Goal: Task Accomplishment & Management: Use online tool/utility

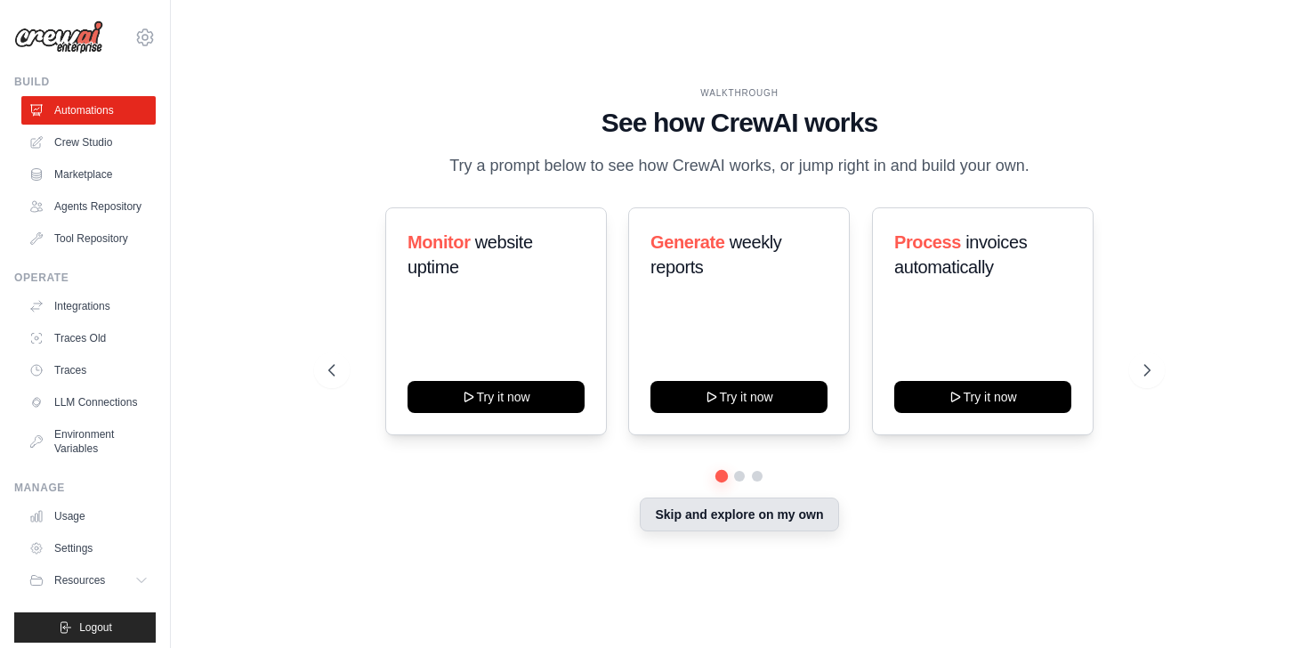
click at [709, 517] on button "Skip and explore on my own" at bounding box center [739, 514] width 198 height 34
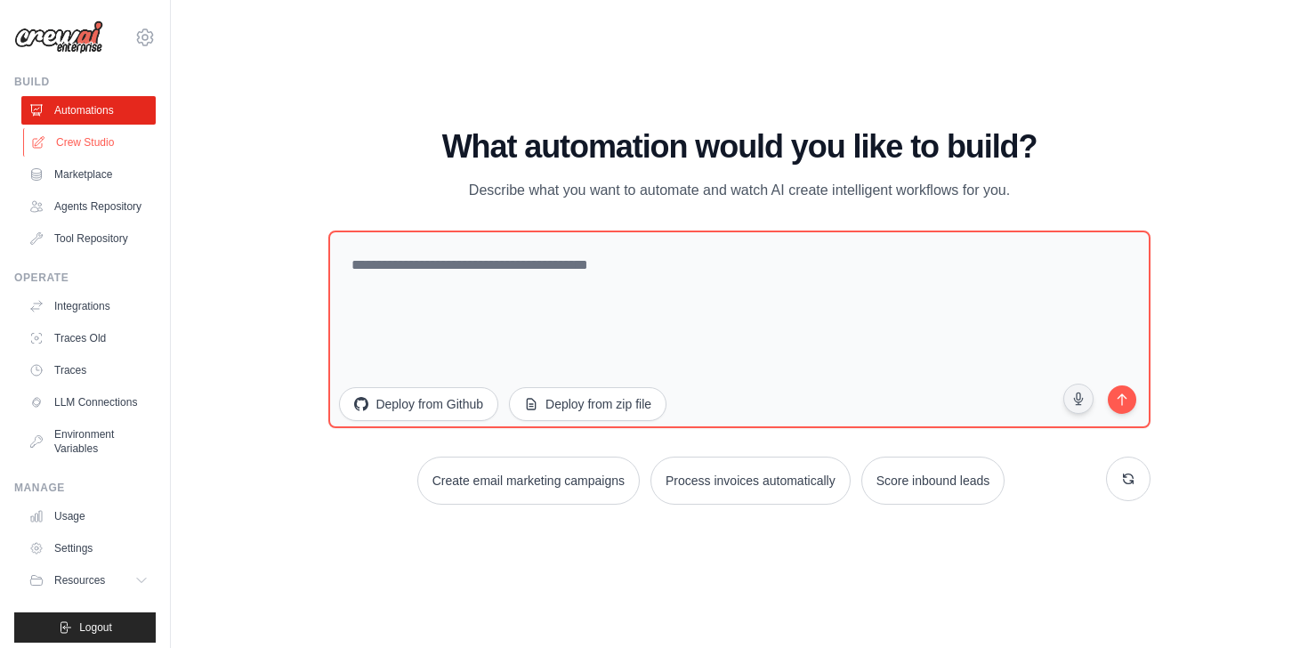
click at [91, 136] on link "Crew Studio" at bounding box center [90, 142] width 134 height 28
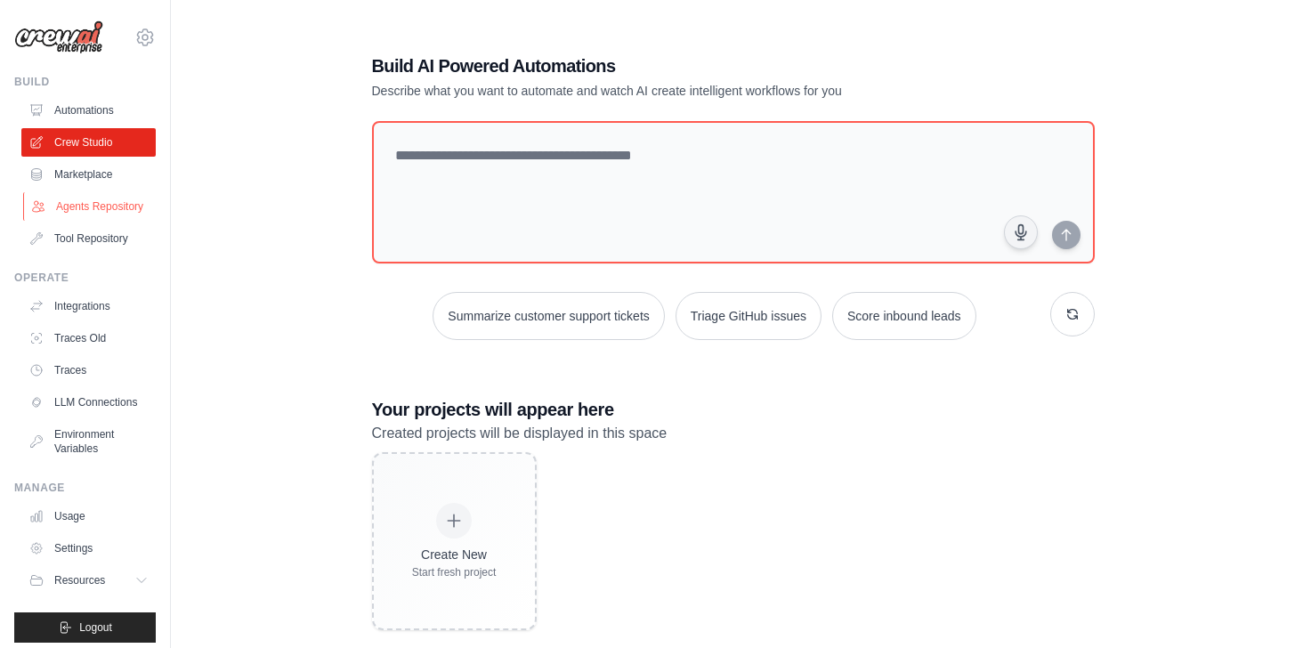
click at [99, 221] on link "Agents Repository" at bounding box center [90, 206] width 134 height 28
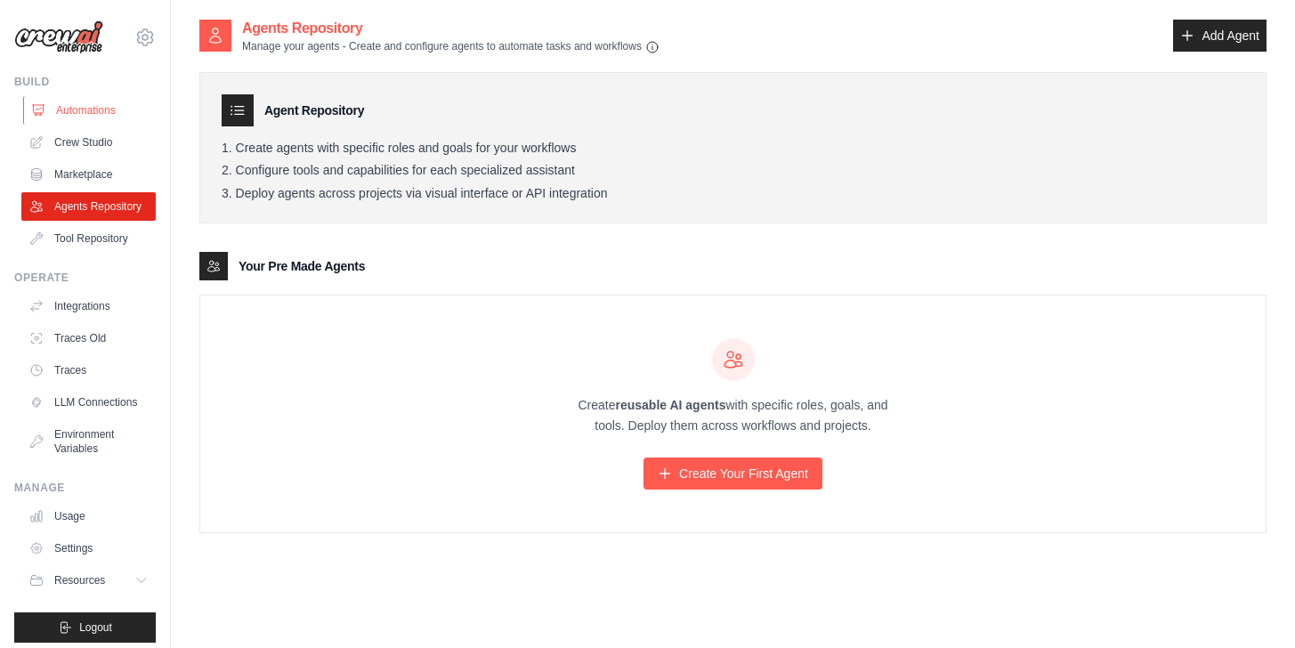
click at [104, 106] on link "Automations" at bounding box center [90, 110] width 134 height 28
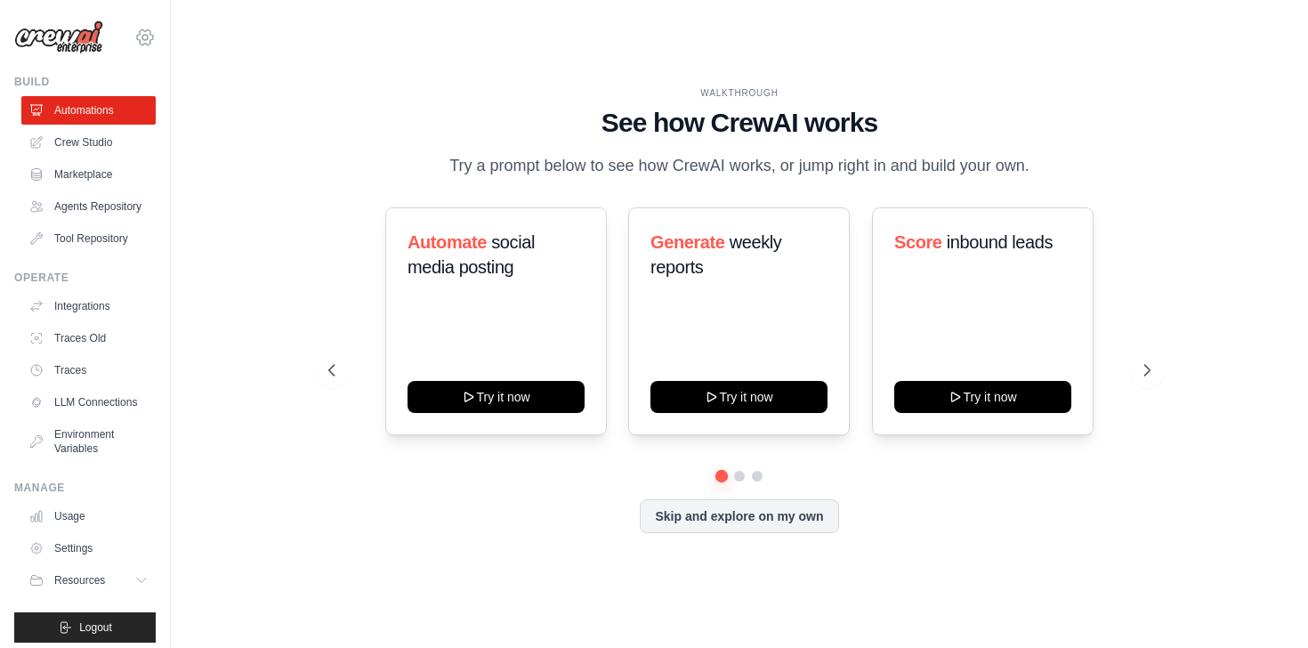
click at [134, 35] on icon at bounding box center [144, 37] width 21 height 21
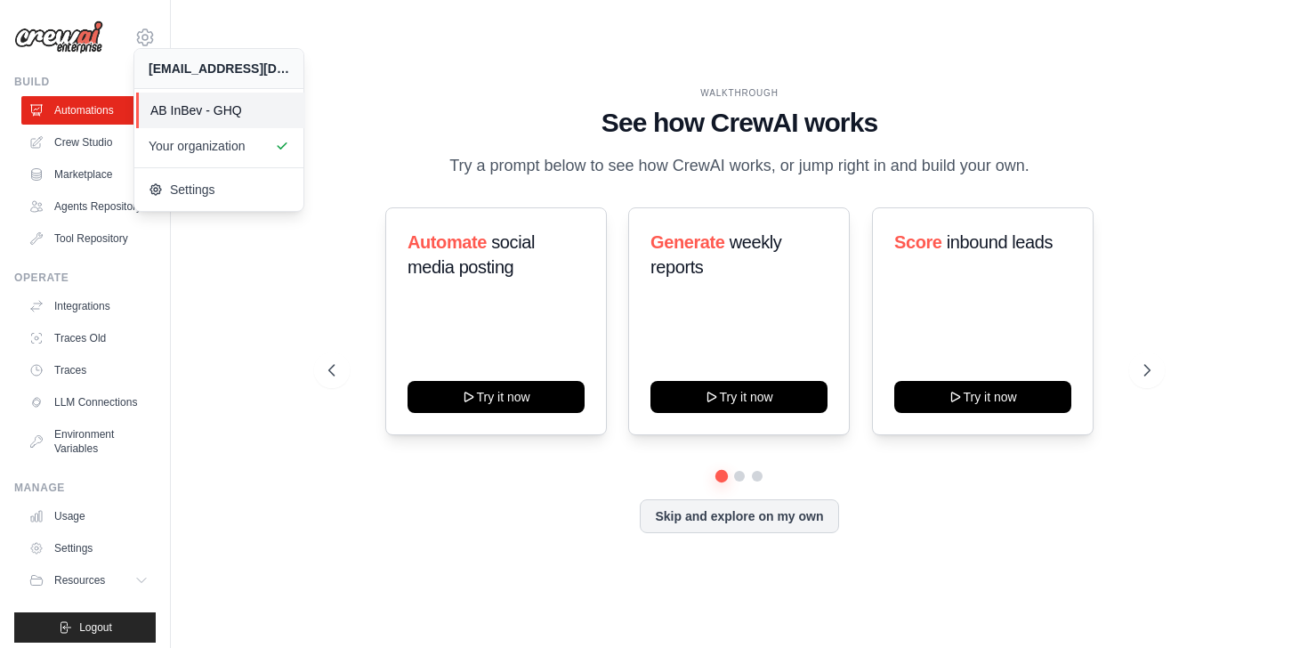
click at [233, 109] on span "AB InBev - GHQ" at bounding box center [220, 110] width 141 height 18
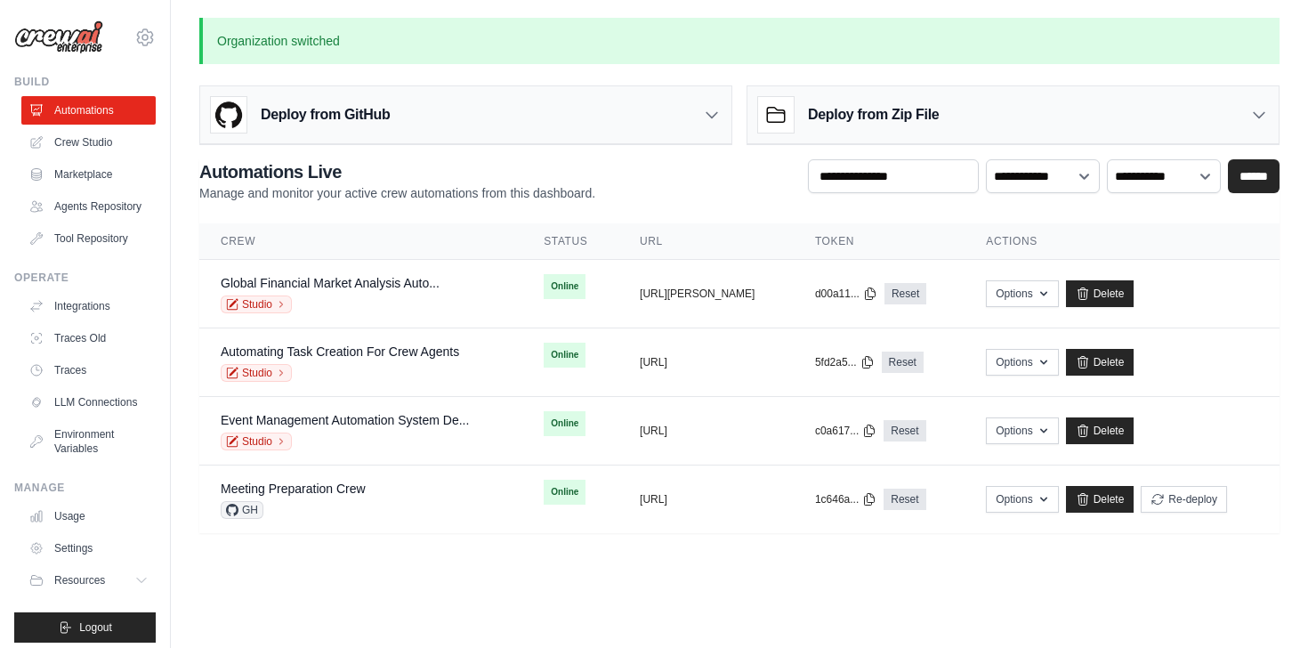
click at [597, 124] on div "Deploy from GitHub" at bounding box center [465, 115] width 531 height 58
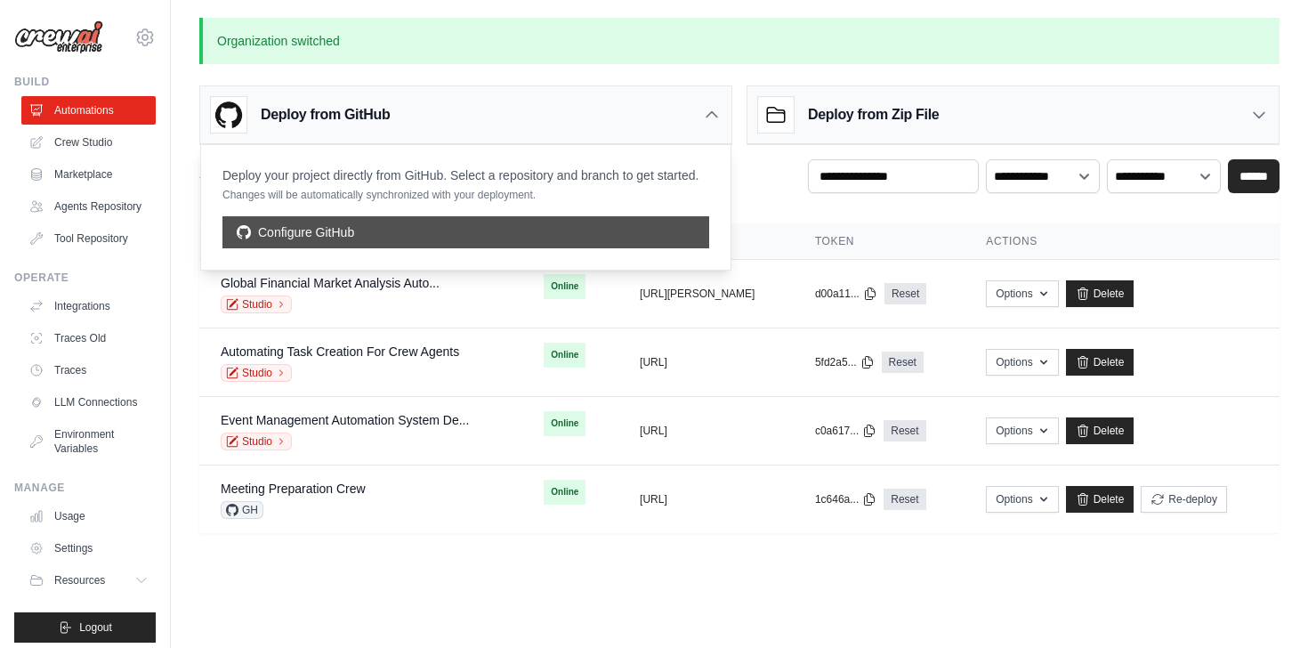
click at [334, 239] on link "Configure GitHub" at bounding box center [465, 232] width 487 height 32
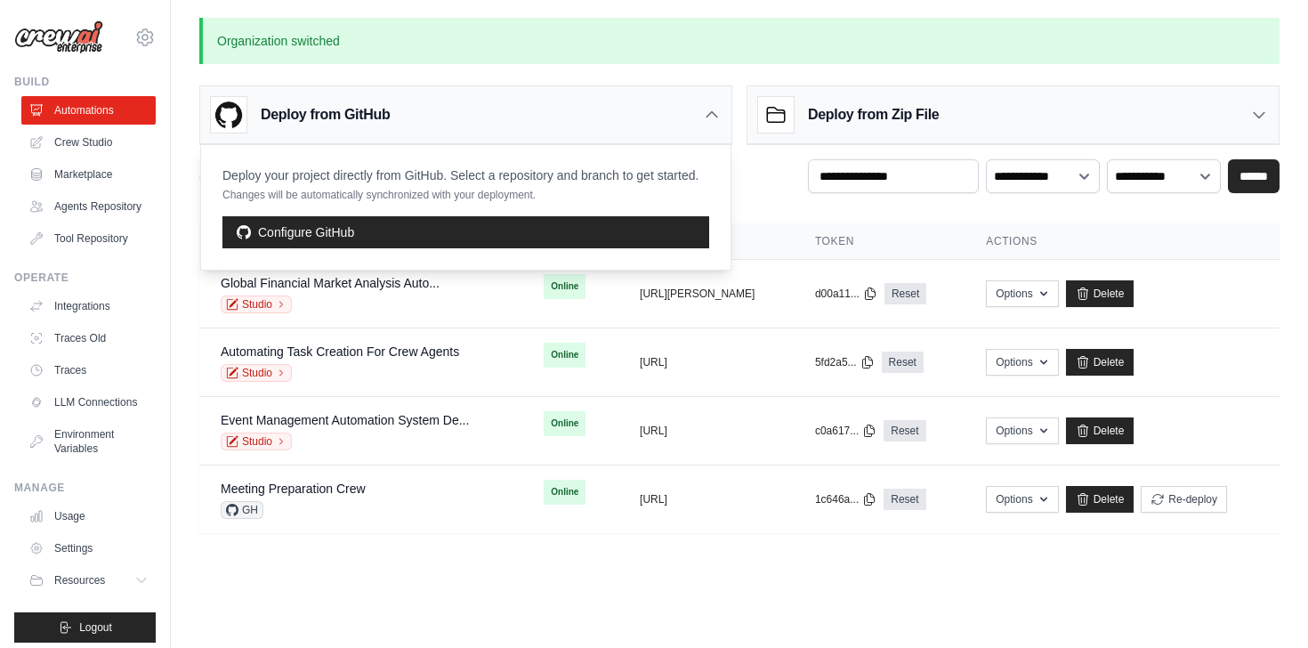
click at [423, 593] on body "icaro.belem-ext@ab-inbev.com AB InBev - GHQ Your organization" at bounding box center [654, 324] width 1308 height 648
click at [54, 146] on link "Crew Studio" at bounding box center [90, 142] width 134 height 28
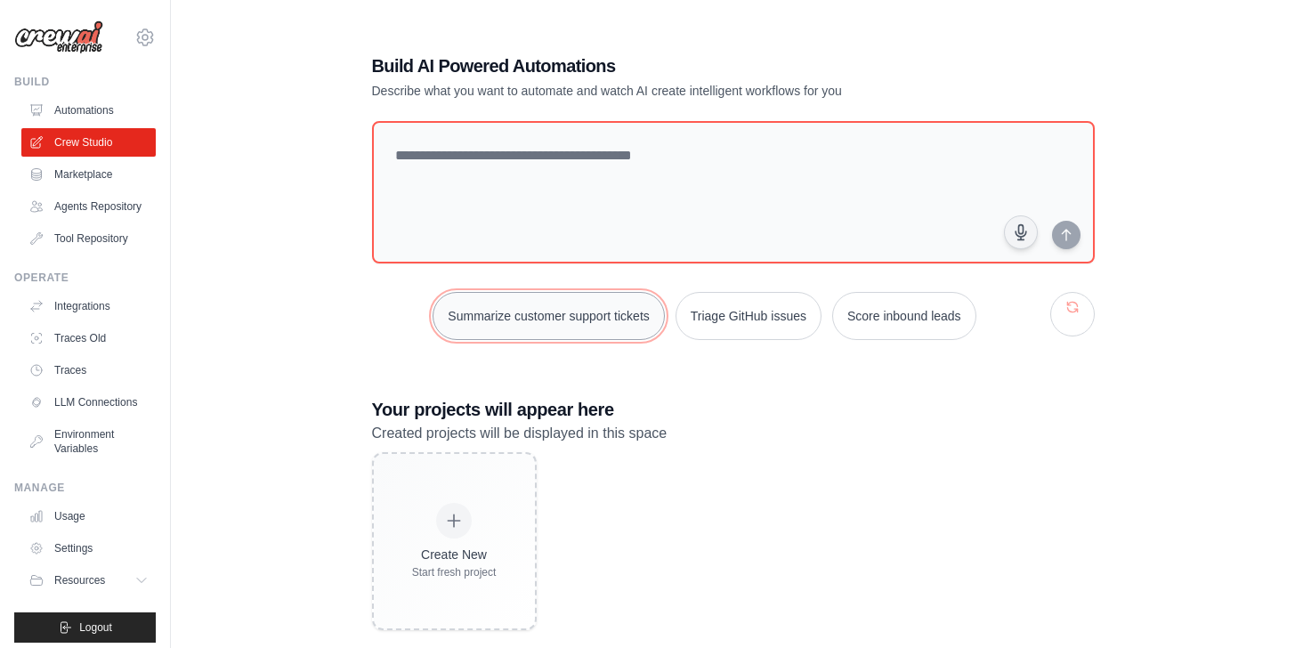
click at [586, 311] on button "Summarize customer support tickets" at bounding box center [547, 316] width 231 height 48
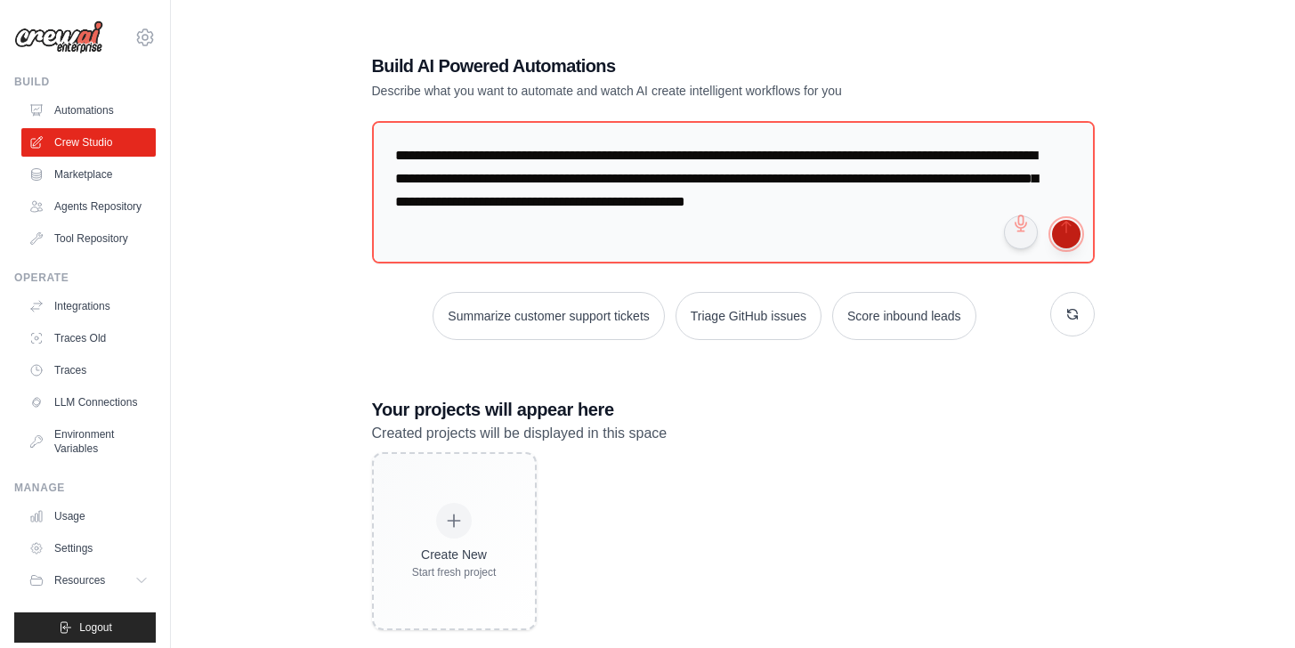
click at [1073, 237] on button "submit" at bounding box center [1066, 234] width 28 height 28
click at [91, 105] on link "Automations" at bounding box center [90, 110] width 134 height 28
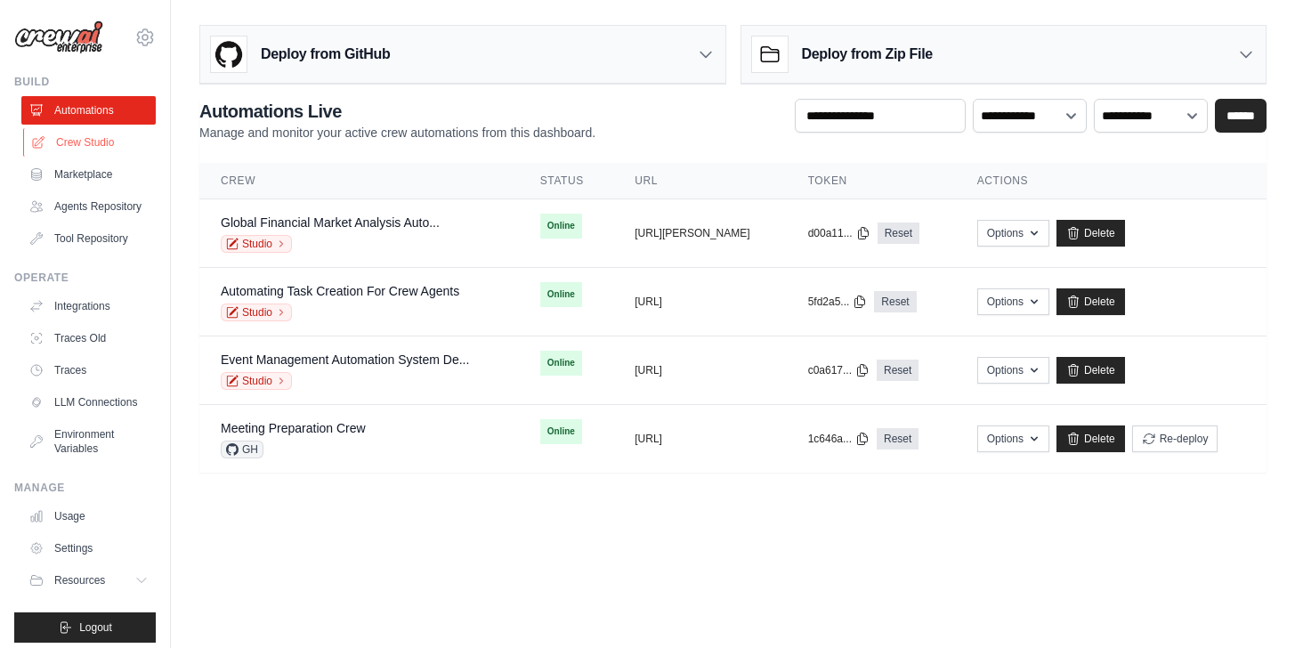
click at [59, 143] on link "Crew Studio" at bounding box center [90, 142] width 134 height 28
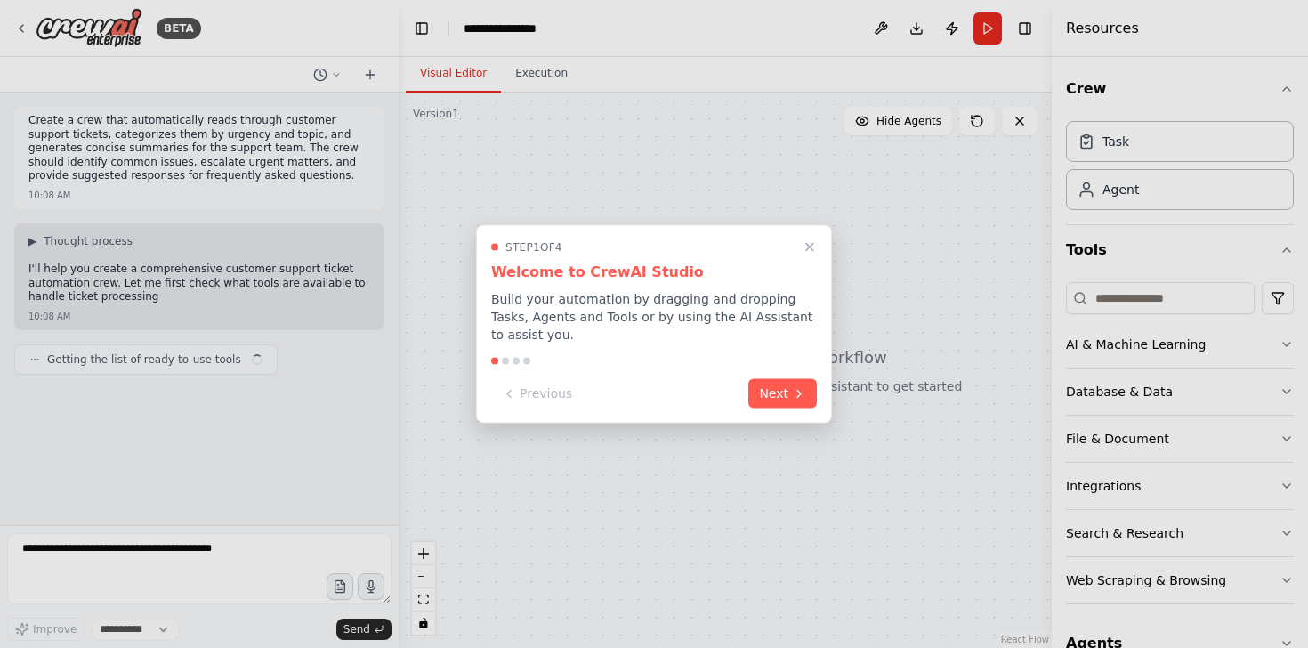
click at [781, 395] on button "Next" at bounding box center [782, 393] width 69 height 29
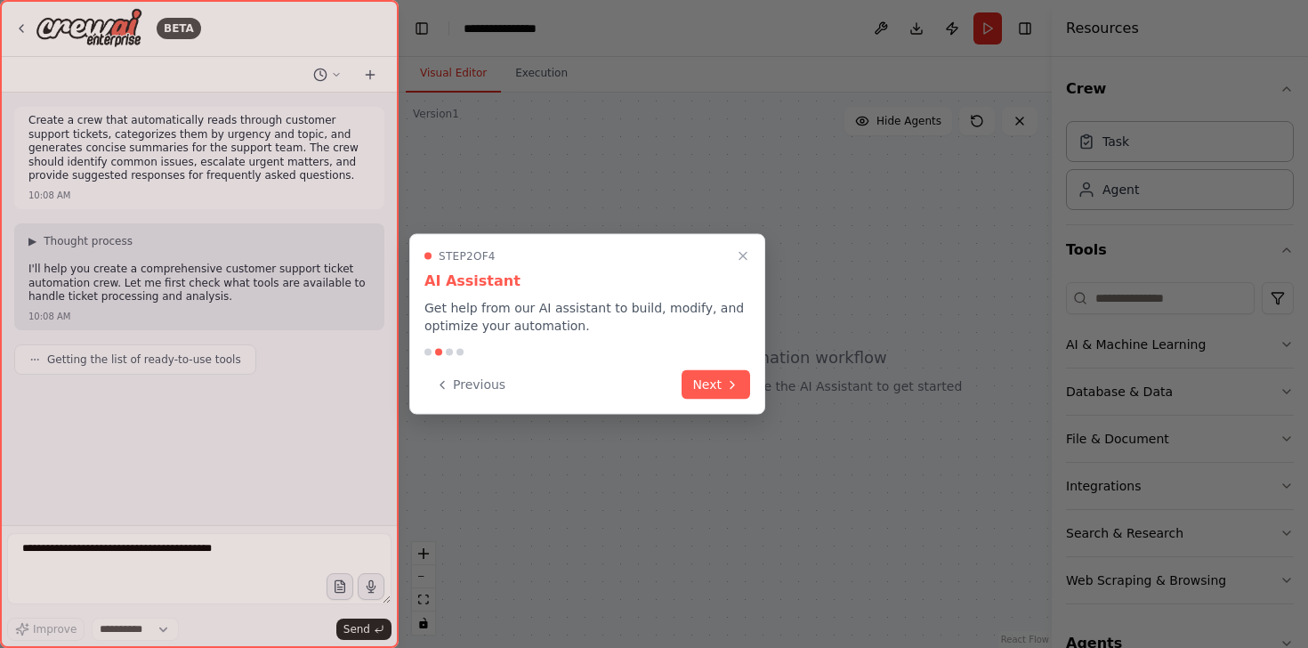
select select "****"
click at [753, 394] on div "Step 2 of 4 AI Assistant Get help from our AI assistant to build, modify, and o…" at bounding box center [587, 324] width 356 height 181
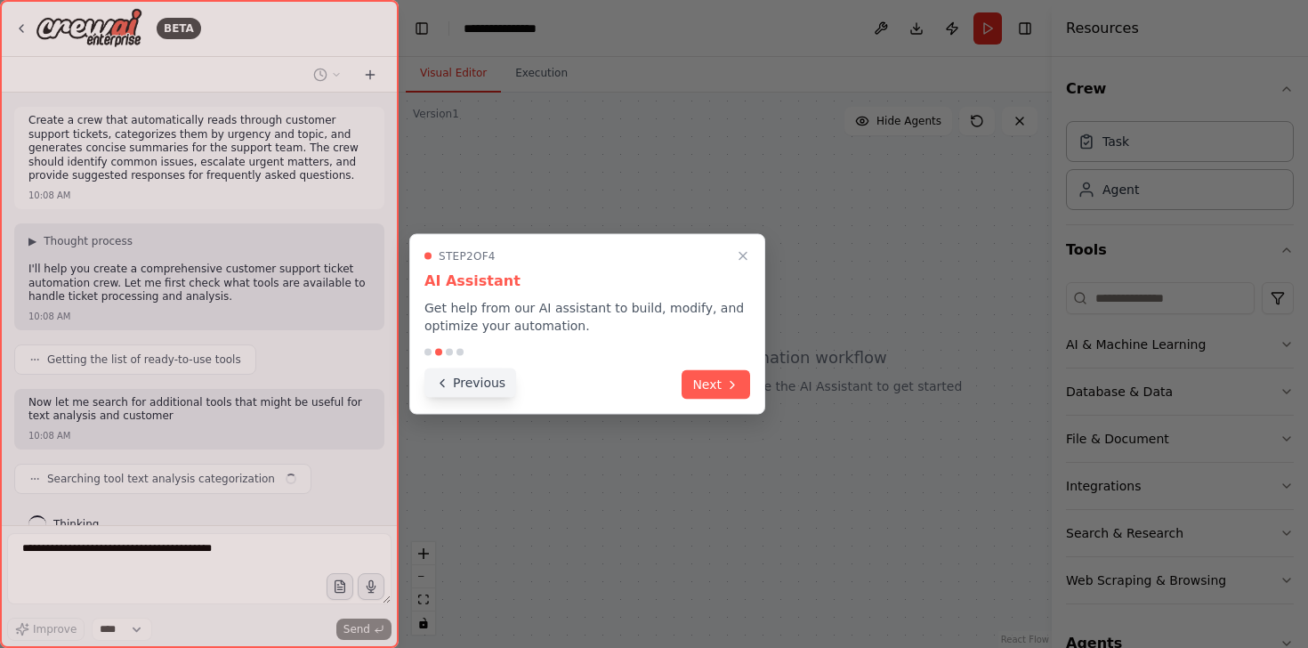
scroll to position [28, 0]
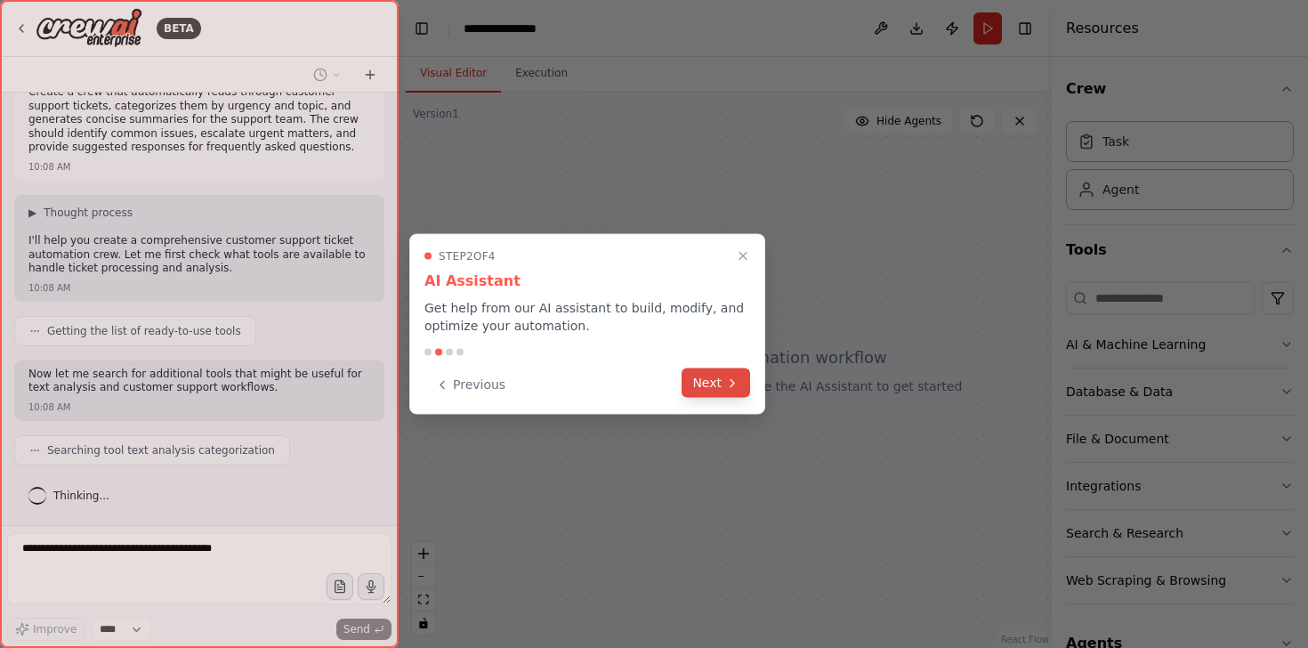
click at [710, 378] on button "Next" at bounding box center [716, 382] width 69 height 29
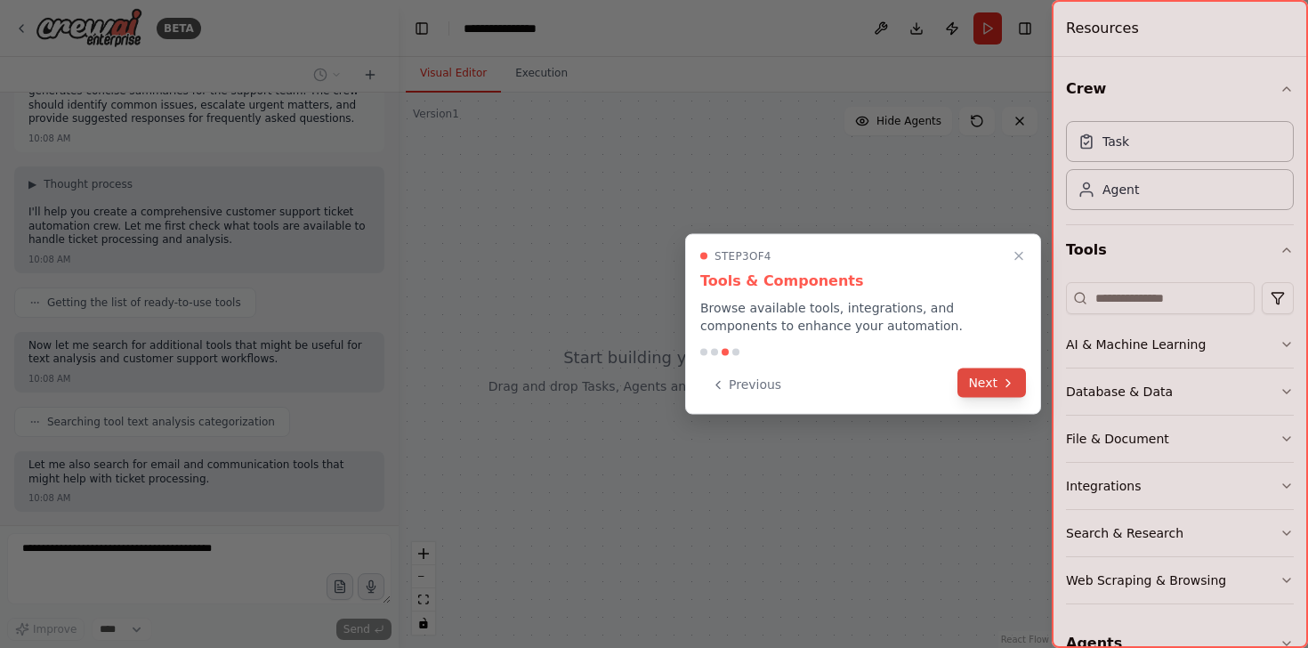
scroll to position [148, 0]
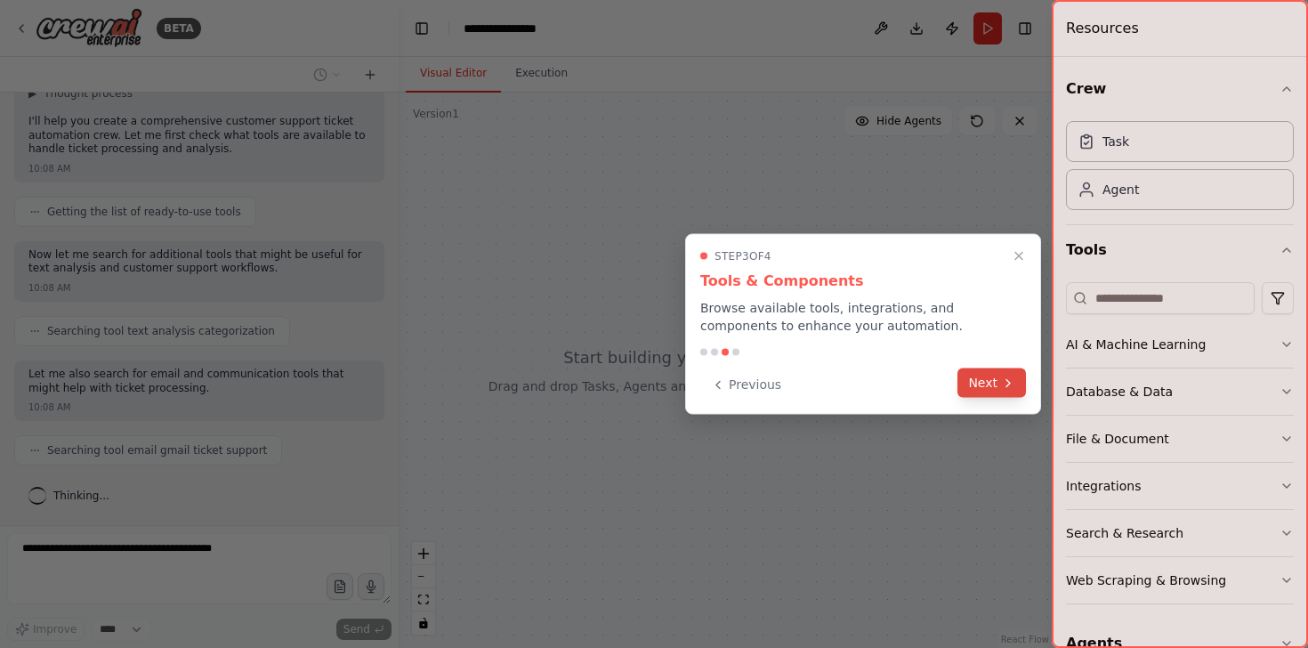
click at [999, 384] on button "Next" at bounding box center [991, 382] width 69 height 29
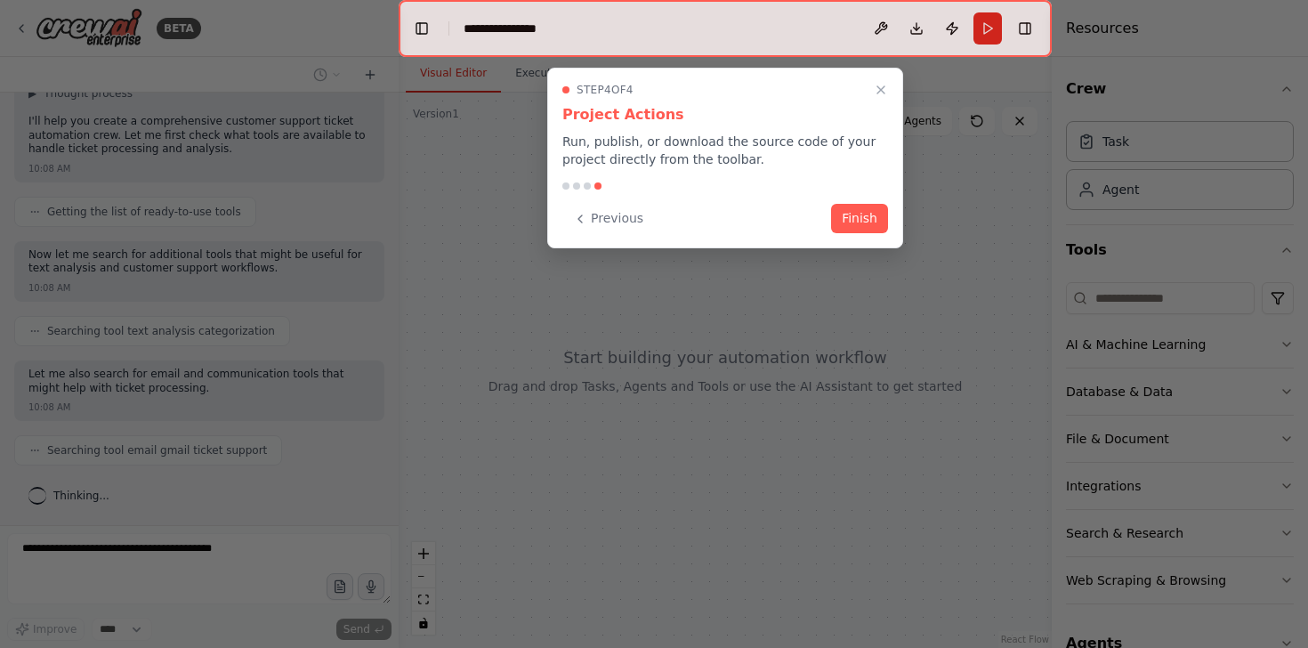
click at [868, 231] on button "Finish" at bounding box center [859, 218] width 57 height 29
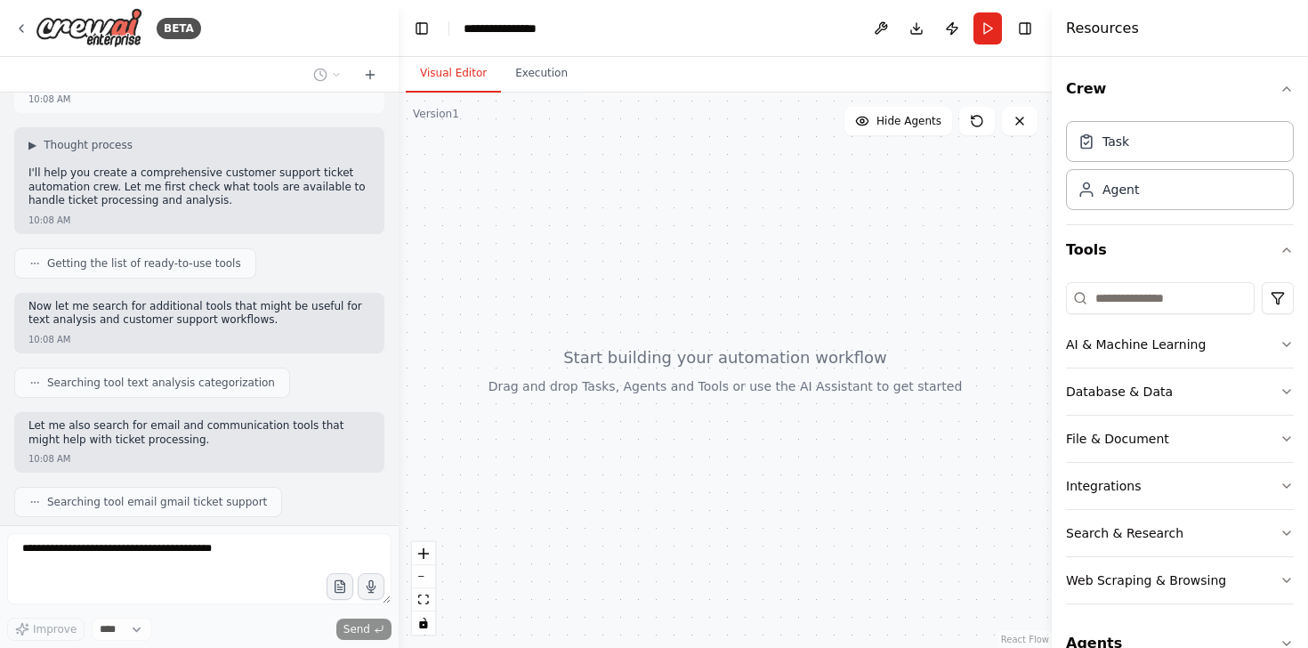
scroll to position [12, 0]
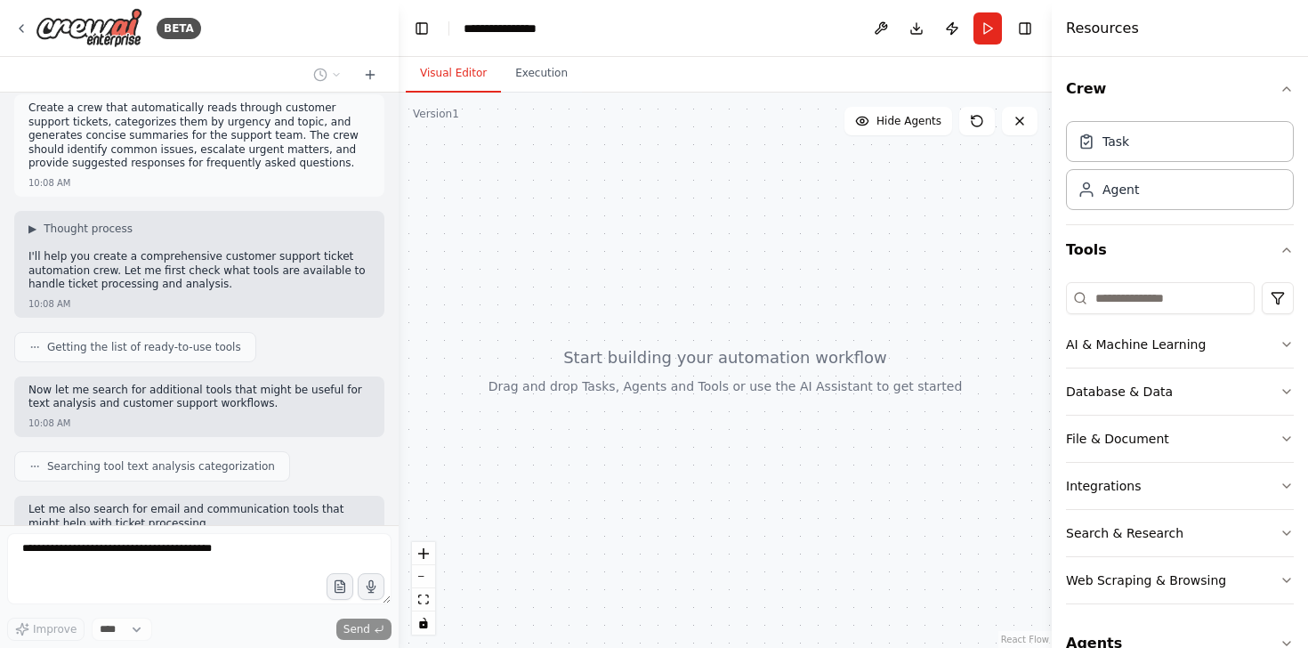
drag, startPoint x: 585, startPoint y: 295, endPoint x: 691, endPoint y: 363, distance: 126.4
click at [691, 363] on div at bounding box center [725, 370] width 653 height 555
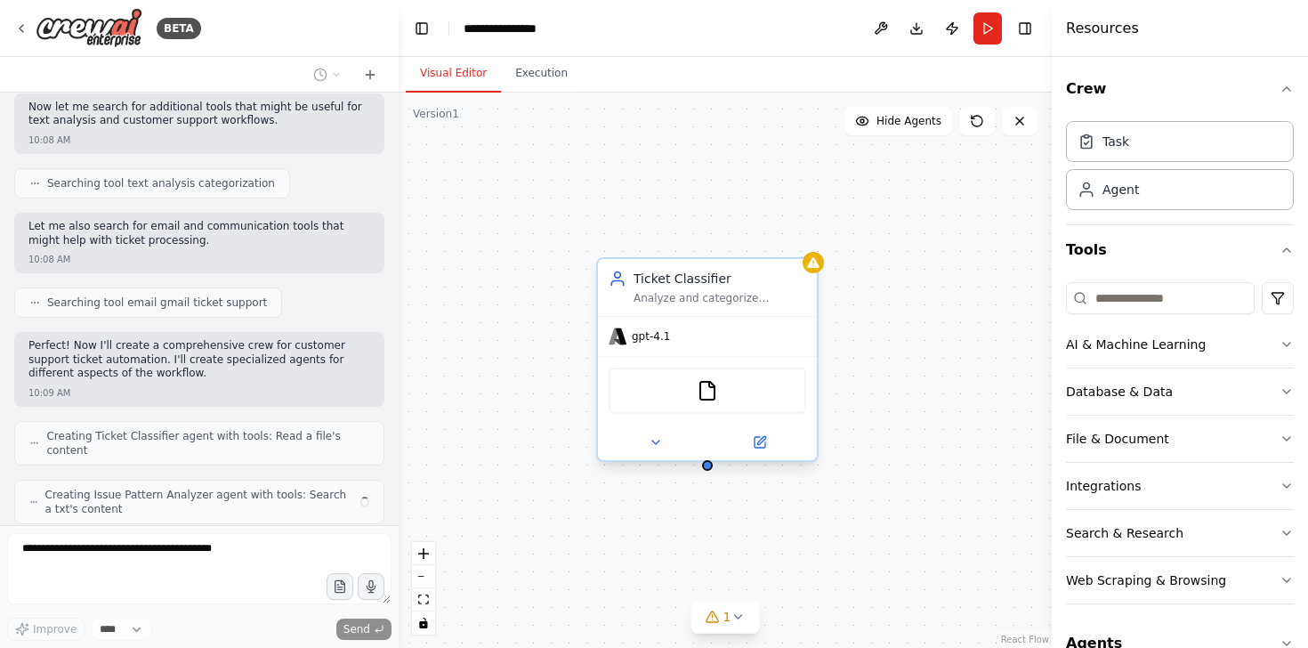
scroll to position [354, 0]
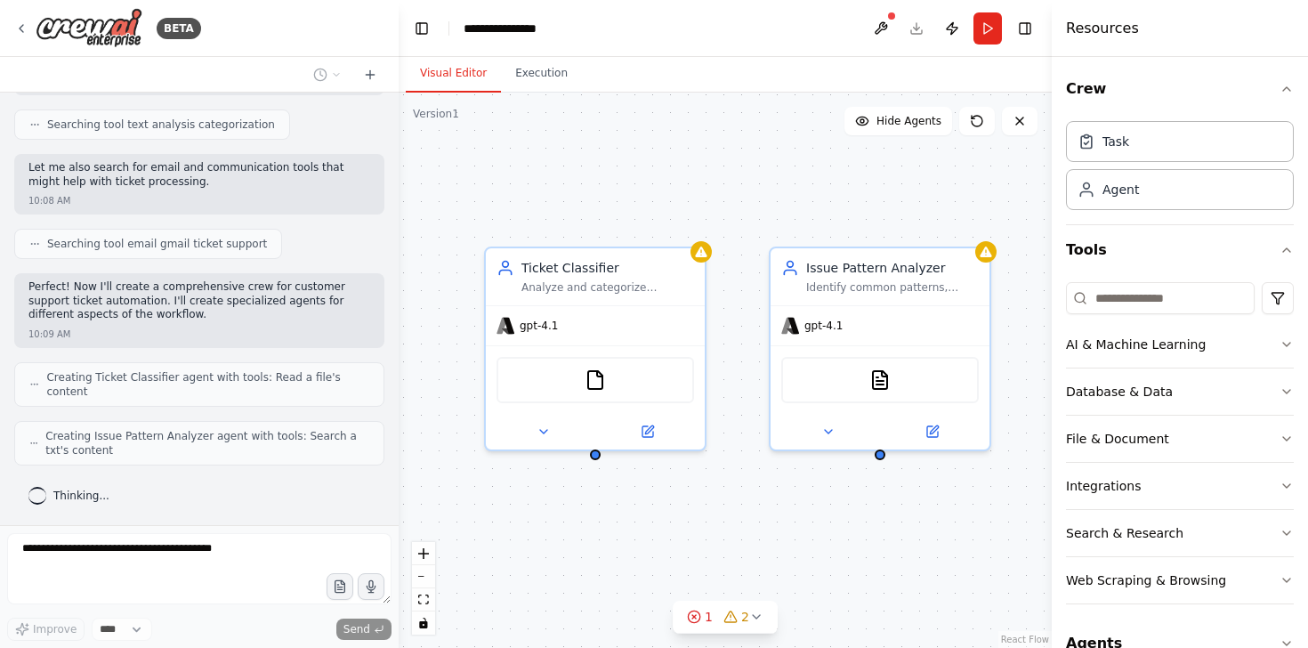
drag, startPoint x: 868, startPoint y: 559, endPoint x: 758, endPoint y: 548, distance: 110.0
click at [755, 545] on div "Ticket Classifier Analyze and categorize customer support tickets by urgency le…" at bounding box center [725, 370] width 653 height 555
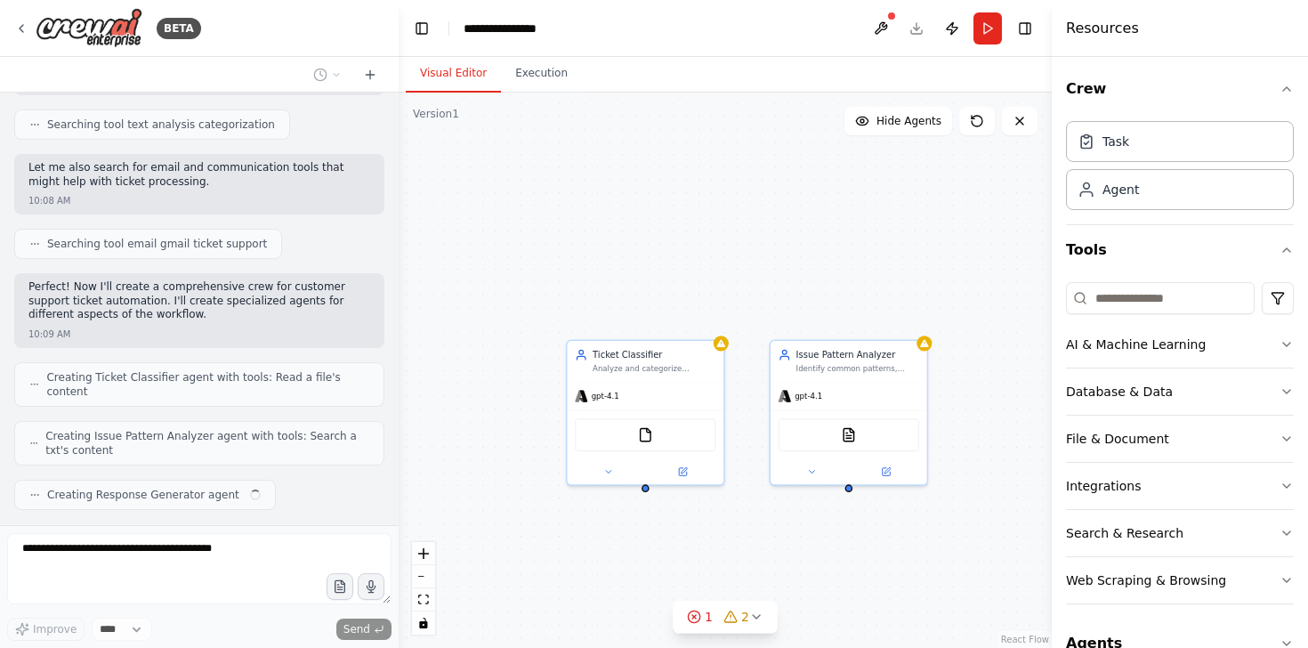
scroll to position [399, 0]
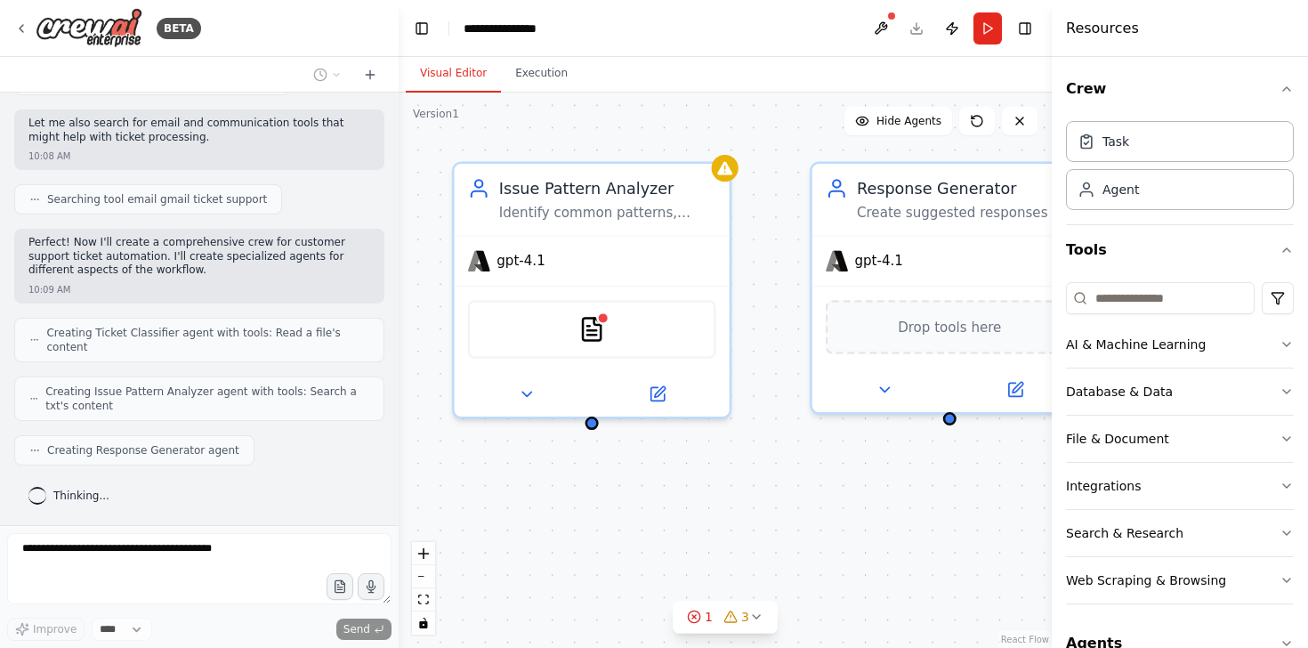
drag, startPoint x: 840, startPoint y: 517, endPoint x: 503, endPoint y: 495, distance: 338.0
click at [492, 497] on div "Ticket Classifier Analyze and categorize customer support tickets by urgency le…" at bounding box center [725, 370] width 653 height 555
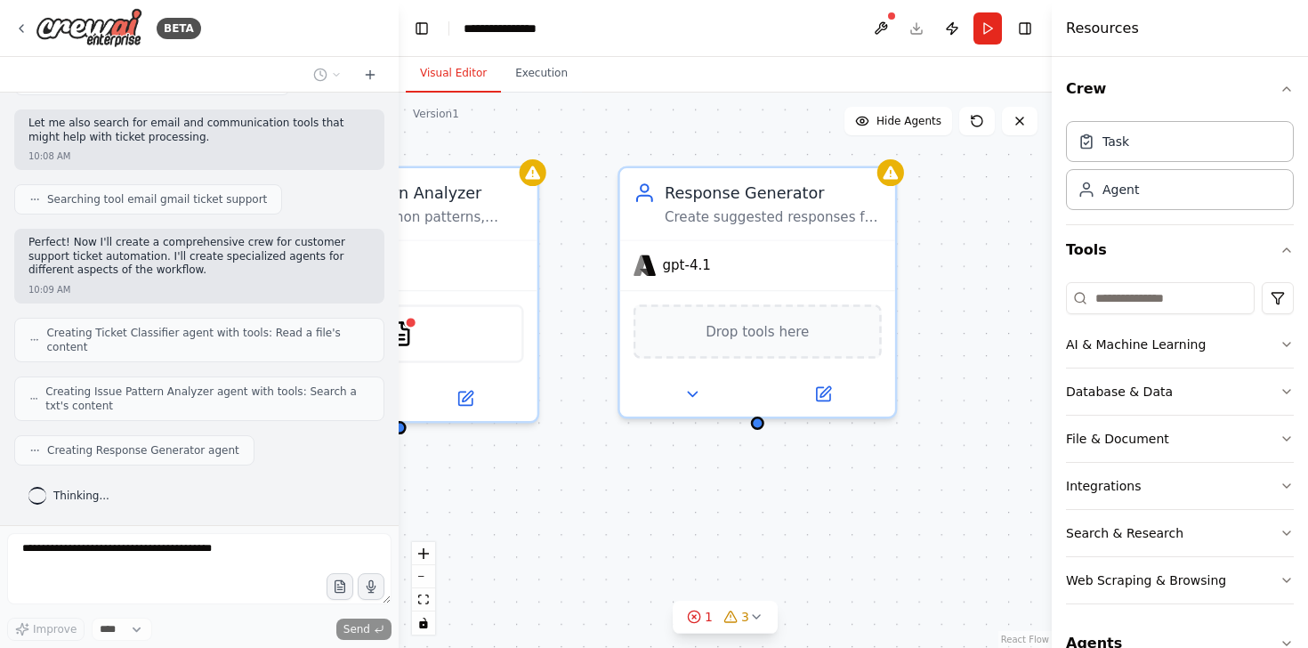
drag, startPoint x: 915, startPoint y: 538, endPoint x: 749, endPoint y: 540, distance: 165.5
click at [749, 540] on div "Ticket Classifier Analyze and categorize customer support tickets by urgency le…" at bounding box center [725, 370] width 653 height 555
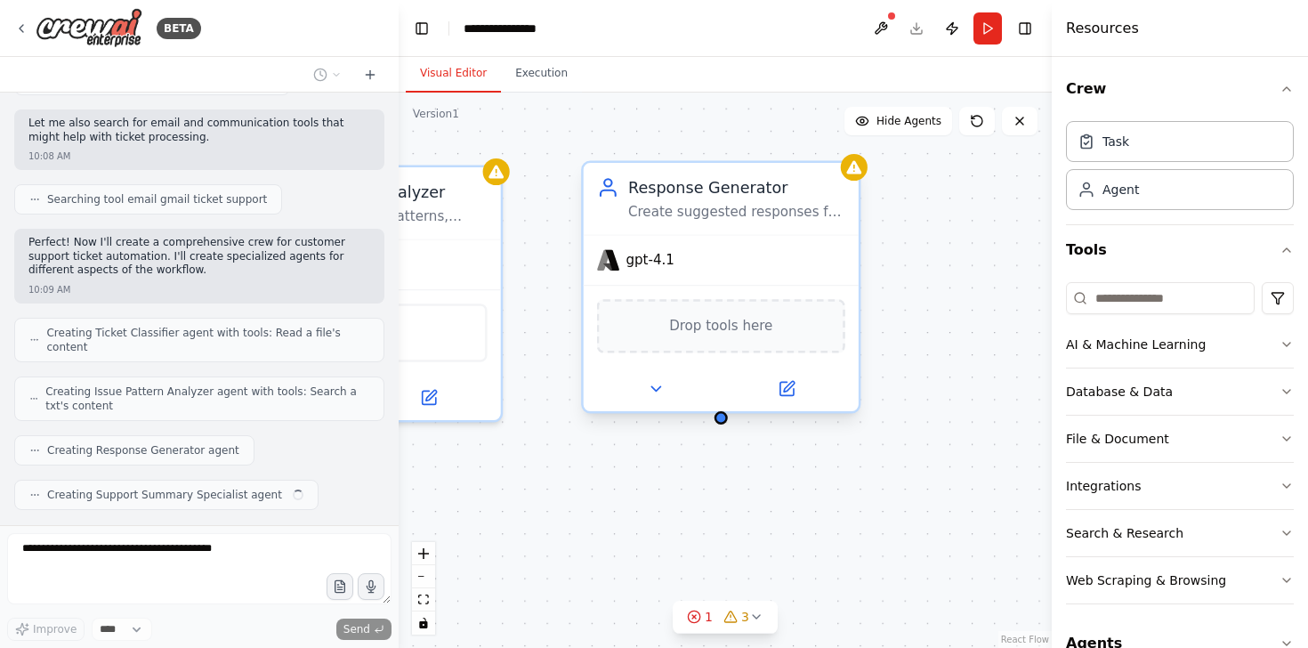
scroll to position [443, 0]
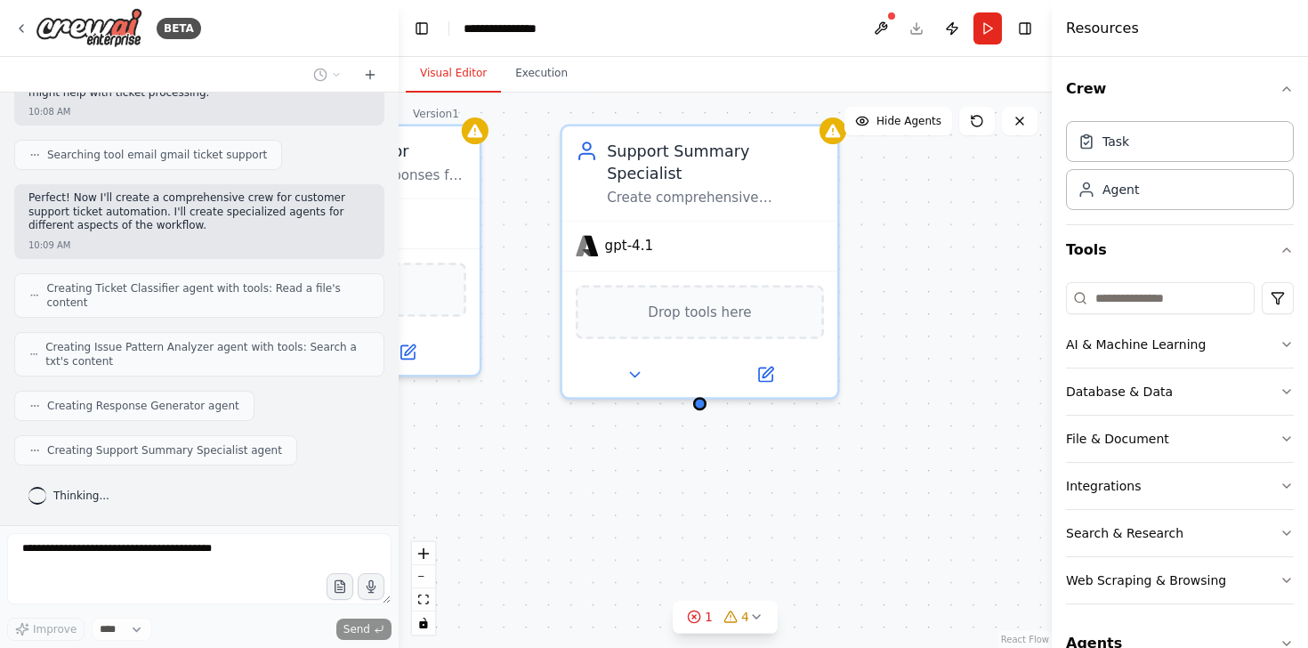
drag, startPoint x: 880, startPoint y: 503, endPoint x: 522, endPoint y: 464, distance: 359.8
click at [522, 464] on div "Ticket Classifier Analyze and categorize customer support tickets by urgency le…" at bounding box center [725, 370] width 653 height 555
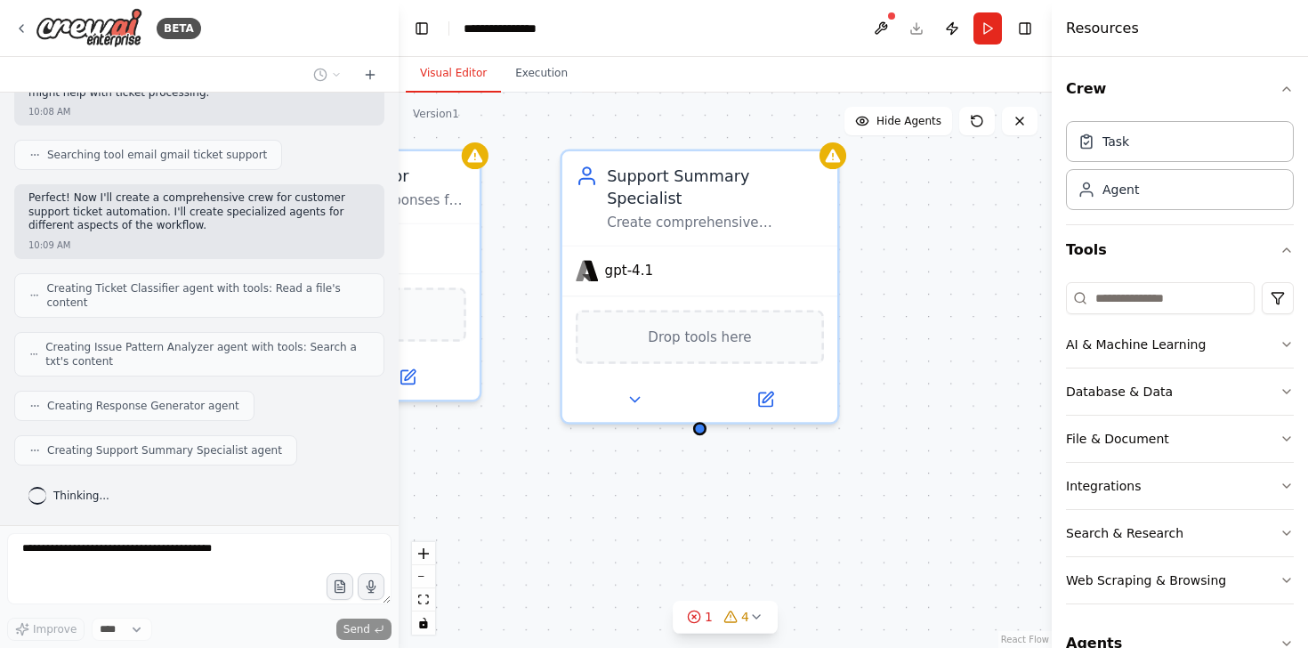
click at [949, 365] on div "Ticket Classifier Analyze and categorize customer support tickets by urgency le…" at bounding box center [725, 370] width 653 height 555
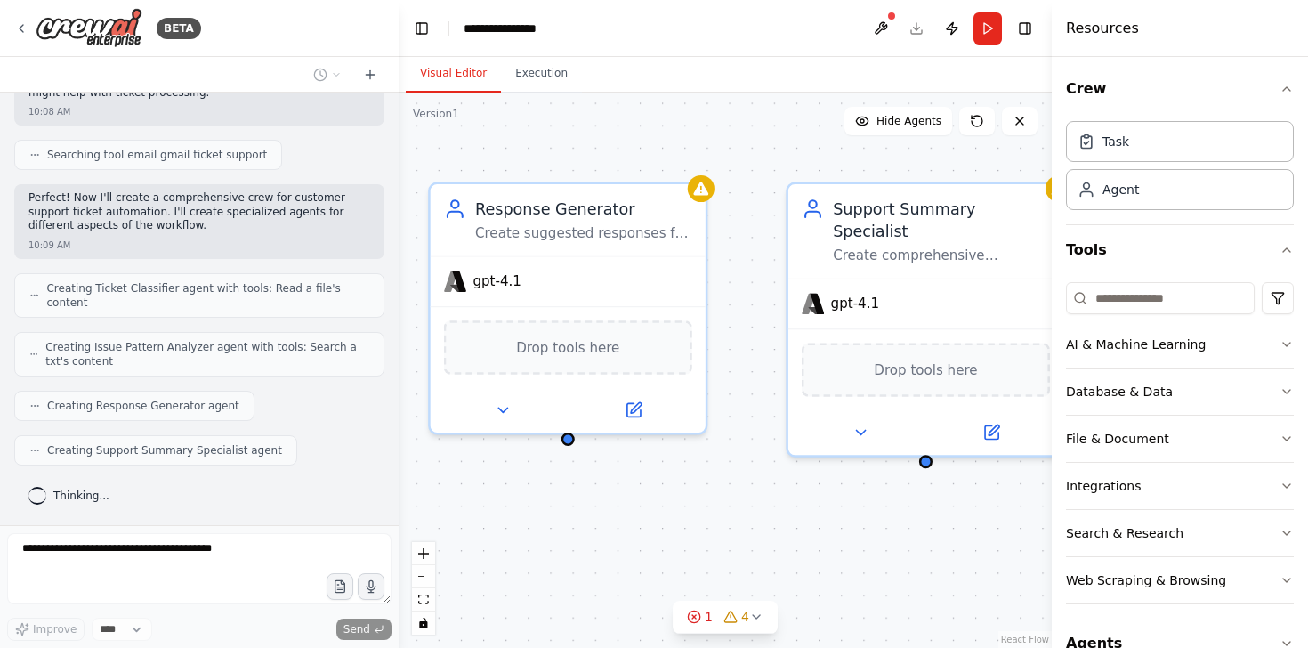
drag, startPoint x: 803, startPoint y: 476, endPoint x: 912, endPoint y: 456, distance: 111.3
click at [938, 473] on div "Ticket Classifier Analyze and categorize customer support tickets by urgency le…" at bounding box center [725, 370] width 653 height 555
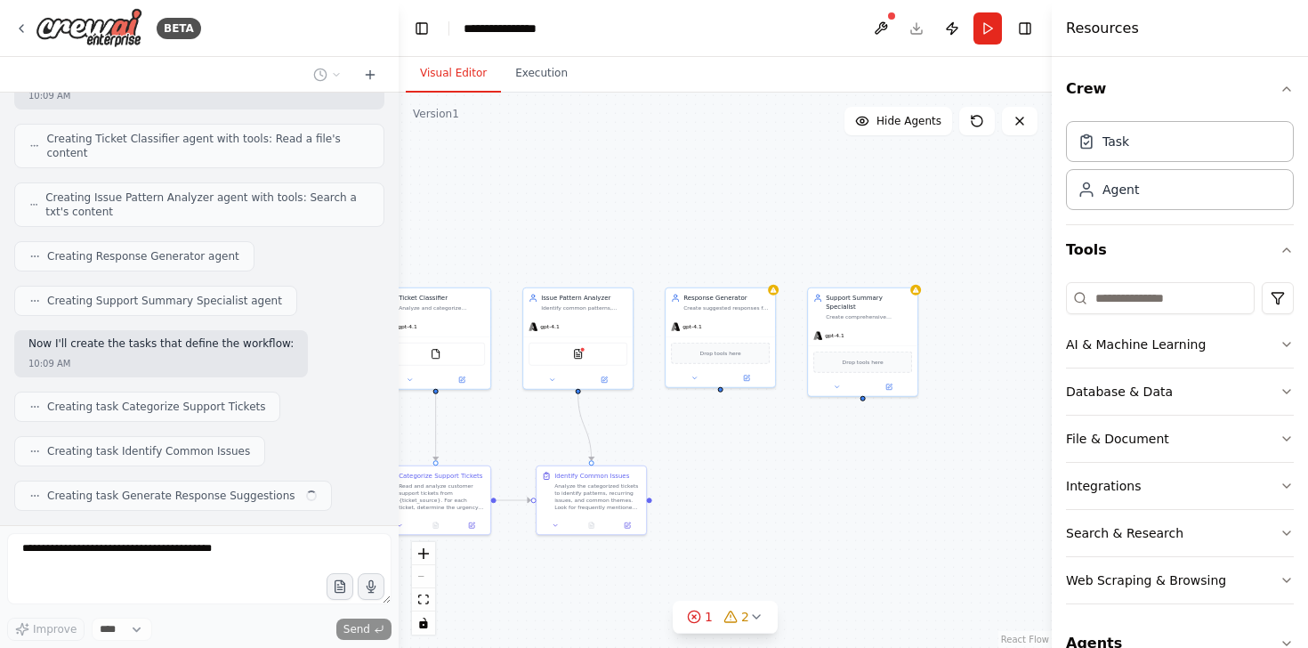
scroll to position [637, 0]
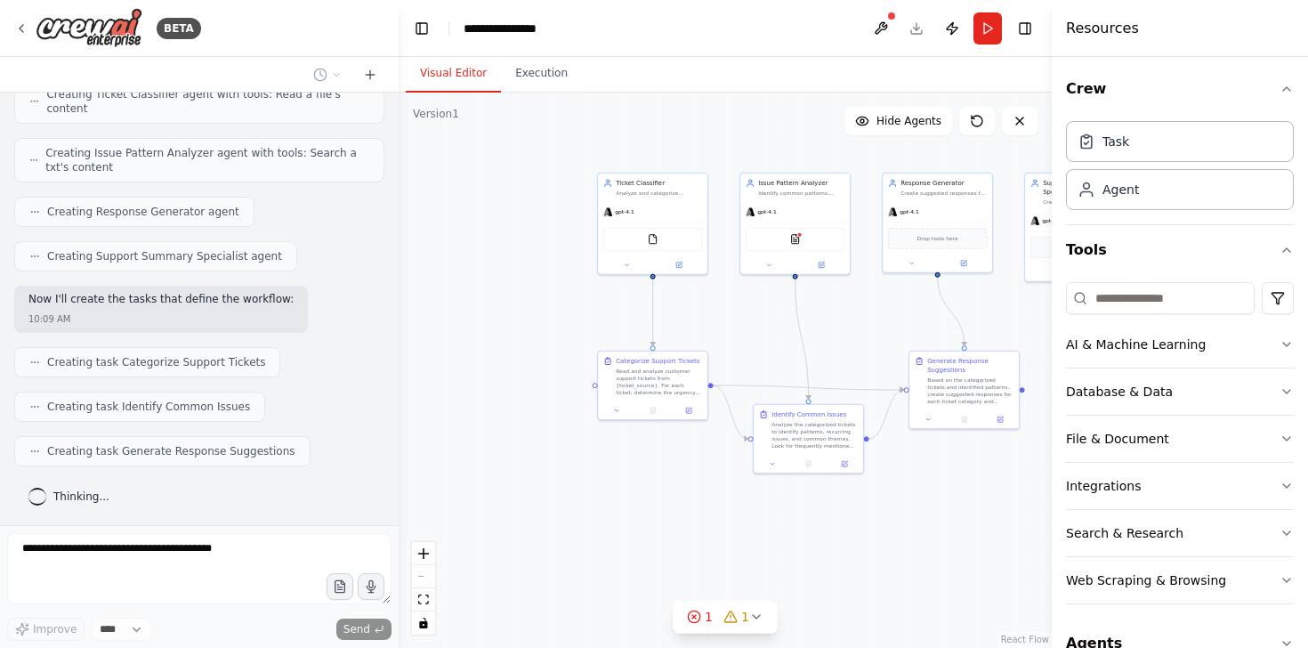
drag, startPoint x: 596, startPoint y: 235, endPoint x: 728, endPoint y: 384, distance: 198.6
click at [795, 118] on div ".deletable-edge-delete-btn { width: 20px; height: 20px; border: 0px solid #ffff…" at bounding box center [725, 370] width 653 height 555
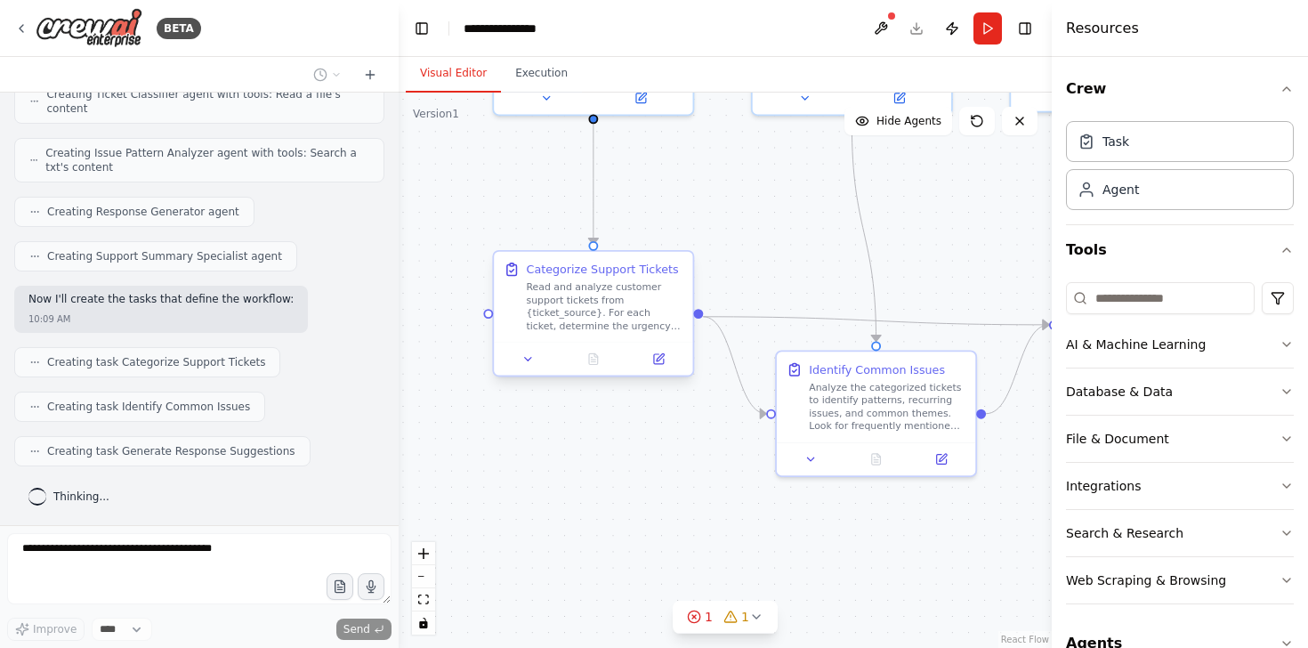
click at [561, 295] on div "Read and analyze customer support tickets from {ticket_source}. For each ticket…" at bounding box center [605, 306] width 157 height 52
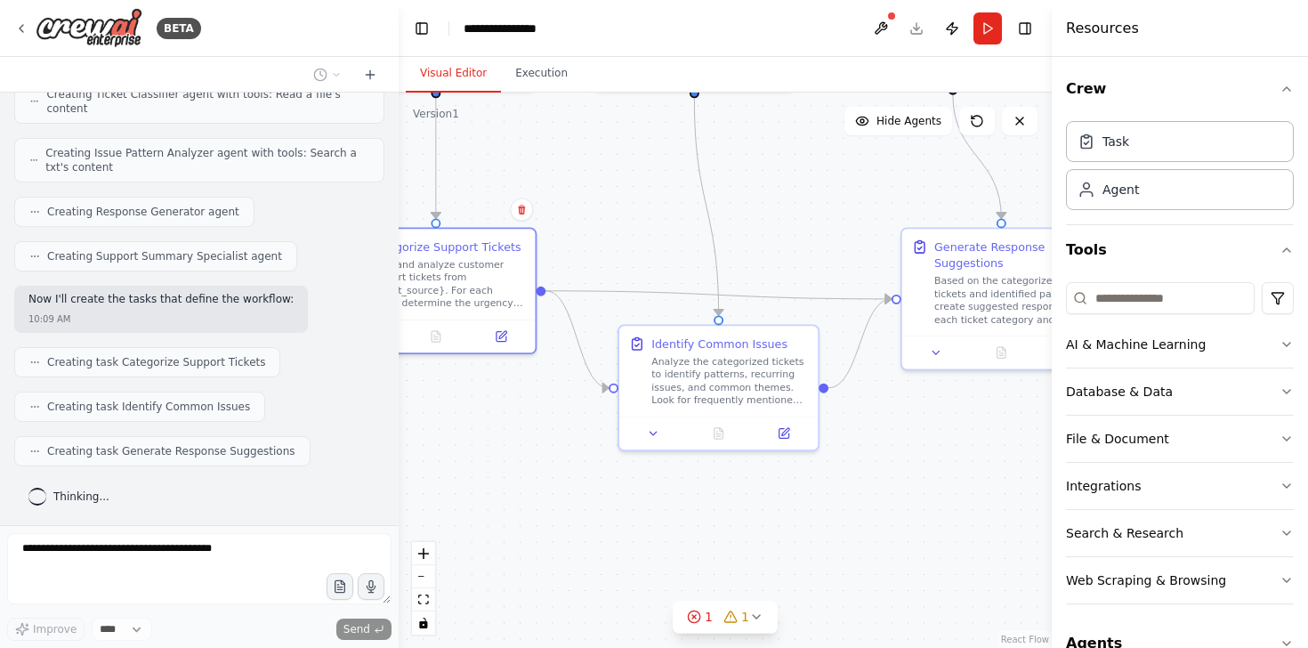
drag, startPoint x: 686, startPoint y: 494, endPoint x: 514, endPoint y: 453, distance: 176.5
click at [513, 453] on div ".deletable-edge-delete-btn { width: 20px; height: 20px; border: 0px solid #ffff…" at bounding box center [725, 370] width 653 height 555
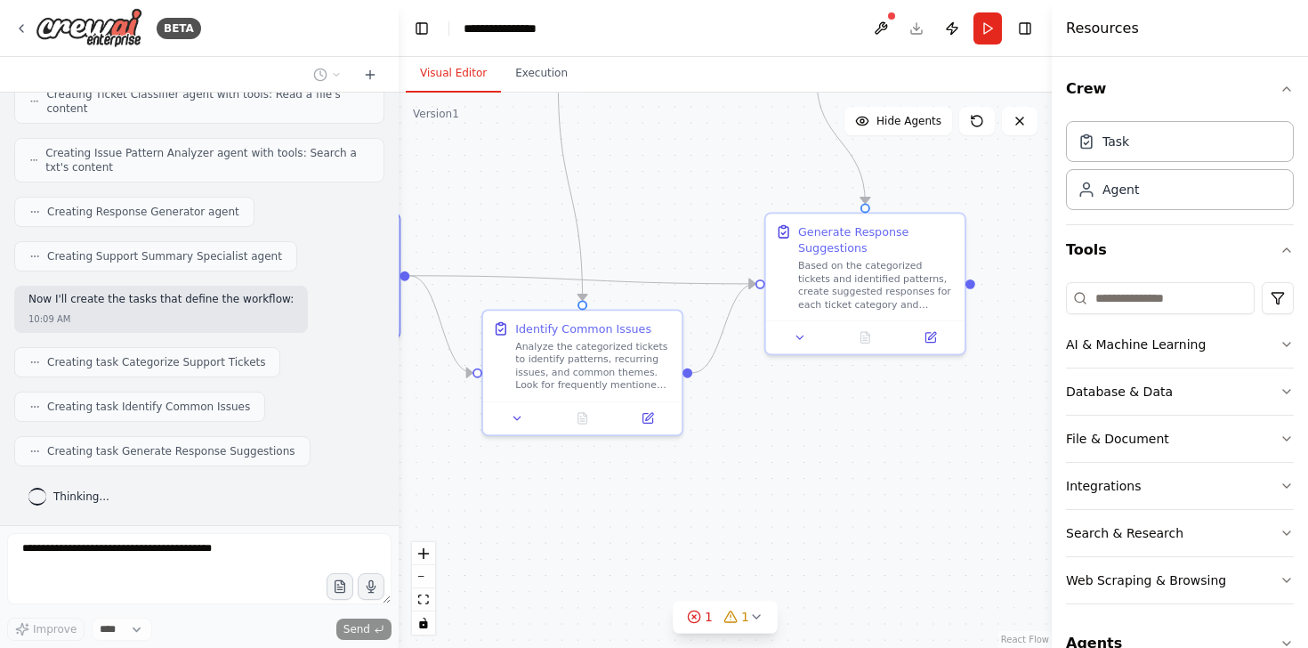
scroll to position [682, 0]
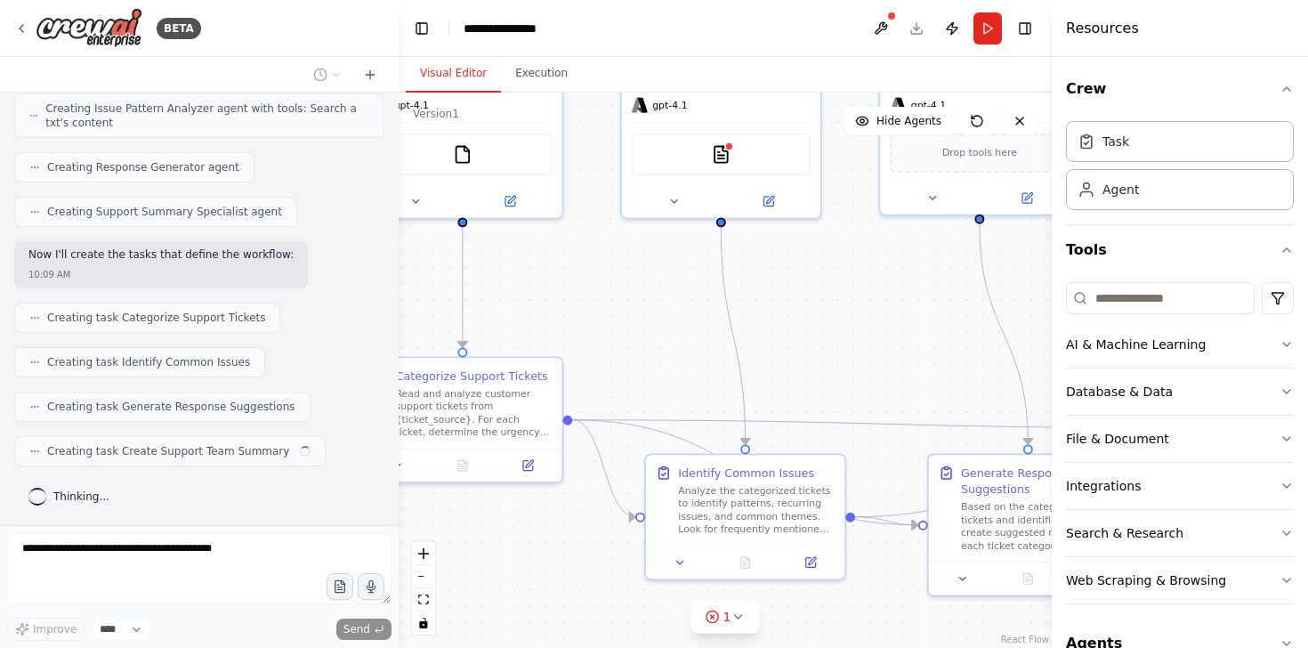
drag, startPoint x: 907, startPoint y: 568, endPoint x: 754, endPoint y: 504, distance: 165.9
click at [754, 505] on div ".deletable-edge-delete-btn { width: 20px; height: 20px; border: 0px solid #ffff…" at bounding box center [725, 370] width 653 height 555
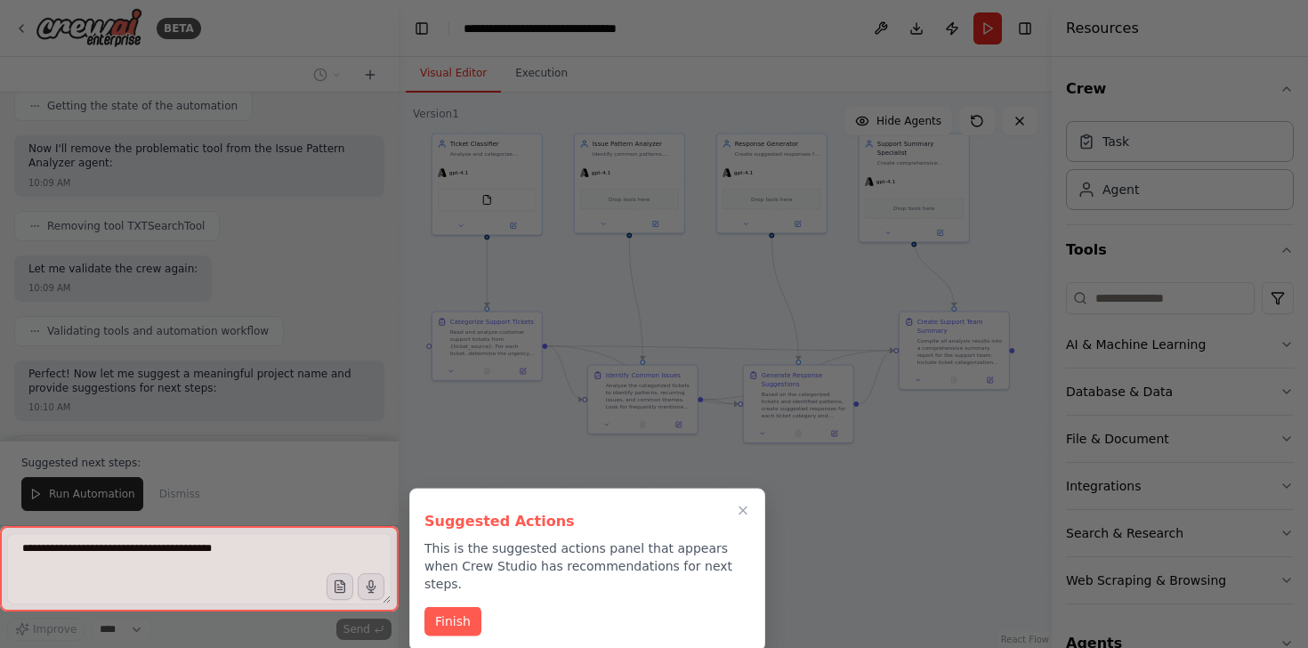
scroll to position [1340, 0]
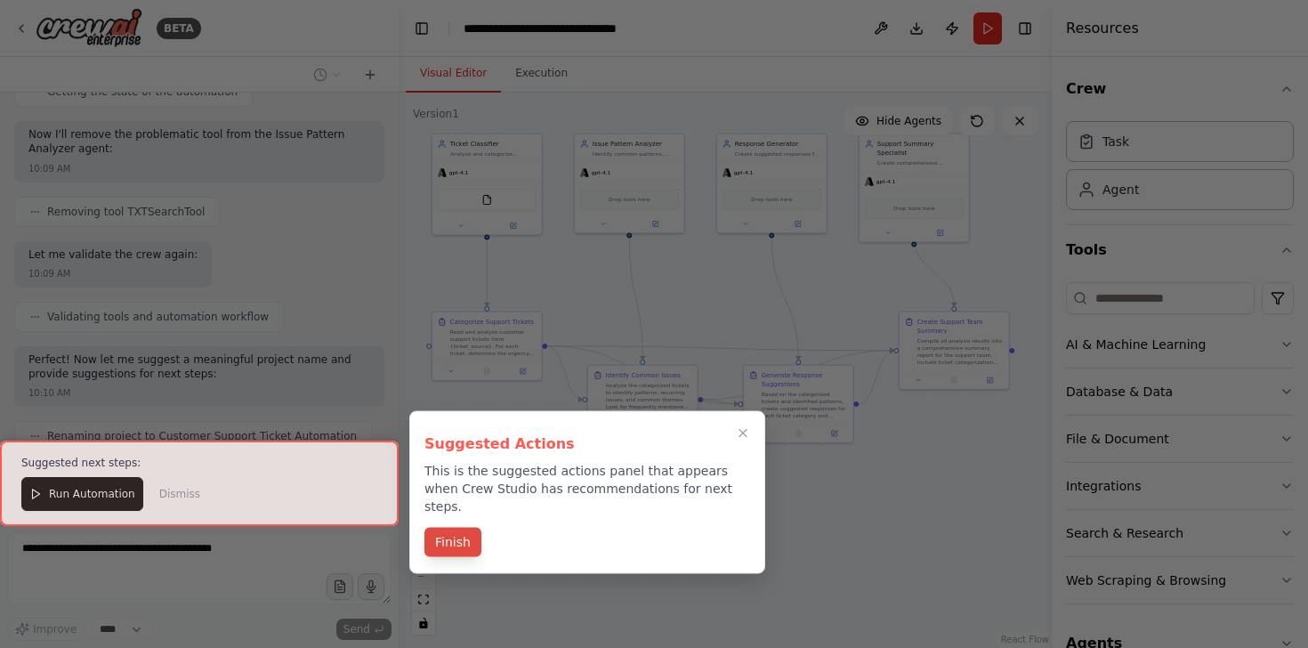
click at [473, 533] on button "Finish" at bounding box center [452, 542] width 57 height 29
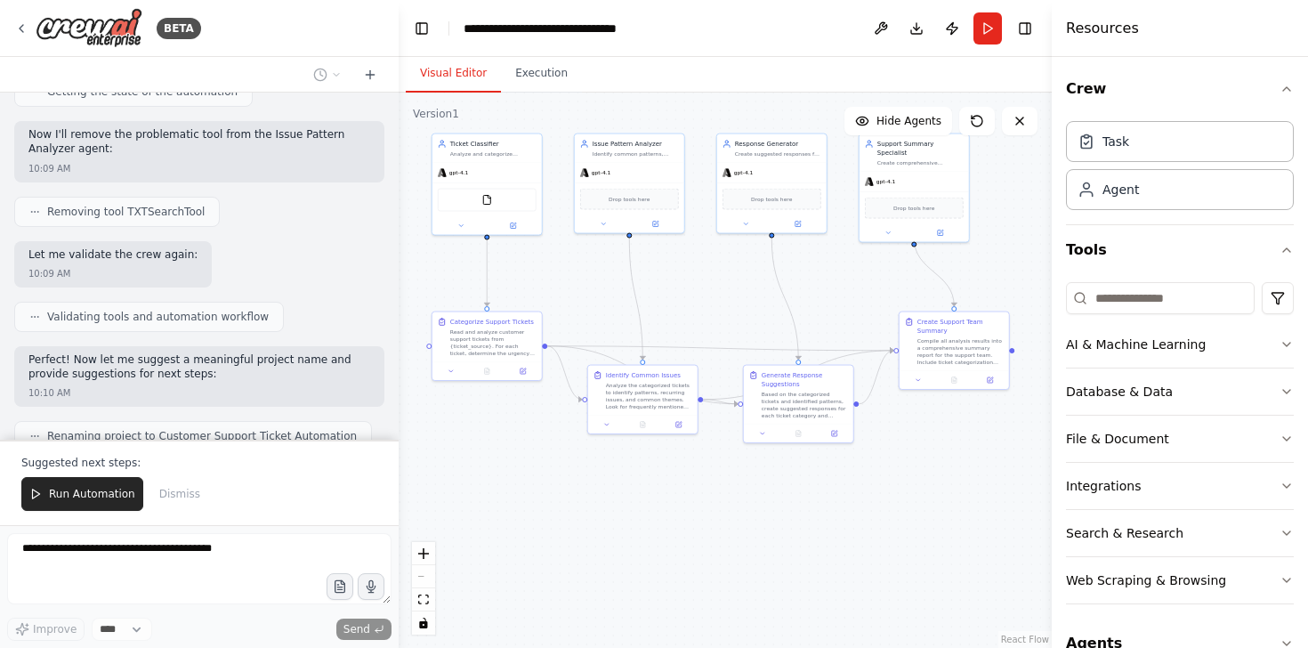
click at [67, 486] on button "Run Automation" at bounding box center [82, 494] width 122 height 34
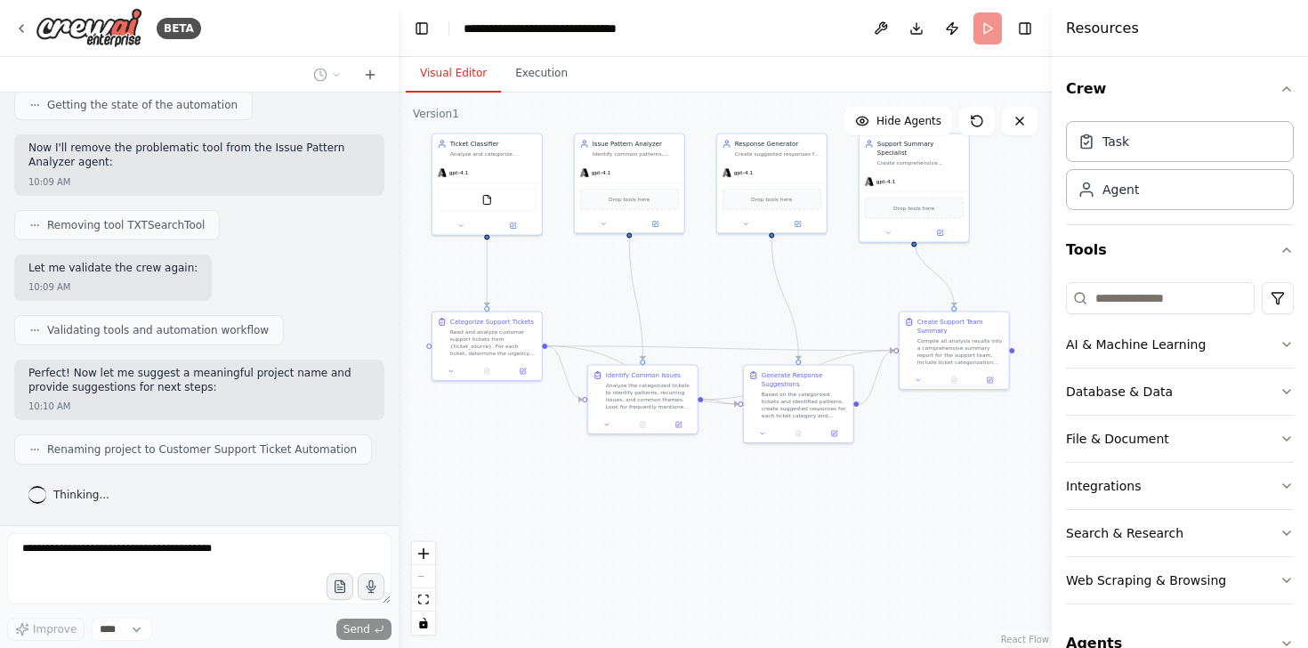
scroll to position [1326, 0]
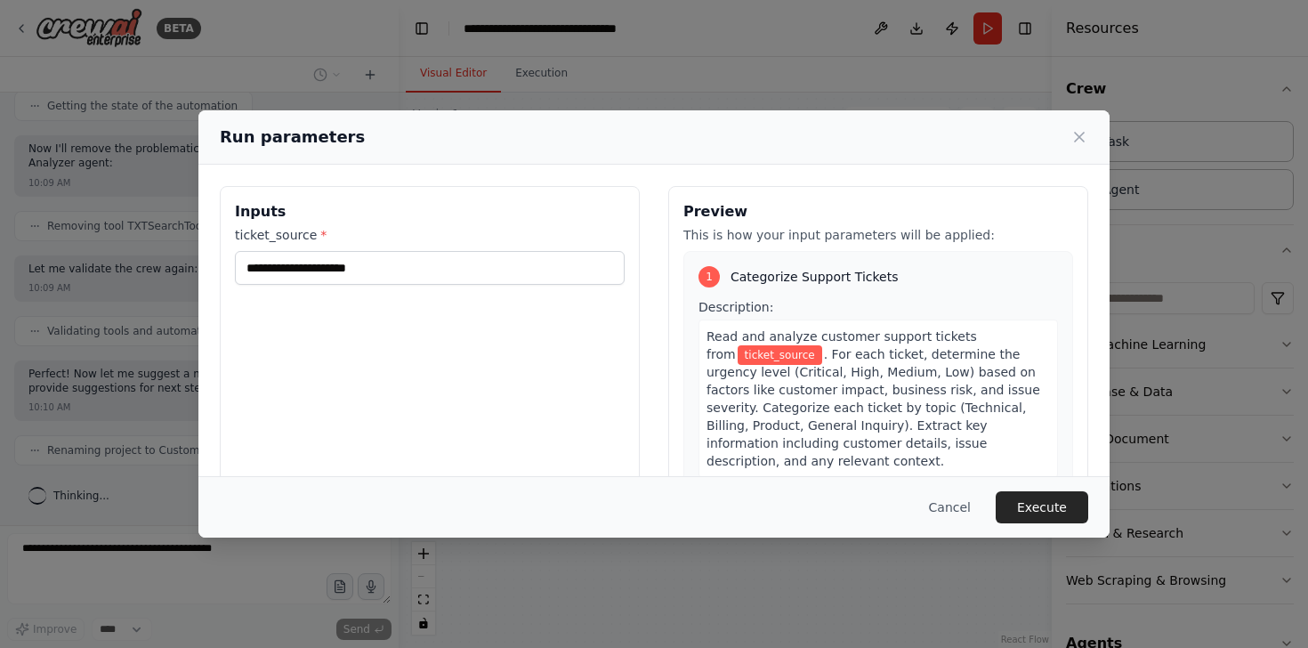
drag, startPoint x: 562, startPoint y: 519, endPoint x: 611, endPoint y: 562, distance: 65.5
click at [615, 567] on body "BETA Create a crew that automatically reads through customer support tickets, c…" at bounding box center [654, 324] width 1308 height 648
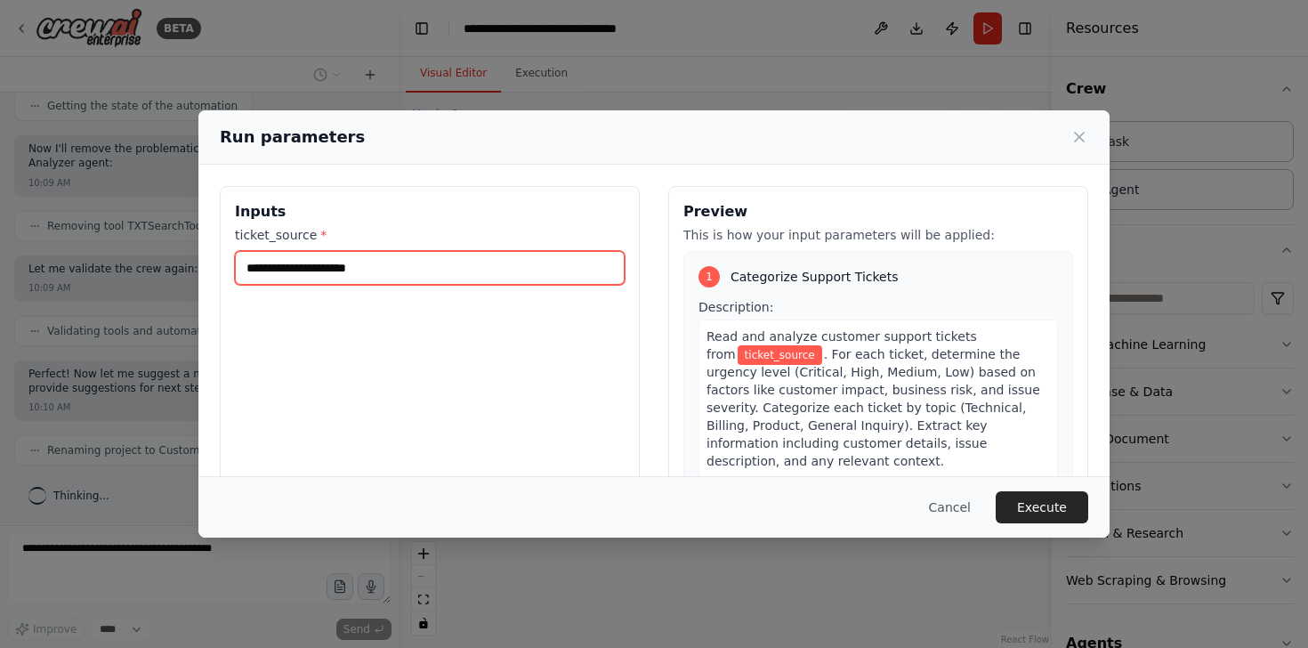
click at [264, 270] on input "ticket_source *" at bounding box center [430, 268] width 390 height 34
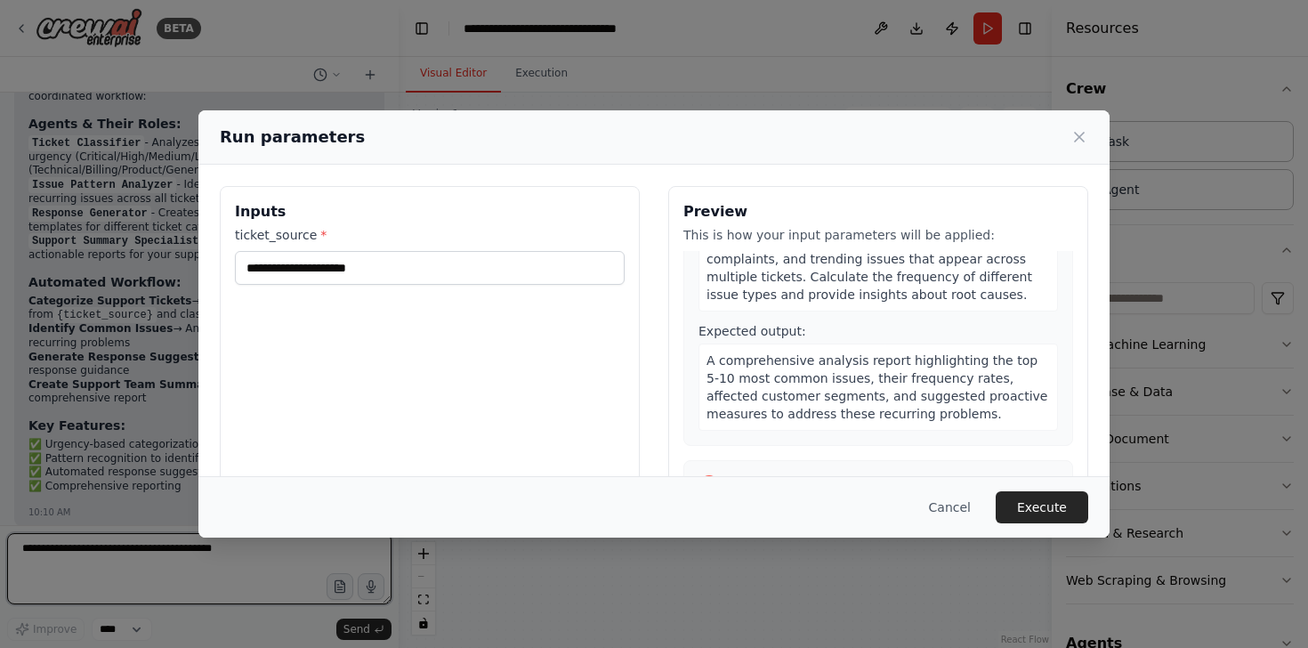
scroll to position [0, 0]
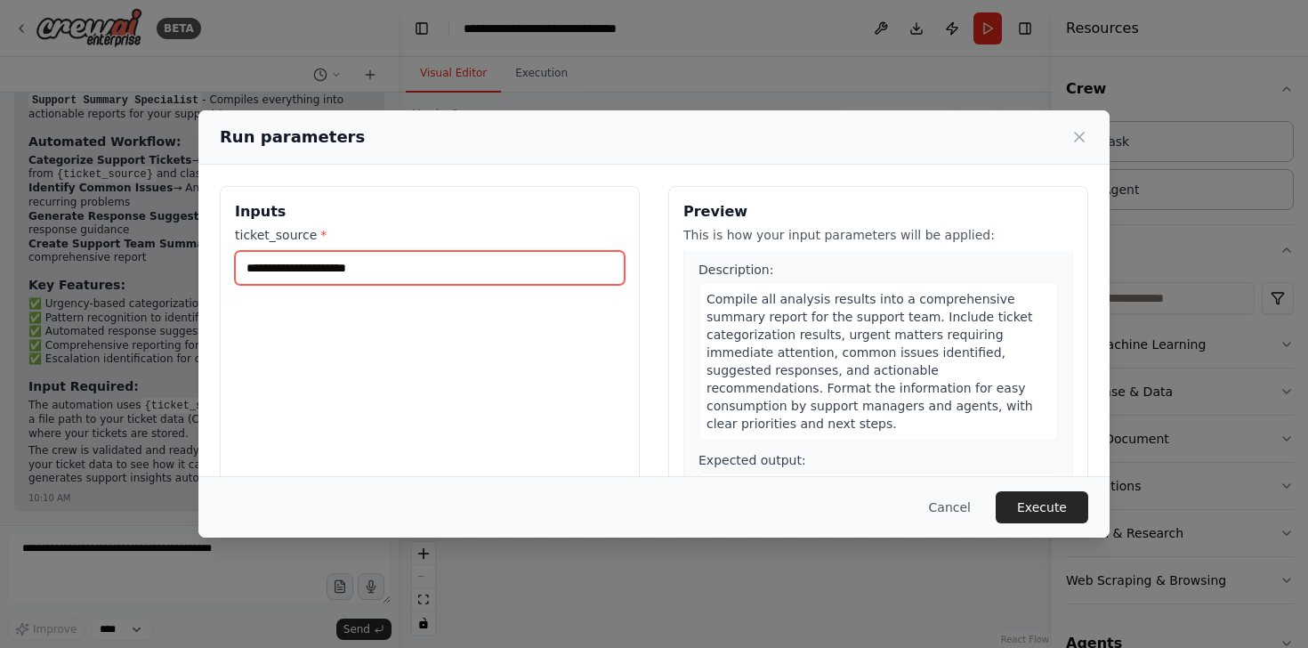
click at [447, 275] on input "ticket_source *" at bounding box center [430, 268] width 390 height 34
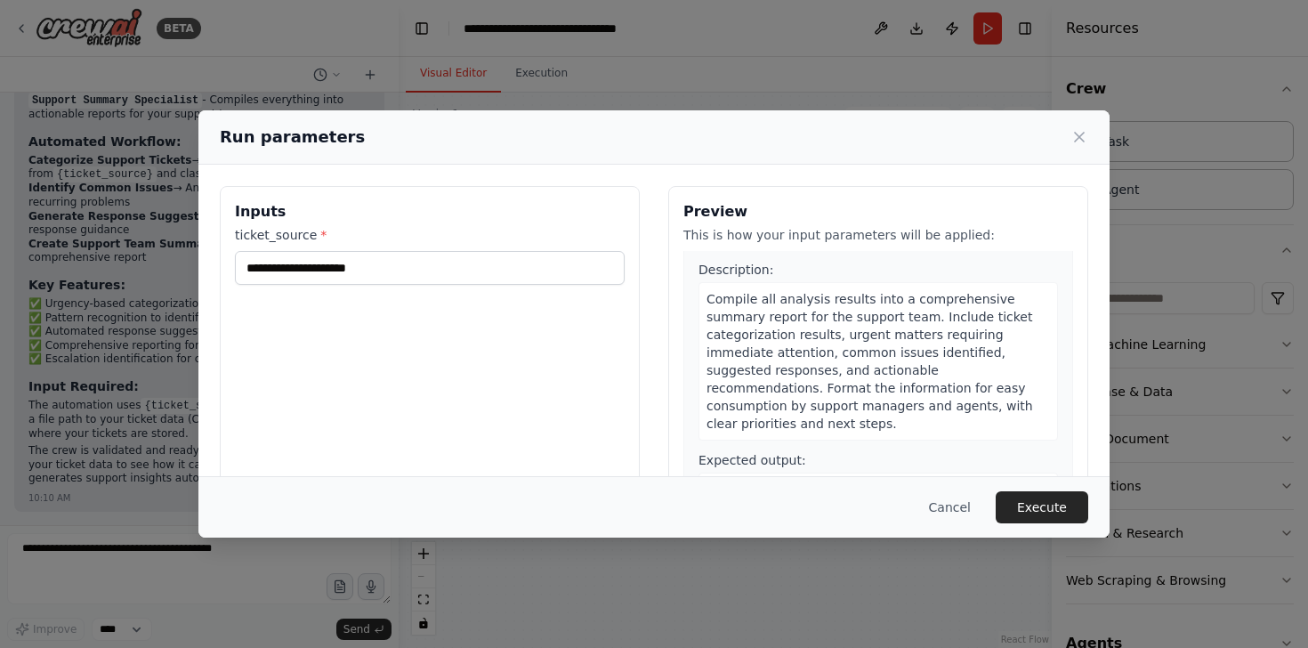
drag, startPoint x: 472, startPoint y: 151, endPoint x: 531, endPoint y: 154, distance: 58.8
click at [521, 151] on div "Run parameters" at bounding box center [653, 137] width 911 height 54
click at [950, 506] on button "Cancel" at bounding box center [950, 507] width 70 height 32
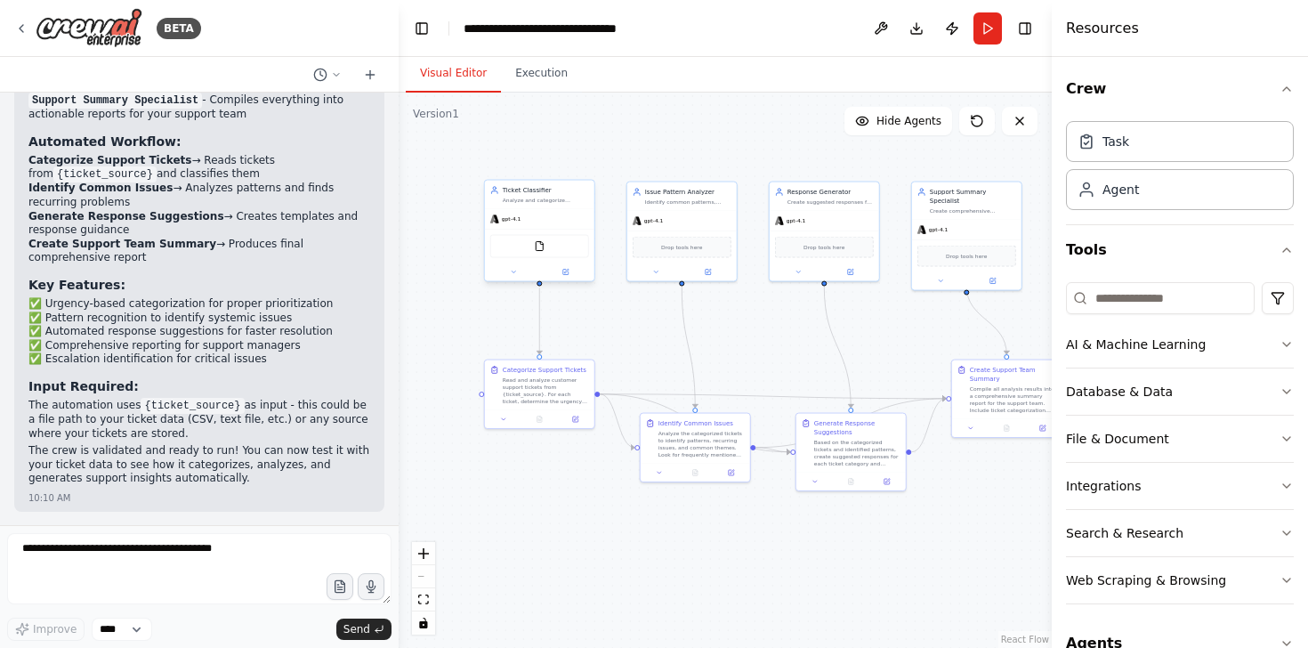
click at [561, 255] on div "FileReadTool" at bounding box center [539, 246] width 99 height 23
click at [562, 254] on div "FileReadTool" at bounding box center [539, 246] width 99 height 23
click at [541, 254] on div "FileReadTool" at bounding box center [539, 246] width 99 height 23
click at [559, 273] on button at bounding box center [565, 272] width 51 height 11
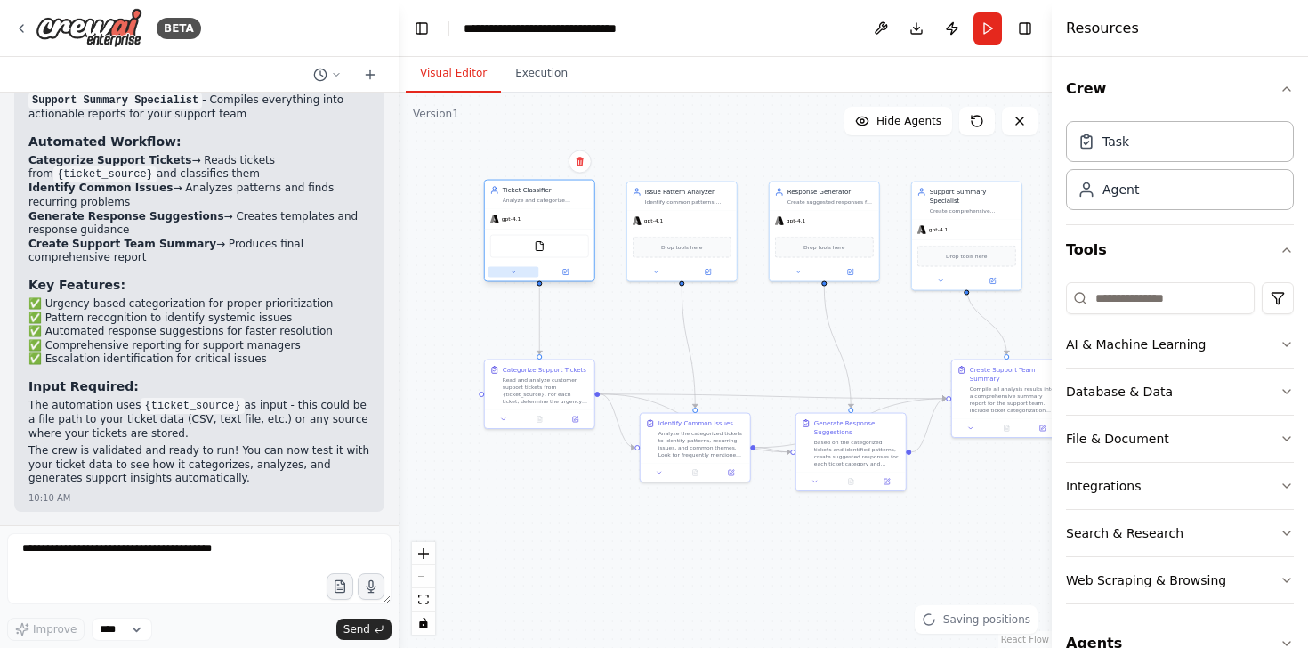
click at [514, 271] on icon at bounding box center [513, 272] width 7 height 7
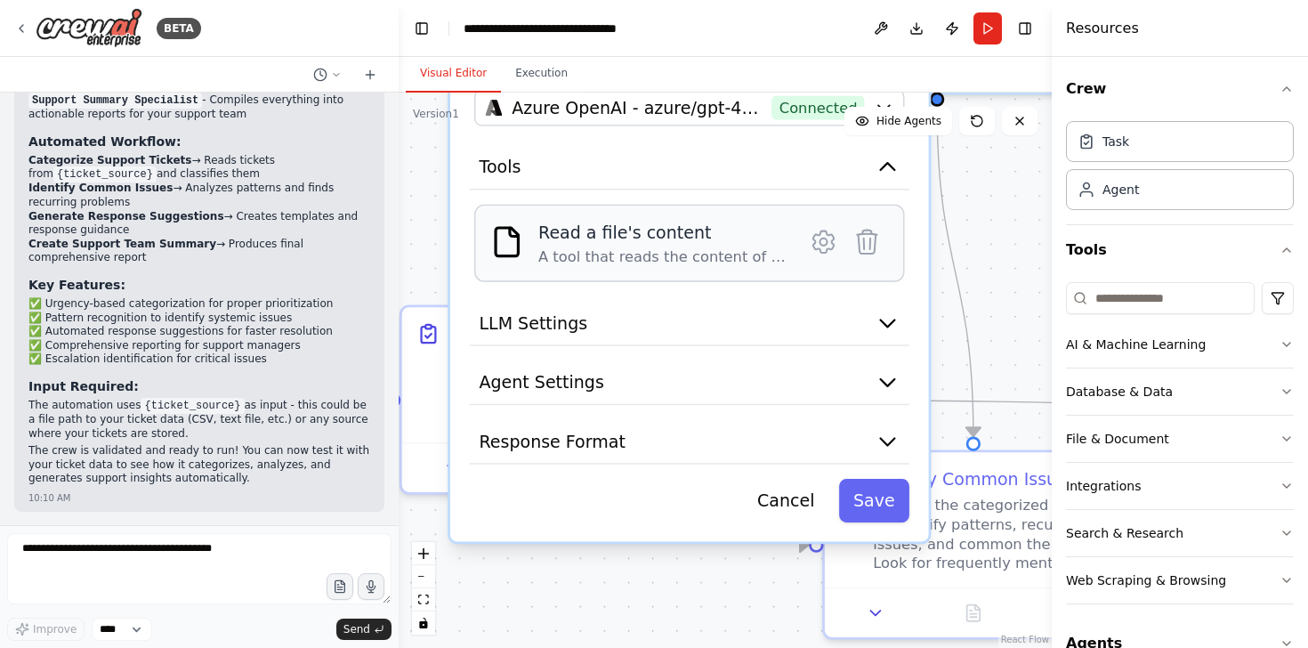
drag, startPoint x: 647, startPoint y: 440, endPoint x: 702, endPoint y: 182, distance: 264.7
click at [702, 182] on div "**********" at bounding box center [689, 206] width 479 height 672
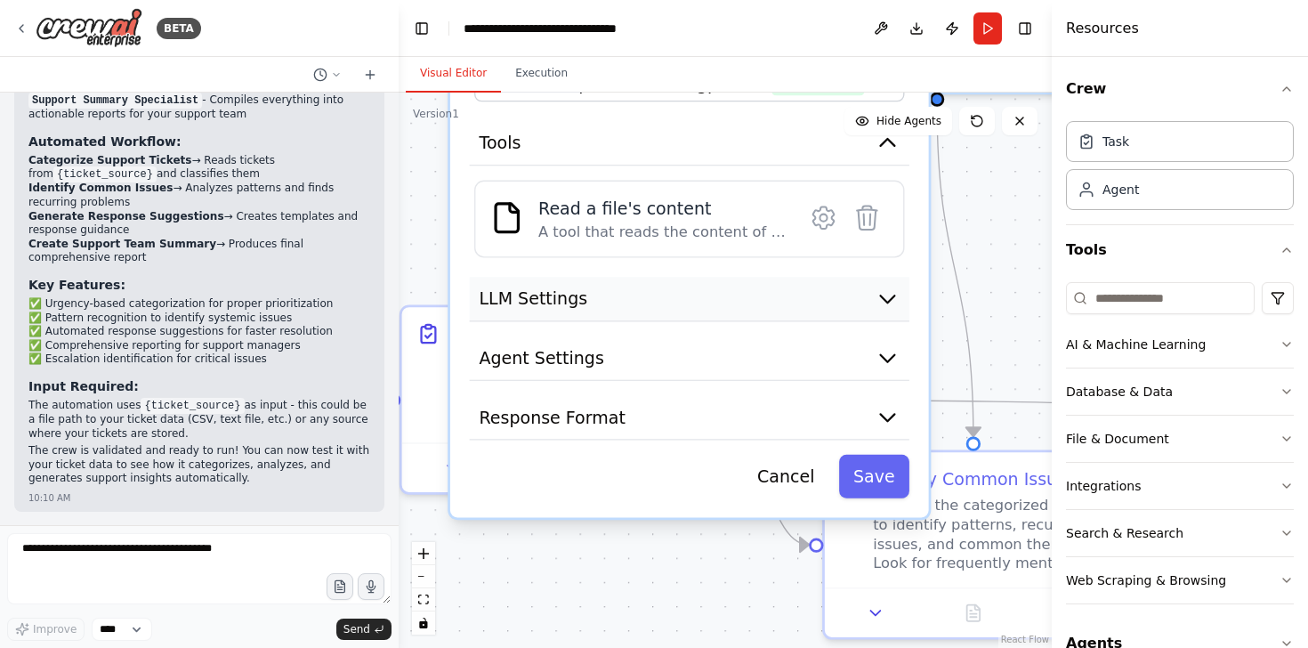
click at [646, 314] on button "LLM Settings" at bounding box center [690, 299] width 440 height 44
click at [878, 308] on icon "button" at bounding box center [888, 299] width 24 height 24
click at [884, 303] on icon "button" at bounding box center [888, 299] width 24 height 24
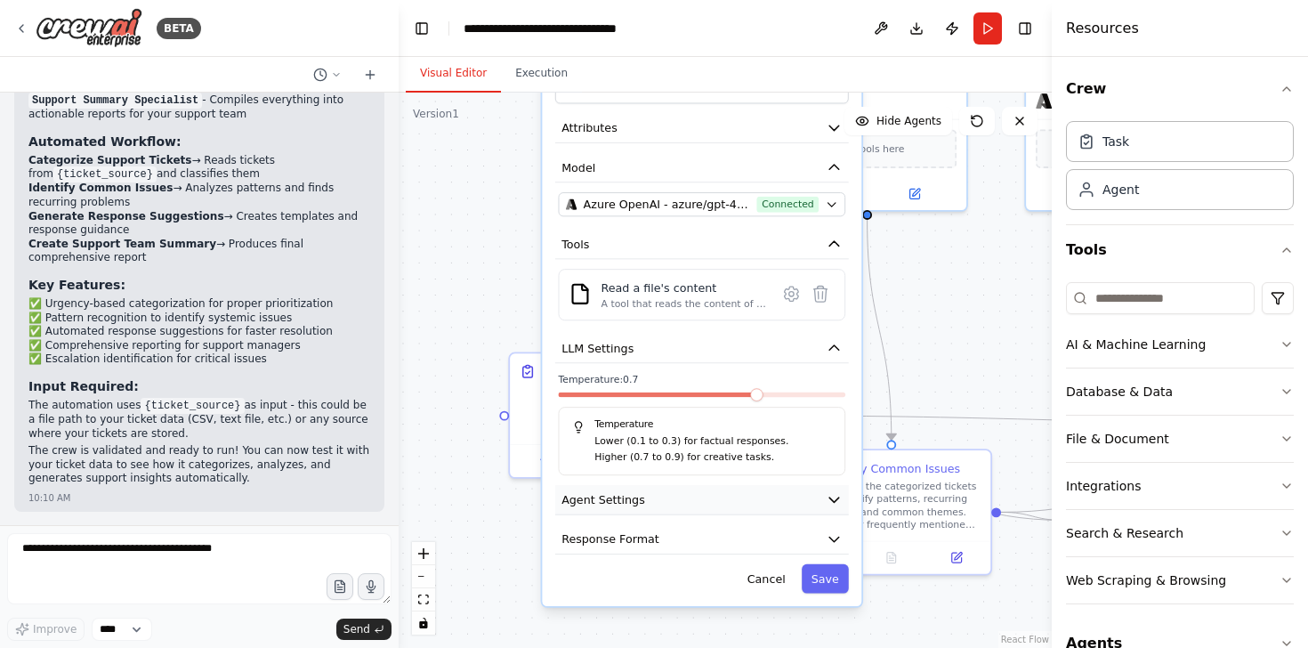
click at [828, 505] on icon "button" at bounding box center [834, 499] width 16 height 16
click at [836, 497] on icon "button" at bounding box center [834, 499] width 10 height 4
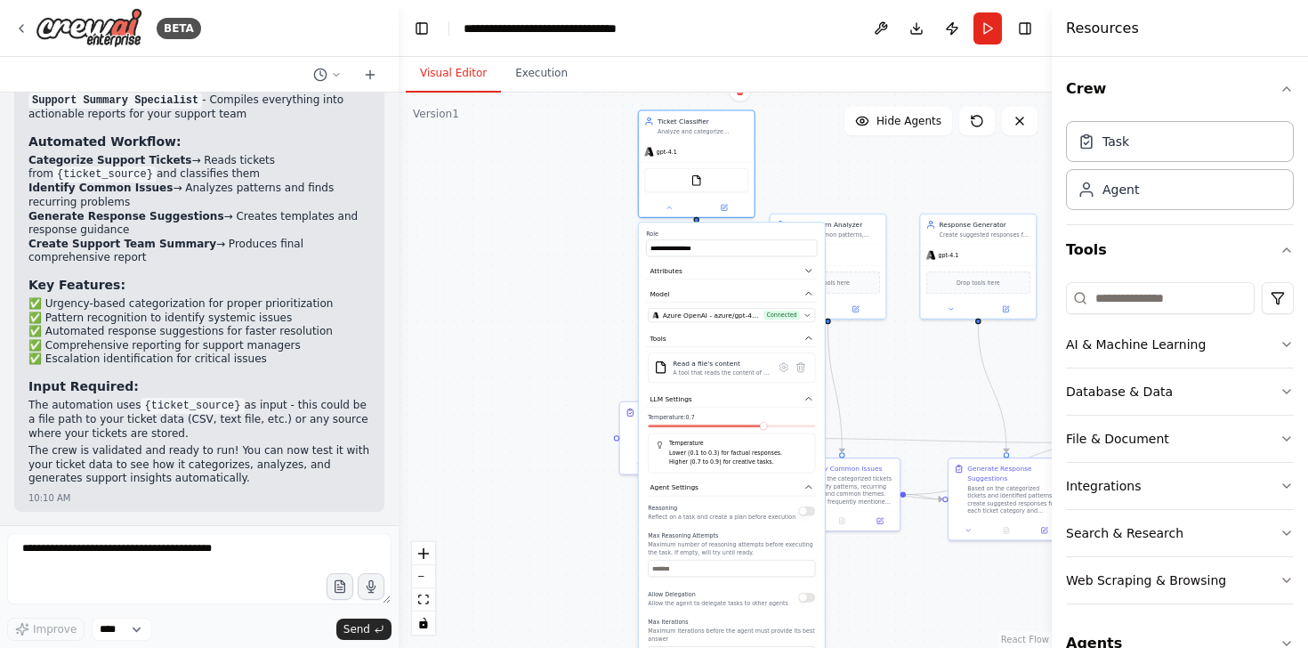
drag, startPoint x: 477, startPoint y: 385, endPoint x: 465, endPoint y: 273, distance: 112.7
click at [465, 273] on div "**********" at bounding box center [725, 370] width 653 height 555
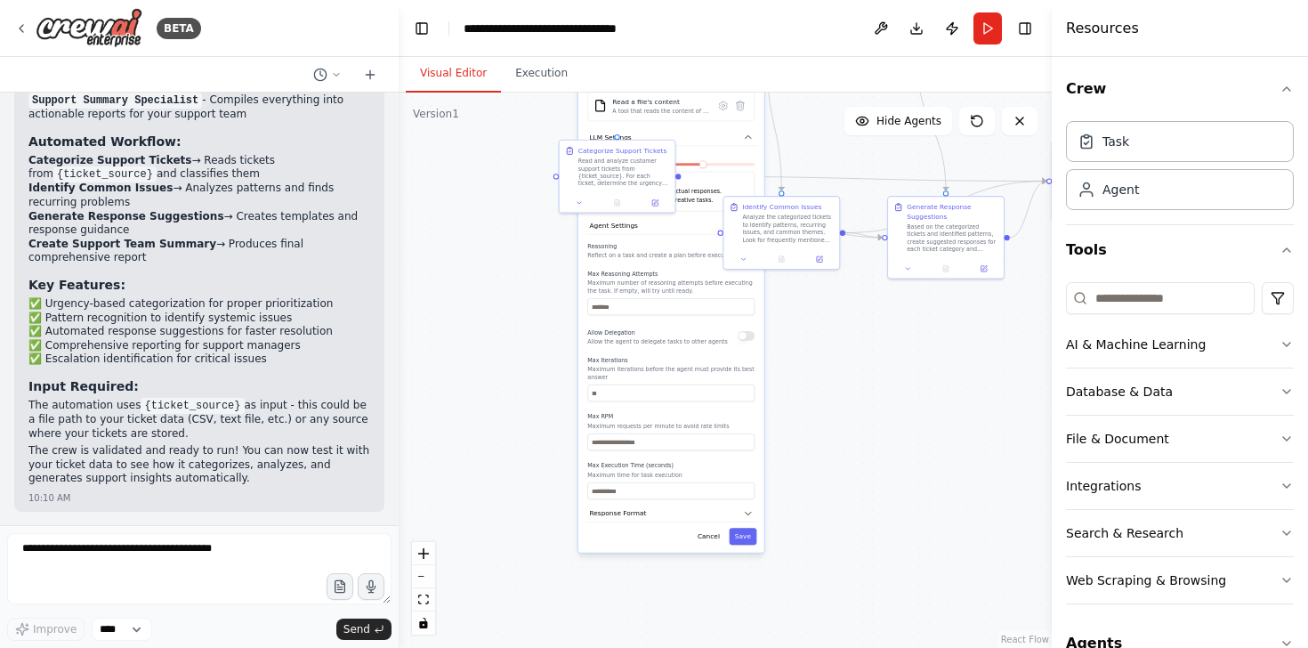
drag, startPoint x: 522, startPoint y: 510, endPoint x: 520, endPoint y: 269, distance: 241.1
click at [473, 247] on div "**********" at bounding box center [725, 370] width 653 height 555
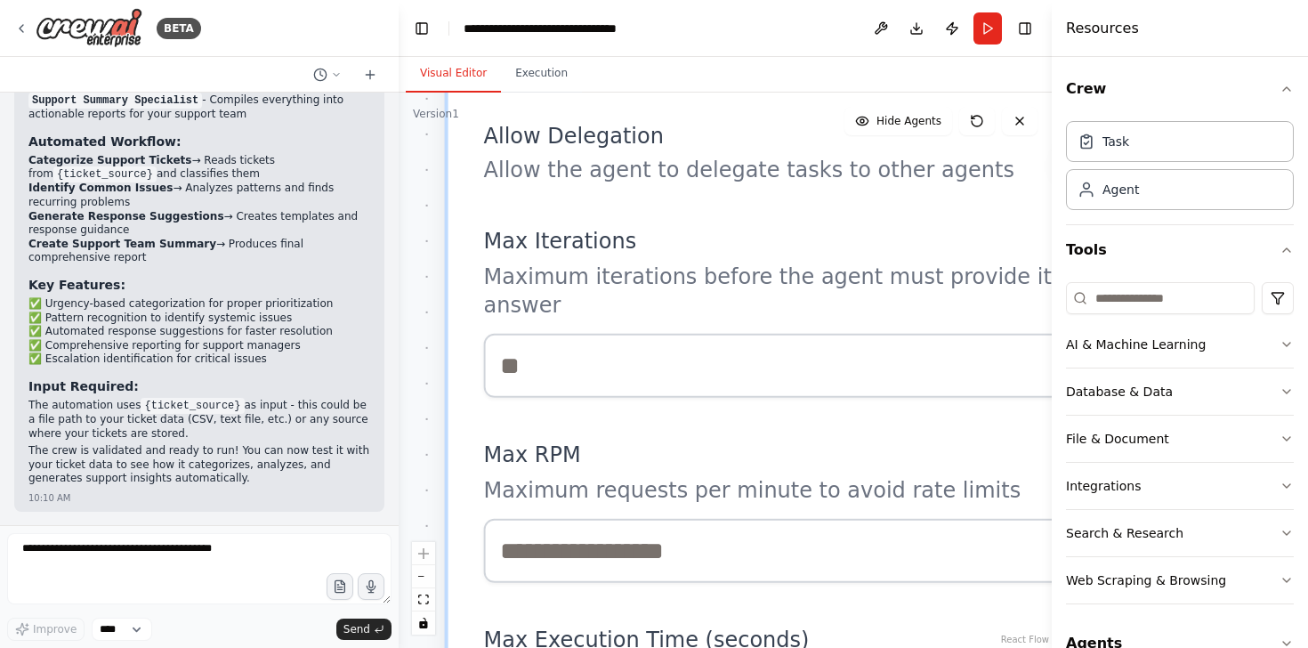
drag, startPoint x: 694, startPoint y: 297, endPoint x: 650, endPoint y: 262, distance: 55.7
click at [650, 262] on p "Maximum iterations before the agent must provide its best answer" at bounding box center [801, 290] width 634 height 57
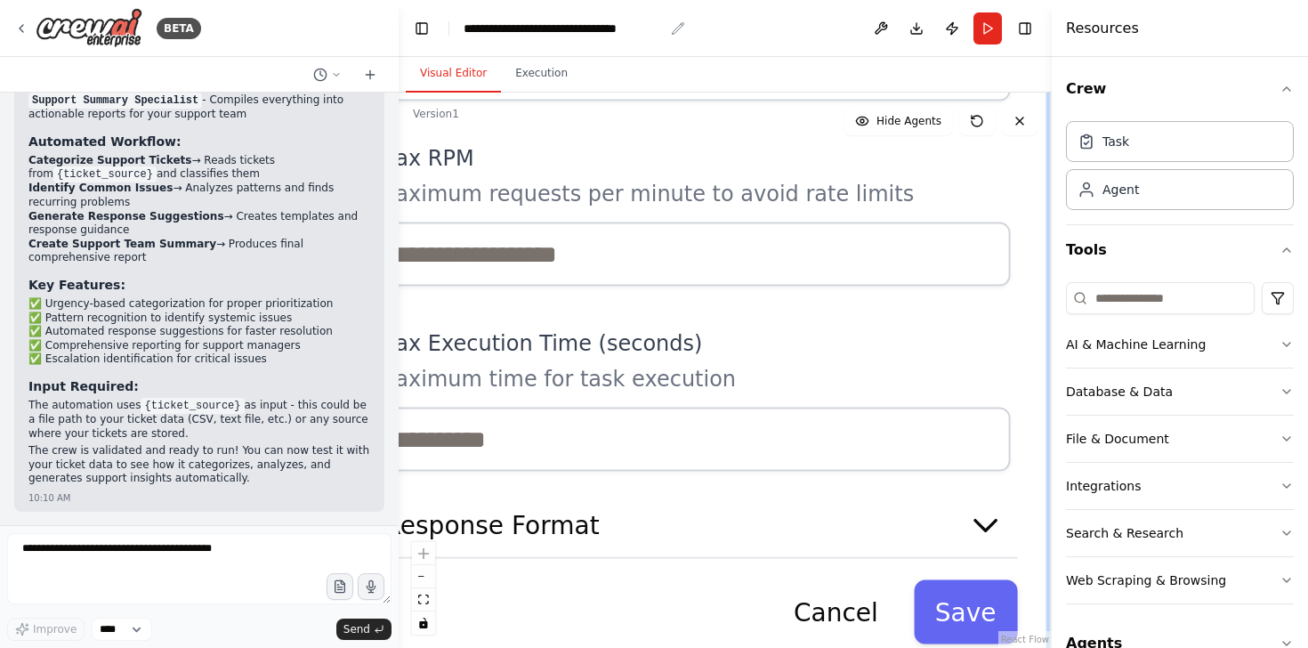
drag, startPoint x: 688, startPoint y: 202, endPoint x: 632, endPoint y: 19, distance: 191.7
click at [627, 0] on html "BETA Create a crew that automatically reads through customer support tickets, c…" at bounding box center [654, 324] width 1308 height 648
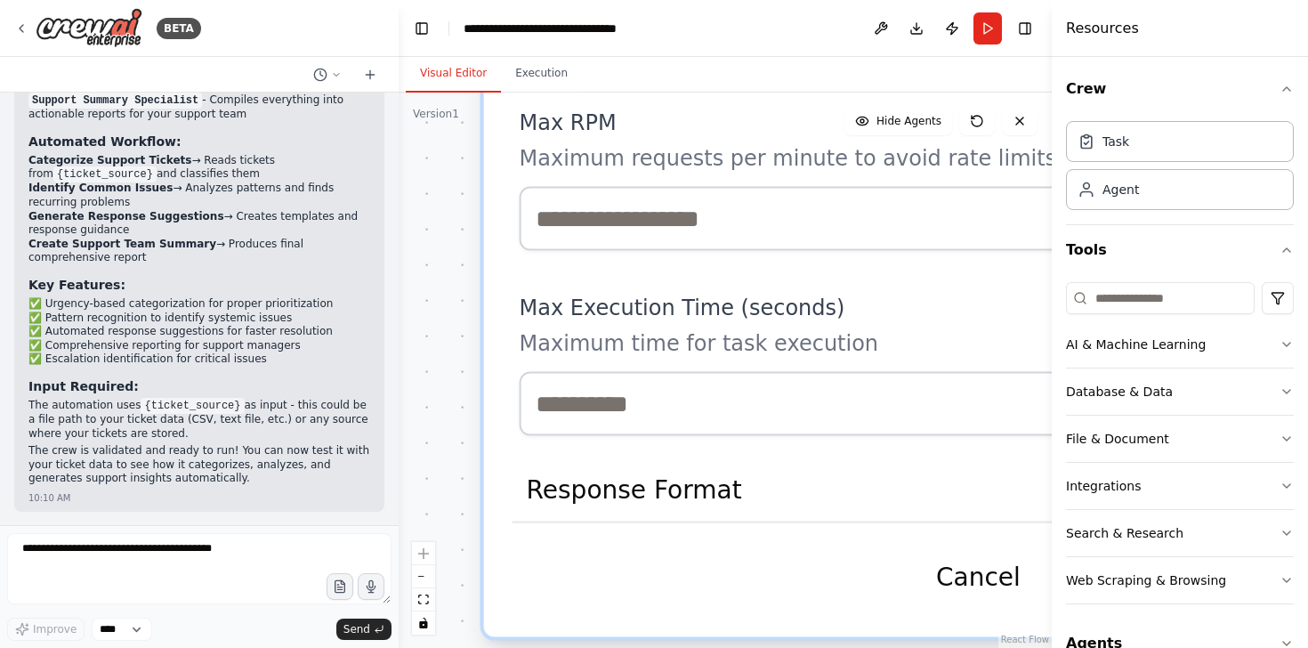
drag, startPoint x: 669, startPoint y: 355, endPoint x: 809, endPoint y: 379, distance: 141.7
click at [809, 379] on div "Max Execution Time (seconds) Maximum time for task execution" at bounding box center [837, 365] width 634 height 142
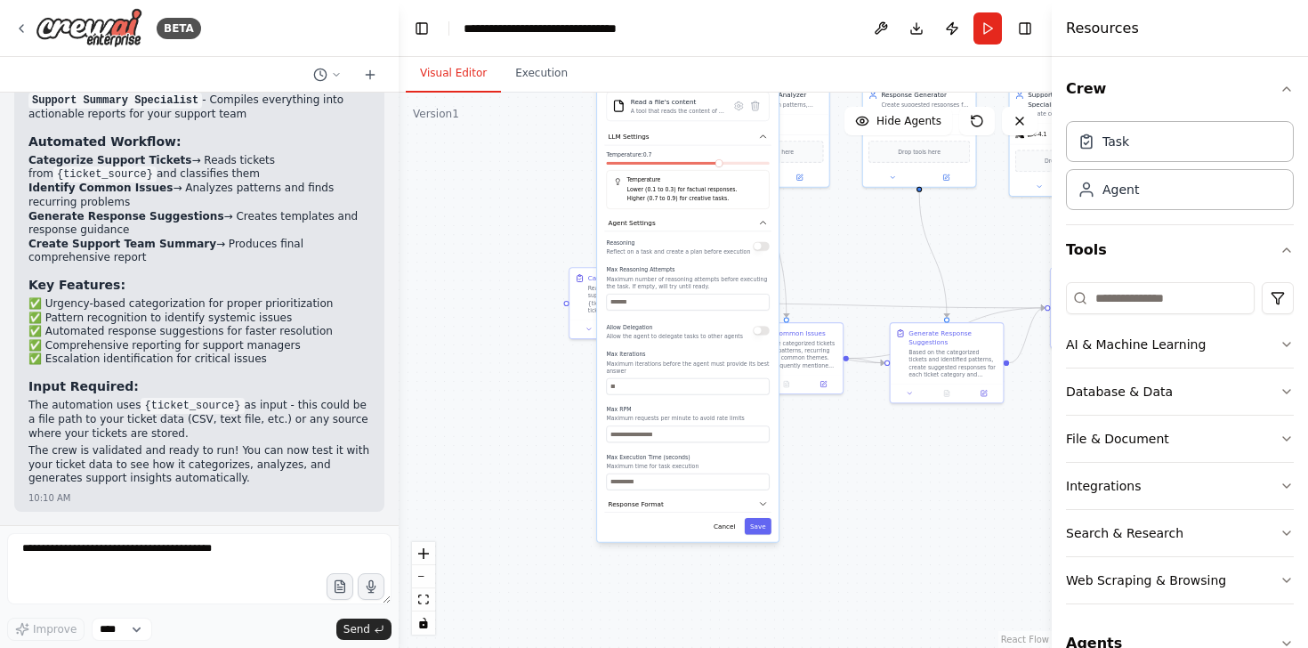
drag, startPoint x: 1008, startPoint y: 424, endPoint x: 901, endPoint y: 492, distance: 126.4
click at [901, 492] on div "**********" at bounding box center [725, 370] width 653 height 555
click at [763, 503] on icon "button" at bounding box center [763, 504] width 5 height 3
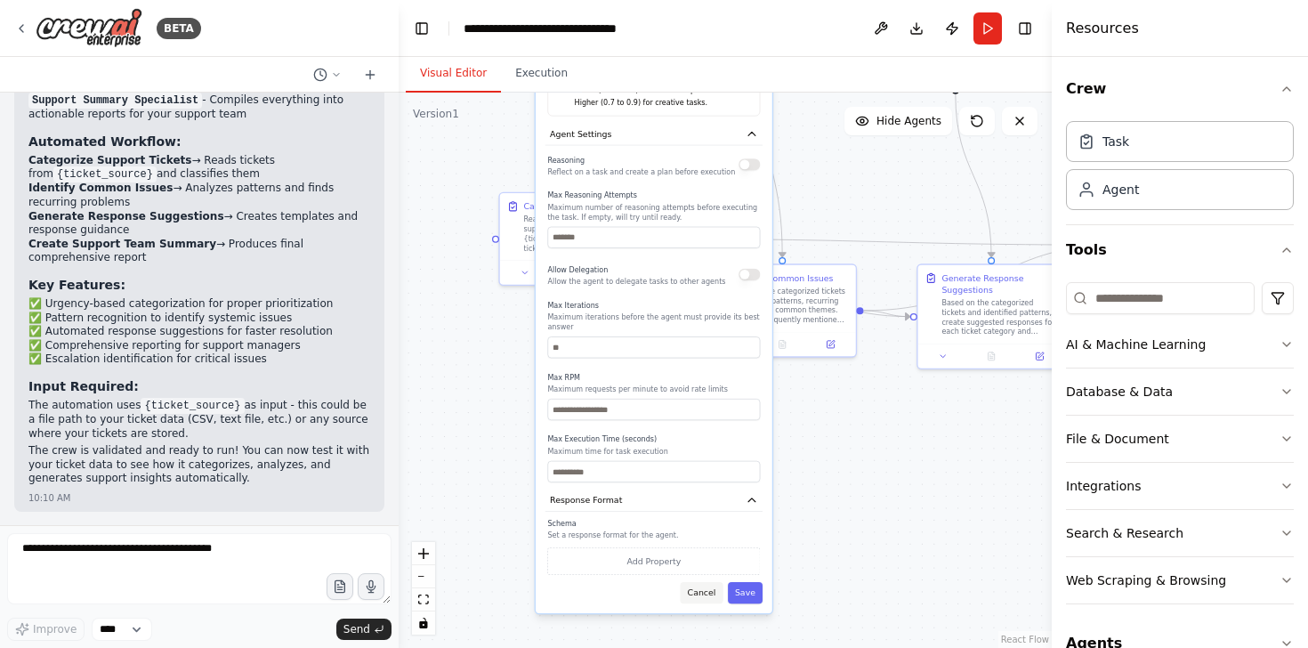
click at [698, 593] on button "Cancel" at bounding box center [702, 592] width 43 height 21
click at [706, 593] on button "Cancel" at bounding box center [702, 592] width 43 height 21
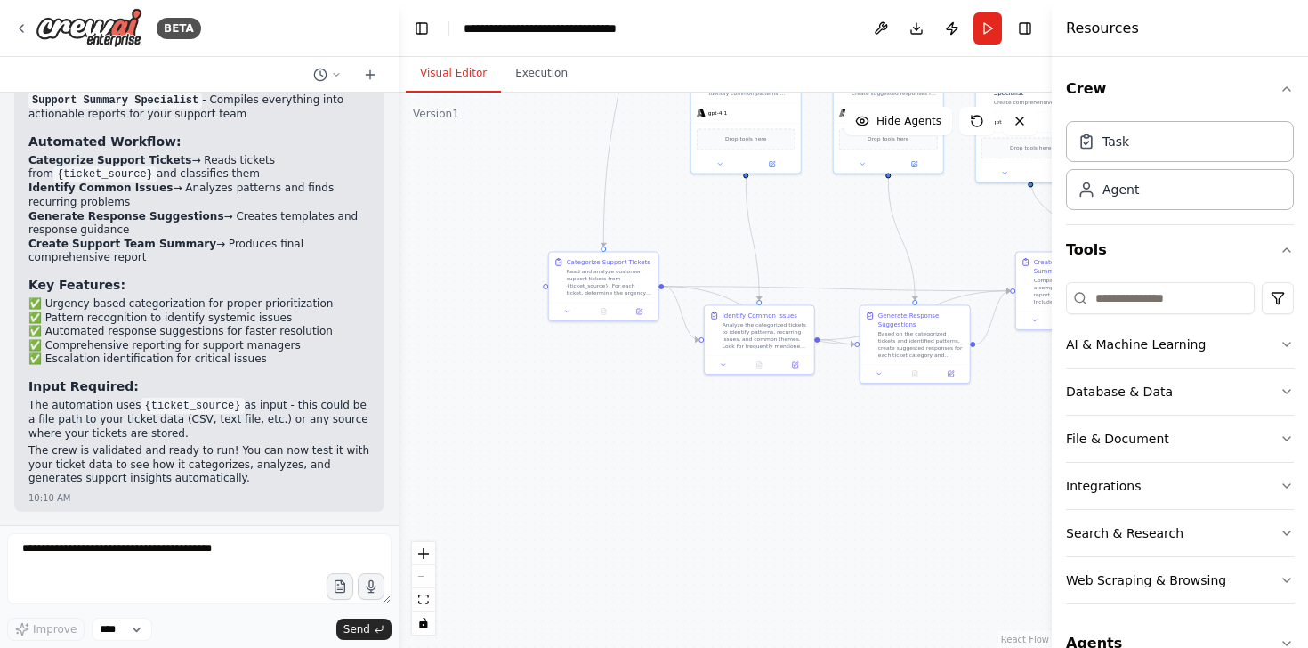
drag, startPoint x: 767, startPoint y: 455, endPoint x: 621, endPoint y: 488, distance: 149.6
click at [606, 495] on div ".deletable-edge-delete-btn { width: 20px; height: 20px; border: 0px solid #ffff…" at bounding box center [725, 370] width 653 height 555
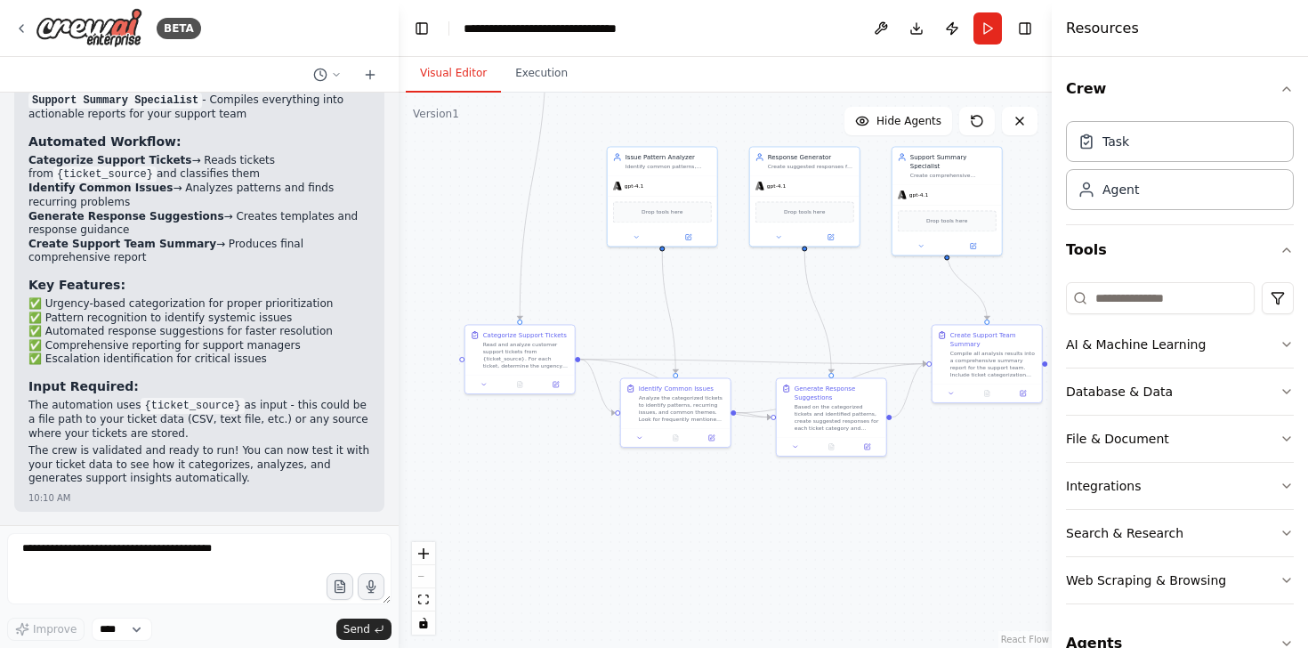
drag, startPoint x: 767, startPoint y: 500, endPoint x: 683, endPoint y: 573, distance: 111.0
click at [683, 573] on div ".deletable-edge-delete-btn { width: 20px; height: 20px; border: 0px solid #ffff…" at bounding box center [725, 370] width 653 height 555
drag, startPoint x: 753, startPoint y: 412, endPoint x: 827, endPoint y: 545, distance: 152.5
click at [827, 545] on div ".deletable-edge-delete-btn { width: 20px; height: 20px; border: 0px solid #ffff…" at bounding box center [725, 370] width 653 height 555
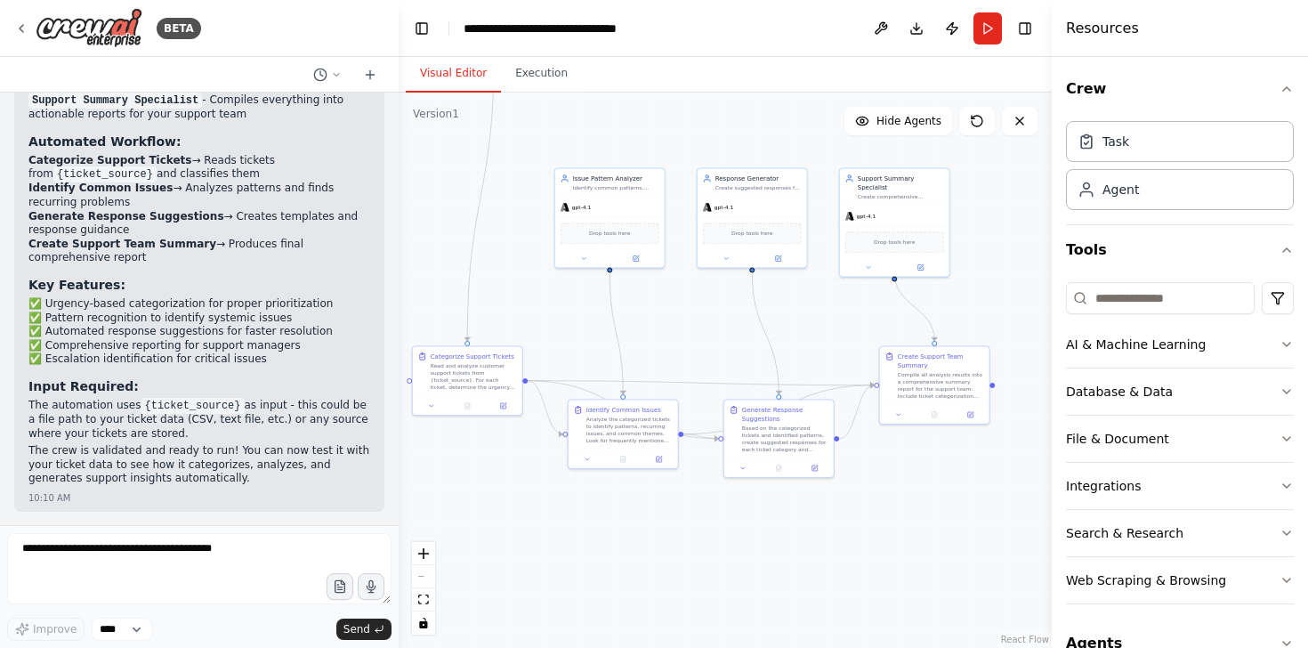
drag, startPoint x: 560, startPoint y: 290, endPoint x: 608, endPoint y: 337, distance: 67.3
click at [510, 296] on div ".deletable-edge-delete-btn { width: 20px; height: 20px; border: 0px solid #ffff…" at bounding box center [725, 370] width 653 height 555
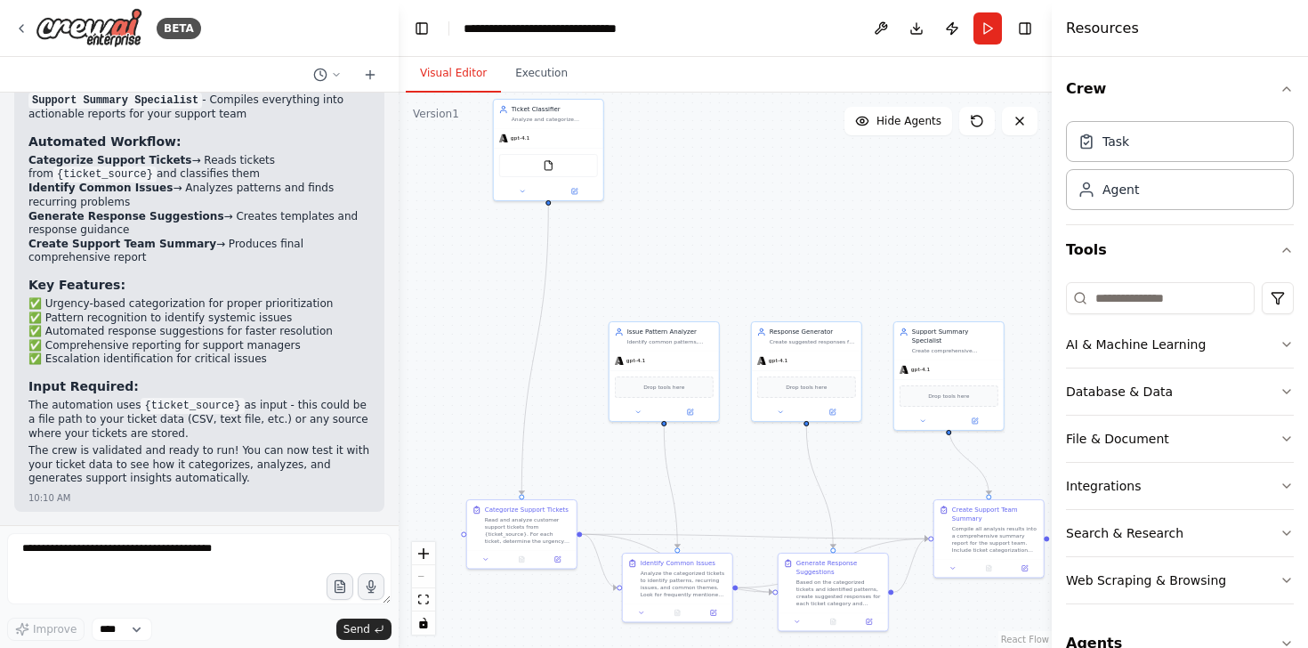
drag, startPoint x: 523, startPoint y: 231, endPoint x: 573, endPoint y: 359, distance: 136.6
click at [571, 363] on div ".deletable-edge-delete-btn { width: 20px; height: 20px; border: 0px solid #ffff…" at bounding box center [725, 370] width 653 height 555
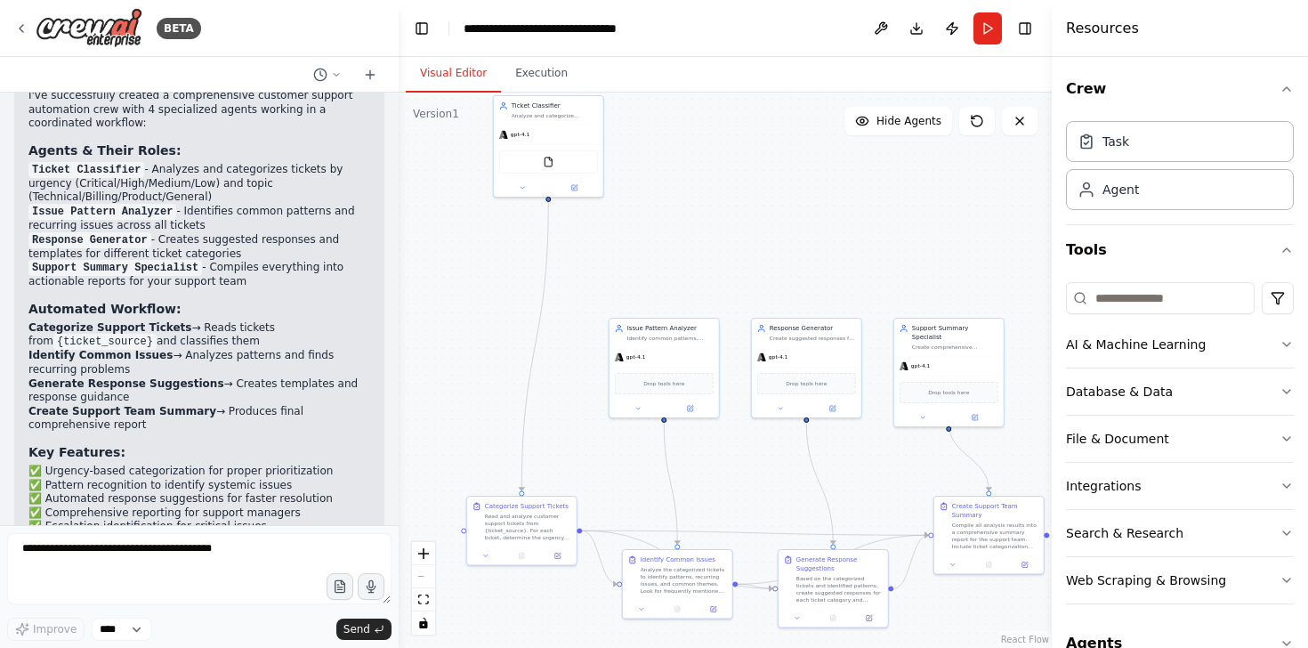
scroll to position [1735, 0]
click at [16, 30] on icon at bounding box center [21, 28] width 14 height 14
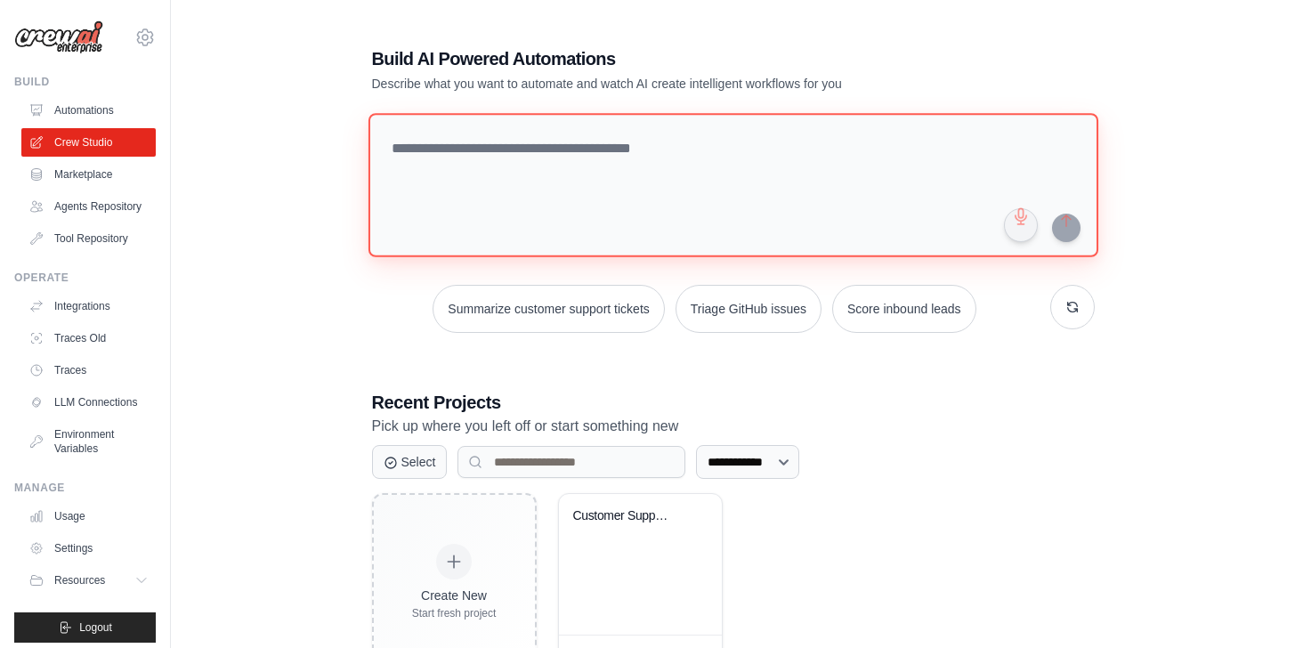
click at [466, 155] on textarea at bounding box center [732, 185] width 730 height 144
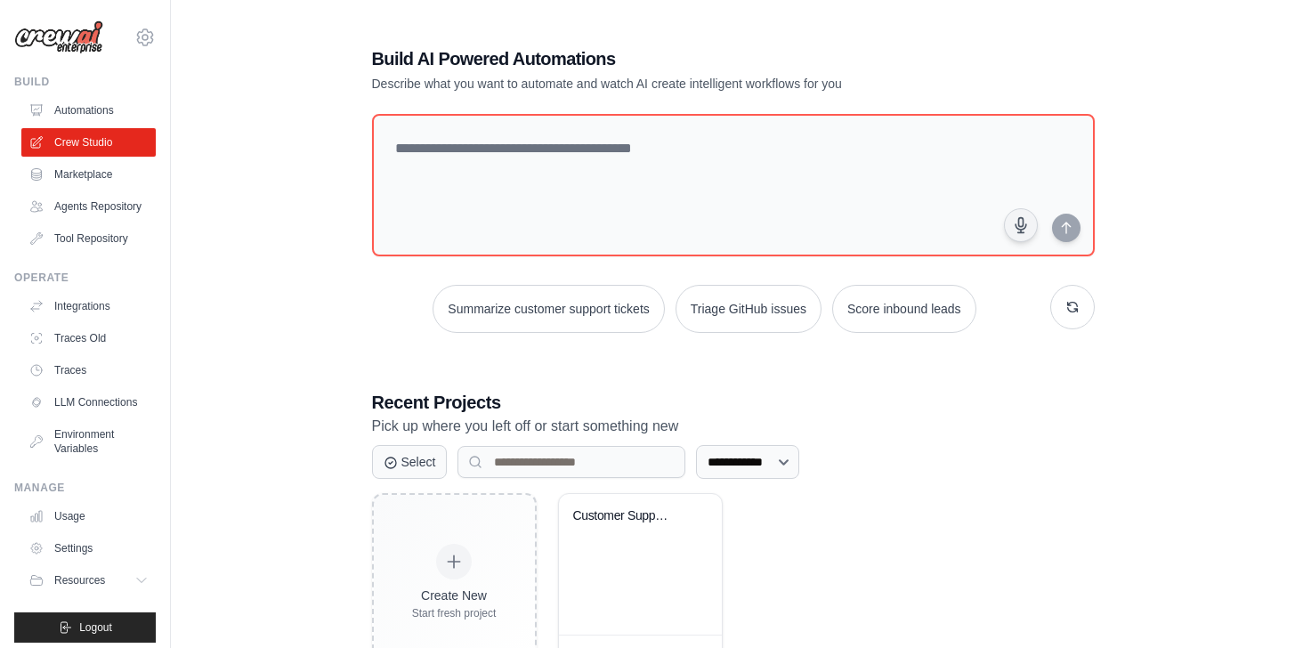
click at [1012, 405] on h3 "Recent Projects" at bounding box center [733, 402] width 723 height 25
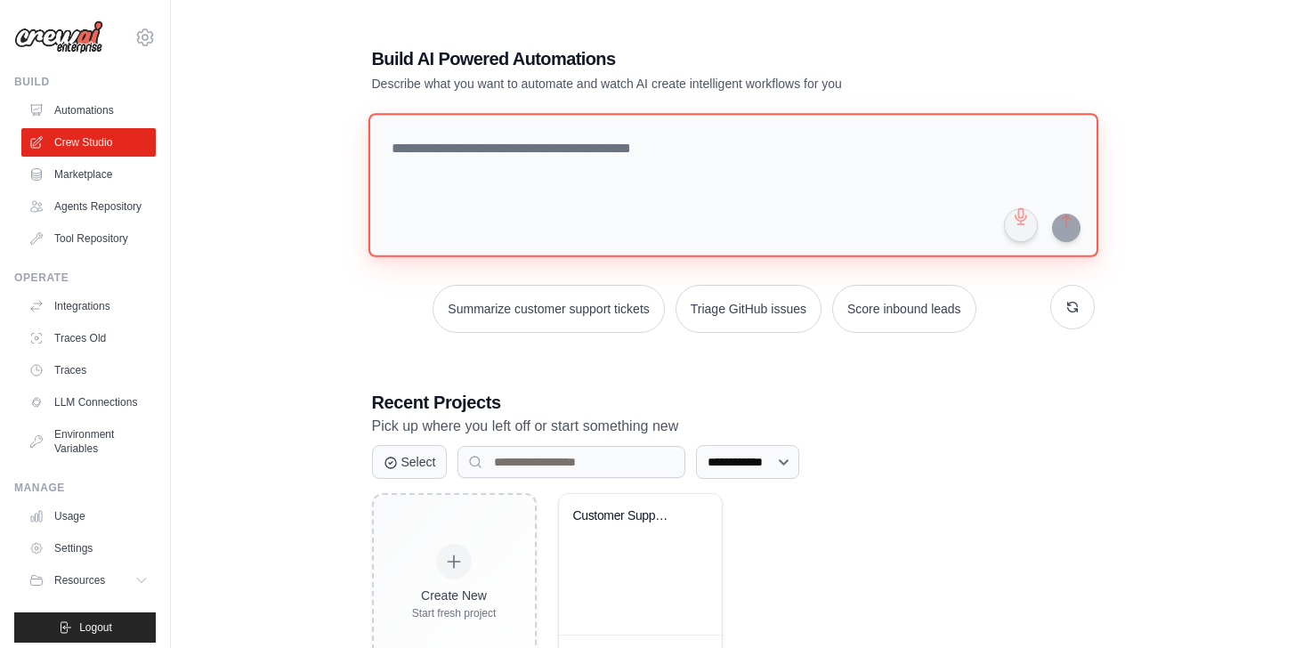
click at [861, 149] on textarea at bounding box center [732, 185] width 730 height 144
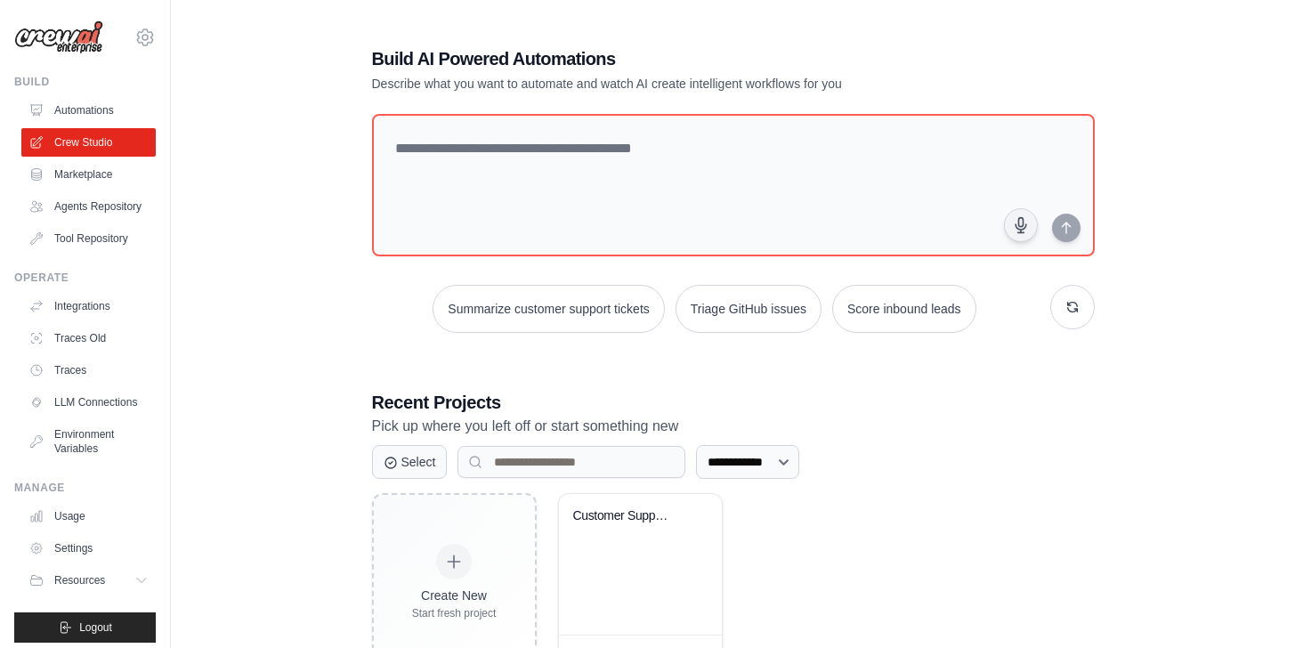
click at [922, 542] on div "Create New Start fresh project Customer Support Ticket Automation Modified 4 mi…" at bounding box center [733, 582] width 723 height 178
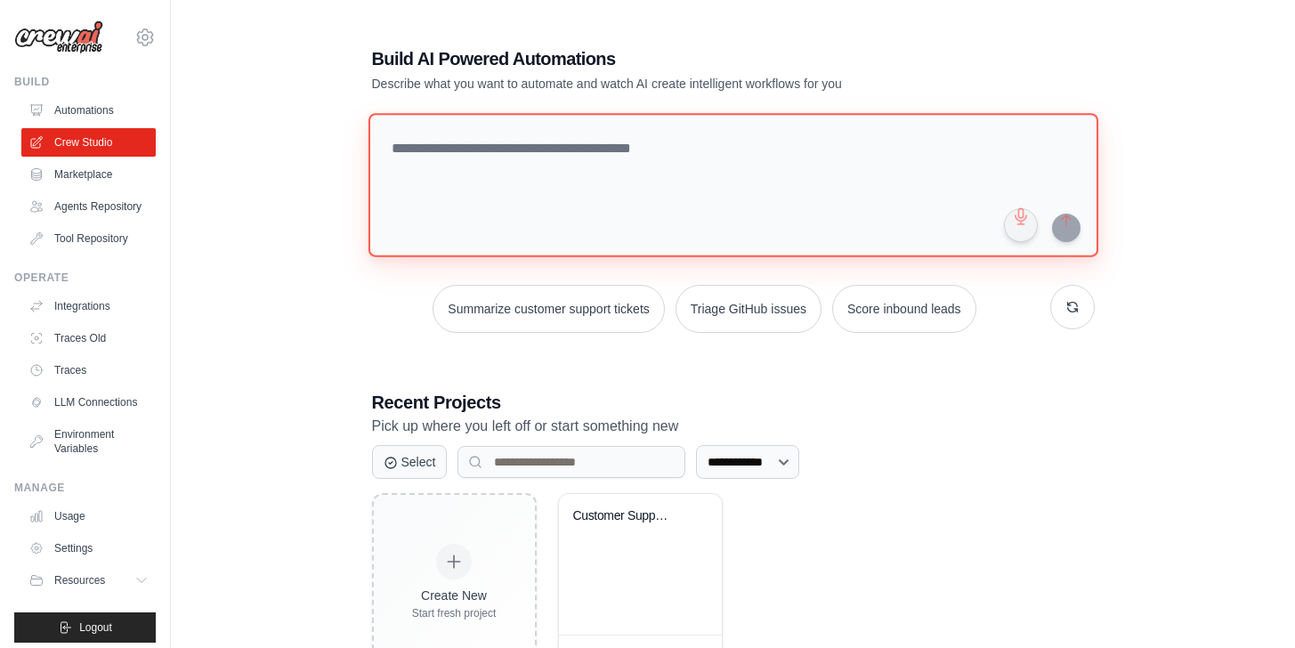
click at [839, 221] on textarea at bounding box center [732, 185] width 730 height 144
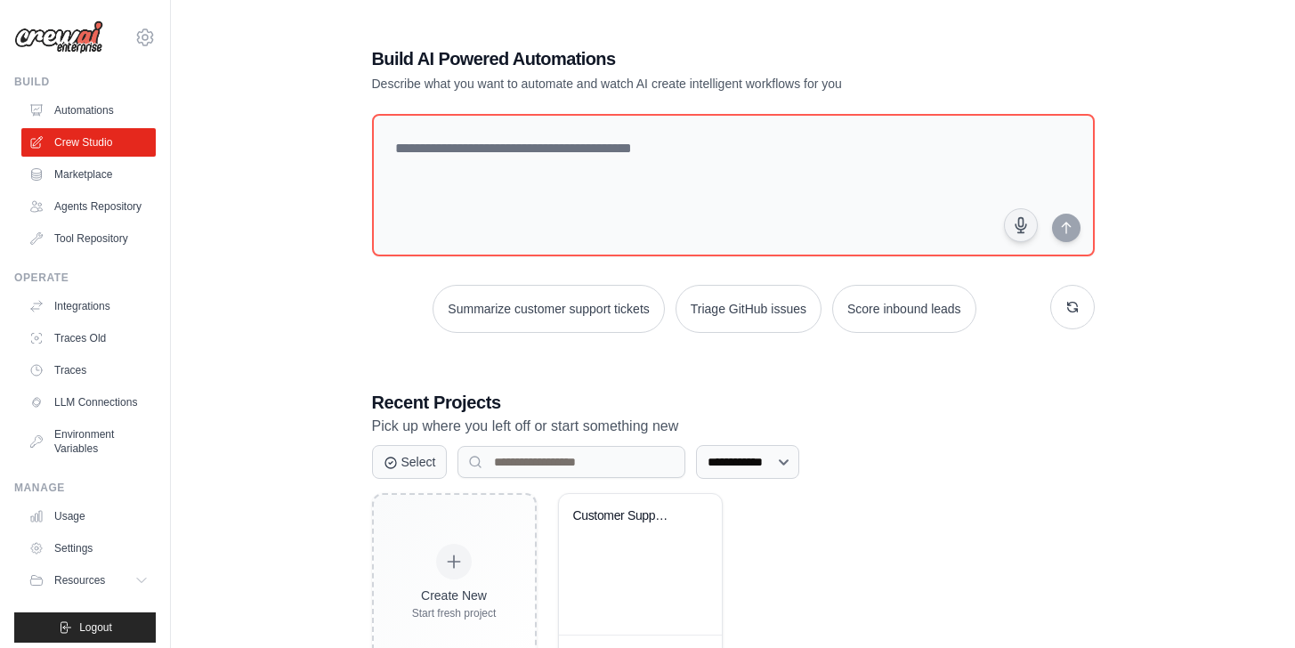
click at [1005, 319] on div "Summarize customer support tickets Triage GitHub issues Score inbound leads" at bounding box center [733, 309] width 723 height 48
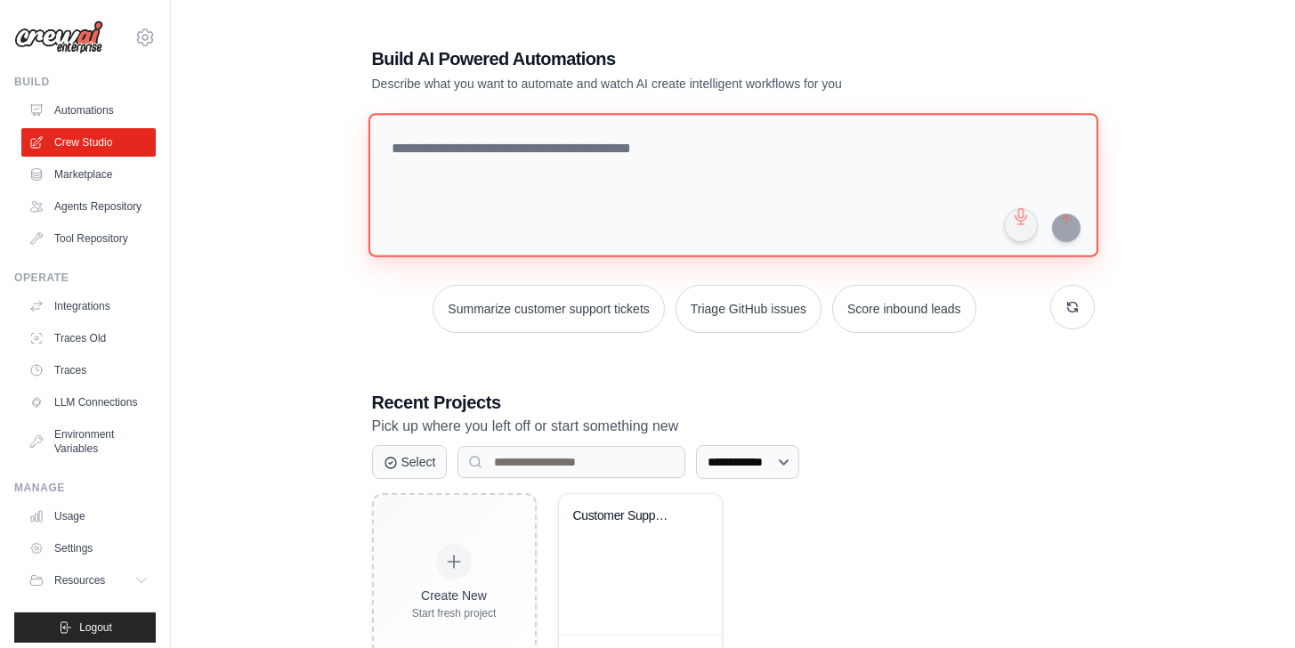
click at [987, 220] on textarea at bounding box center [732, 185] width 730 height 144
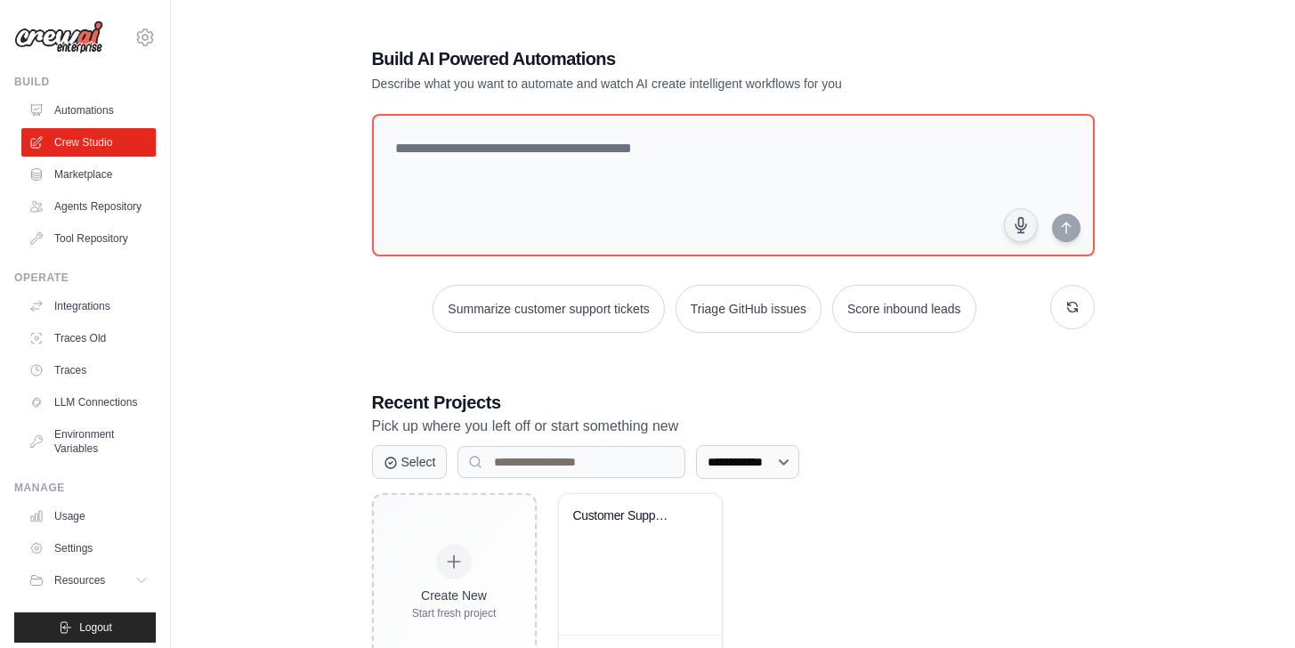
click at [1231, 228] on div "**********" at bounding box center [732, 359] width 1067 height 682
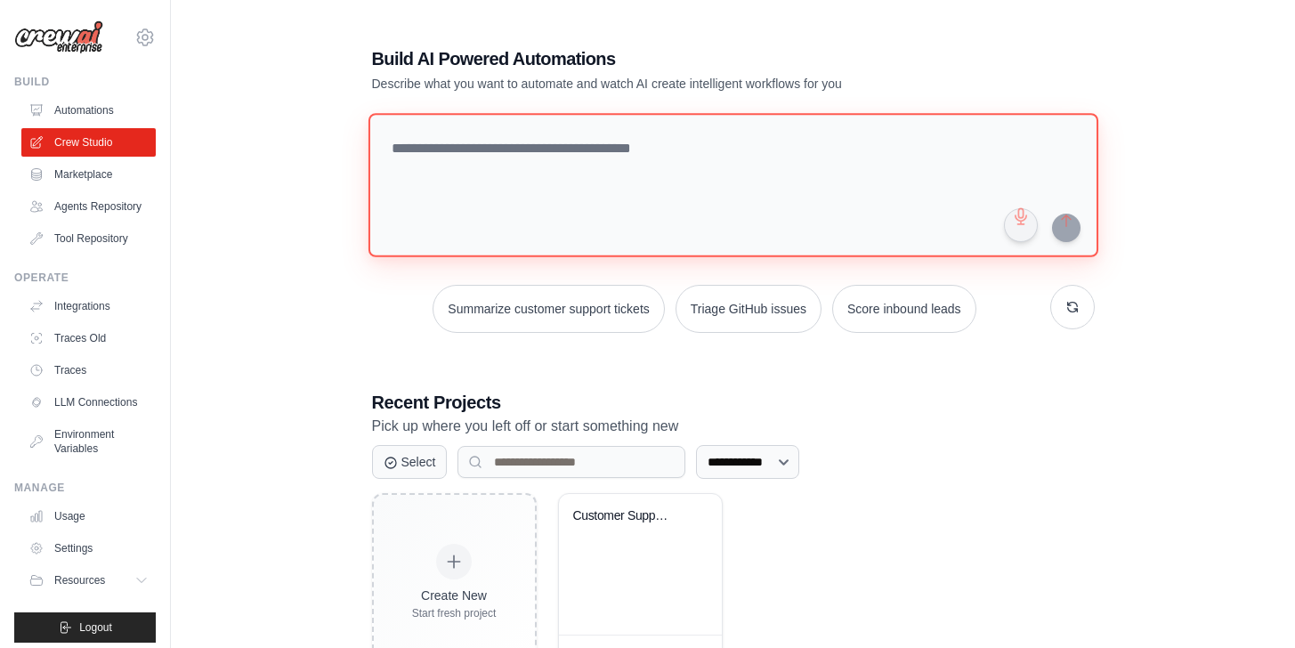
click at [969, 182] on textarea at bounding box center [732, 185] width 730 height 144
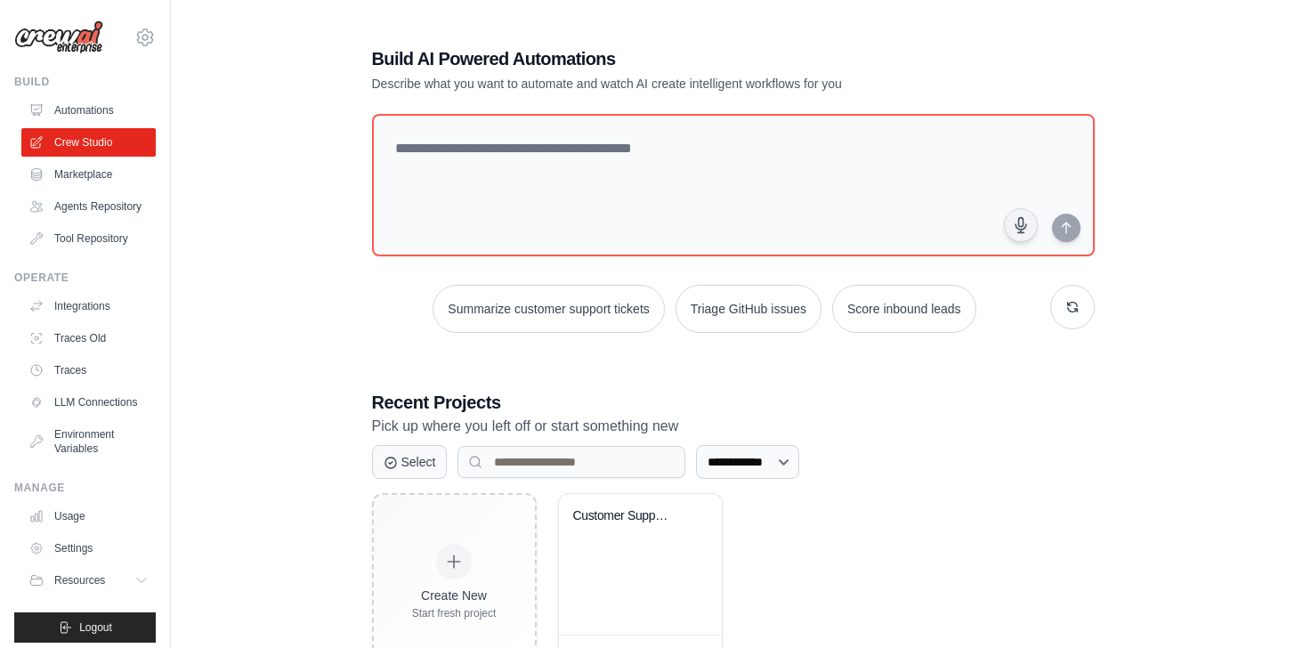
click at [1145, 200] on div "**********" at bounding box center [732, 359] width 1067 height 682
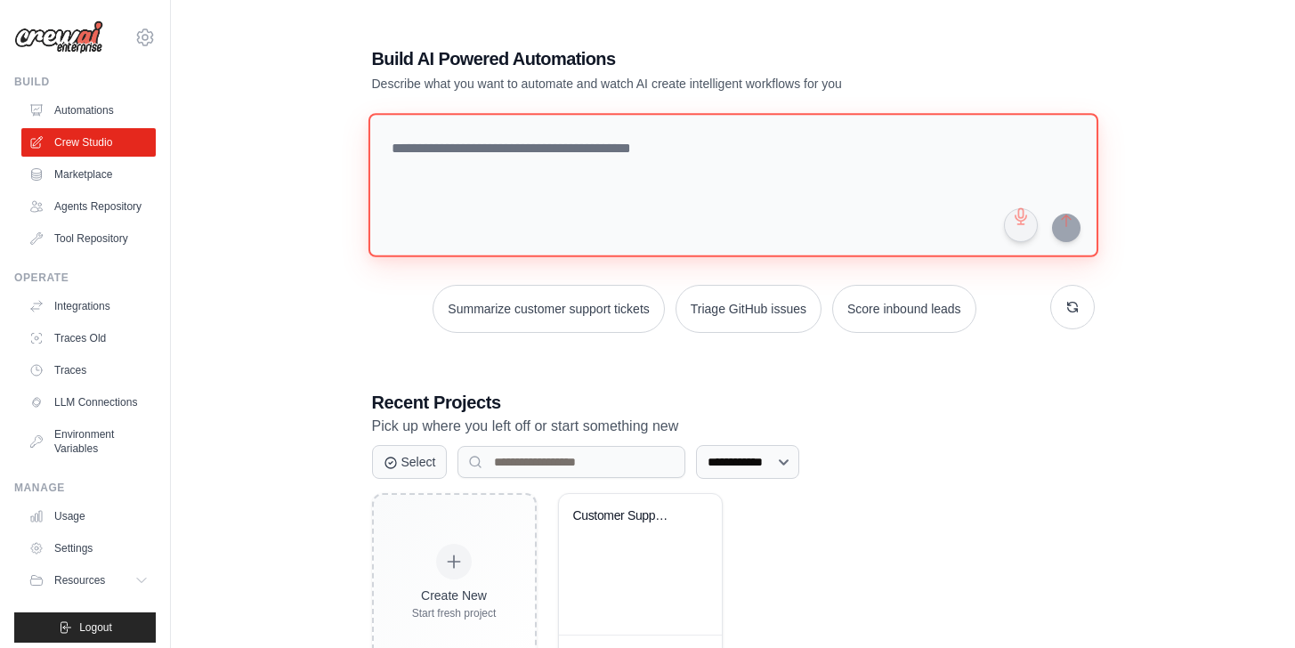
click at [1033, 201] on textarea at bounding box center [732, 185] width 730 height 144
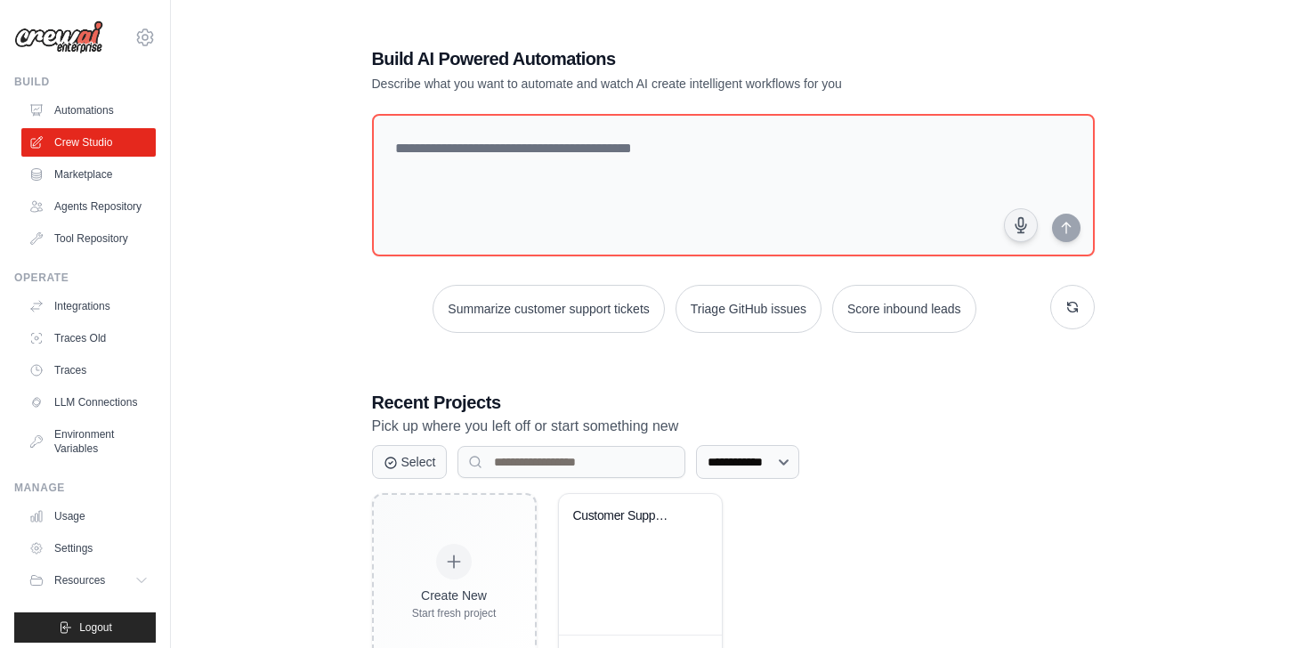
click at [1211, 265] on div "**********" at bounding box center [732, 359] width 1067 height 682
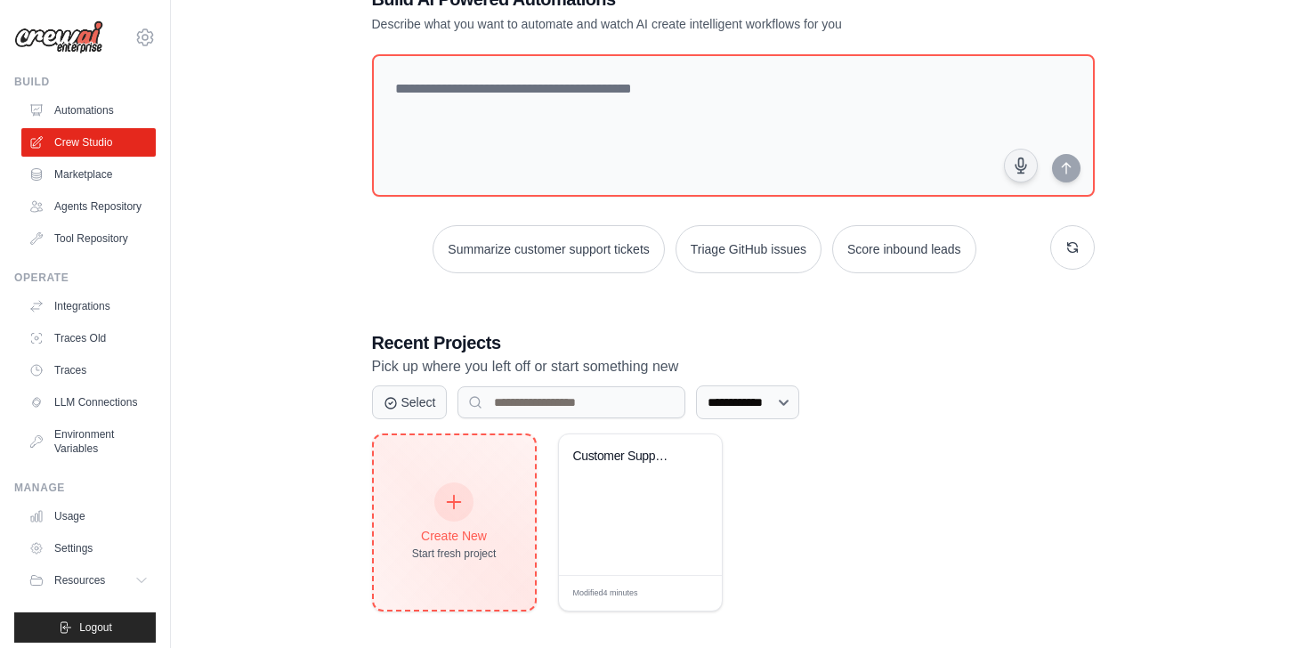
scroll to position [69, 0]
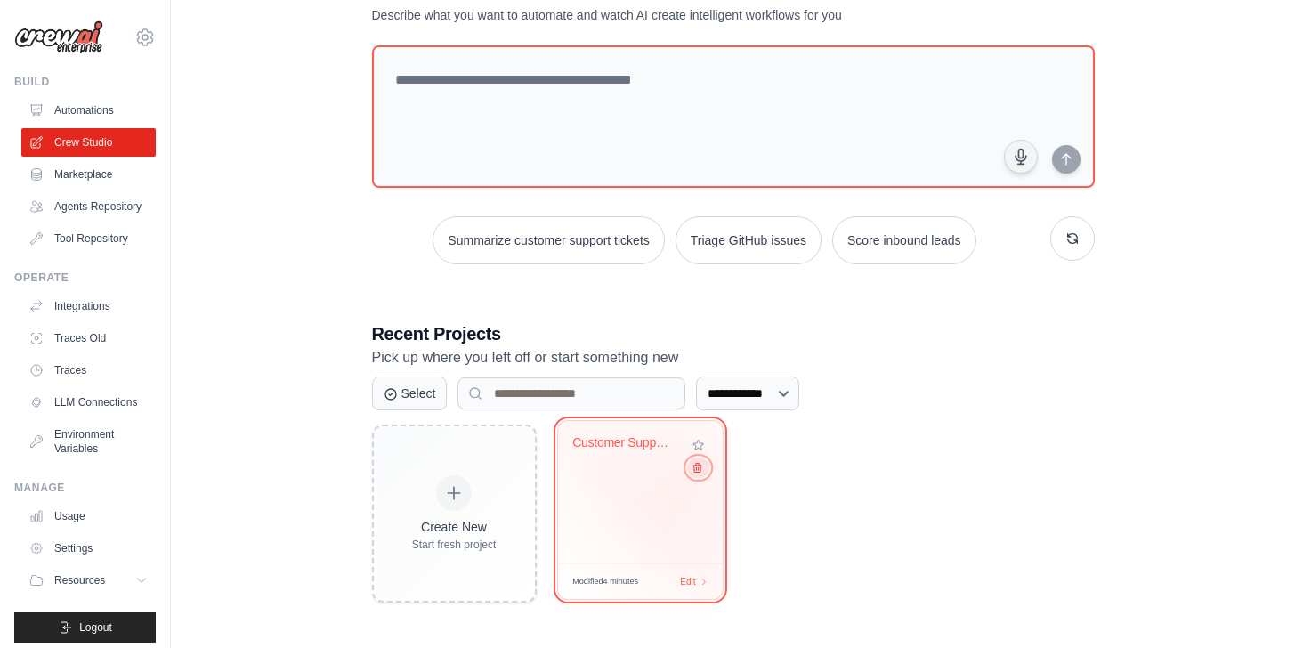
click at [697, 473] on icon at bounding box center [696, 468] width 12 height 12
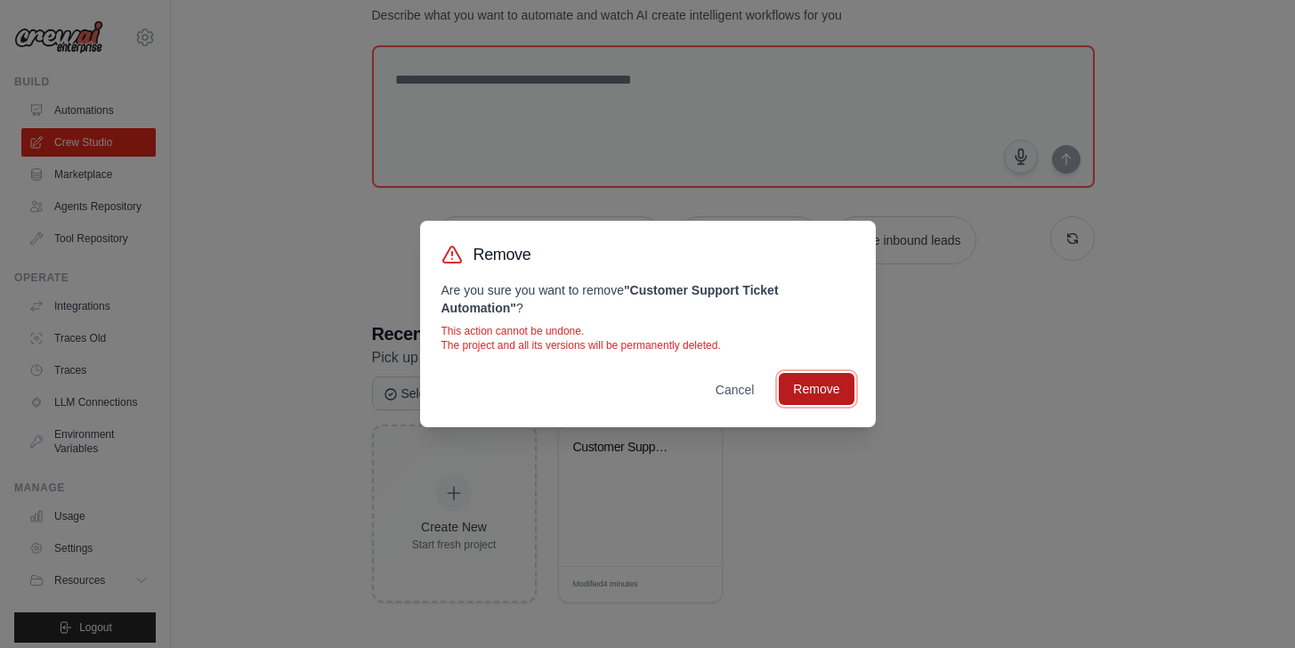
click at [816, 402] on button "Remove" at bounding box center [816, 389] width 75 height 32
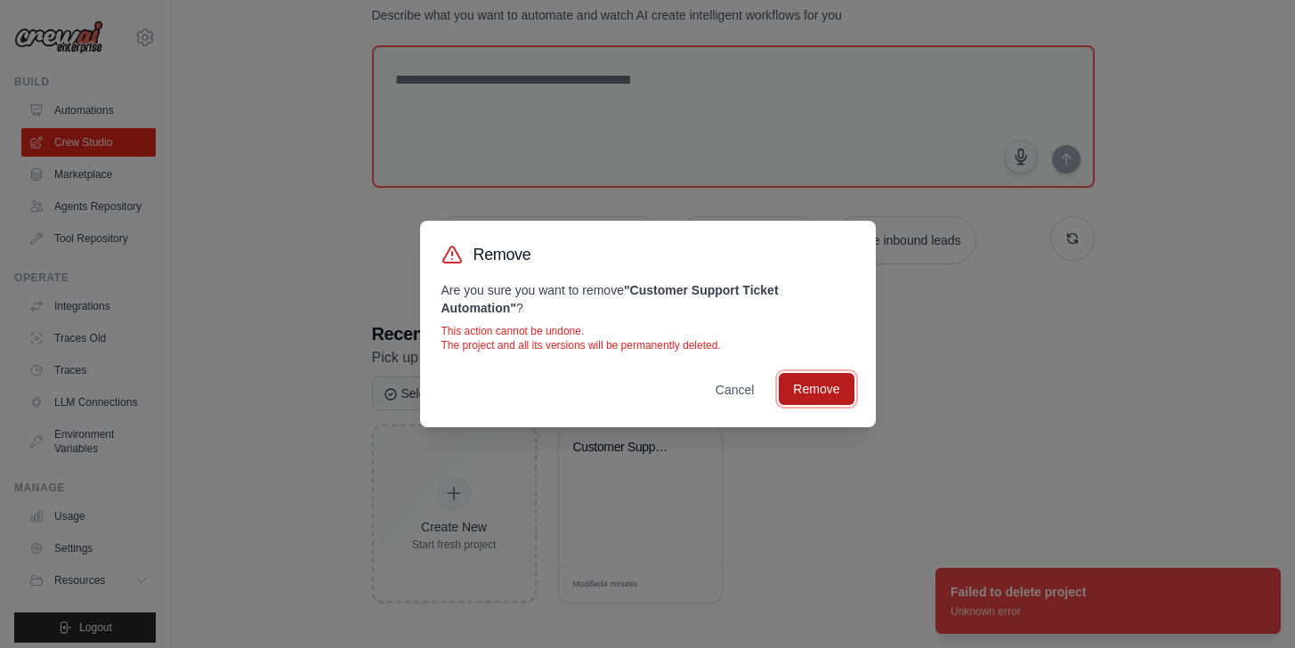
click at [843, 395] on button "Remove" at bounding box center [816, 389] width 75 height 32
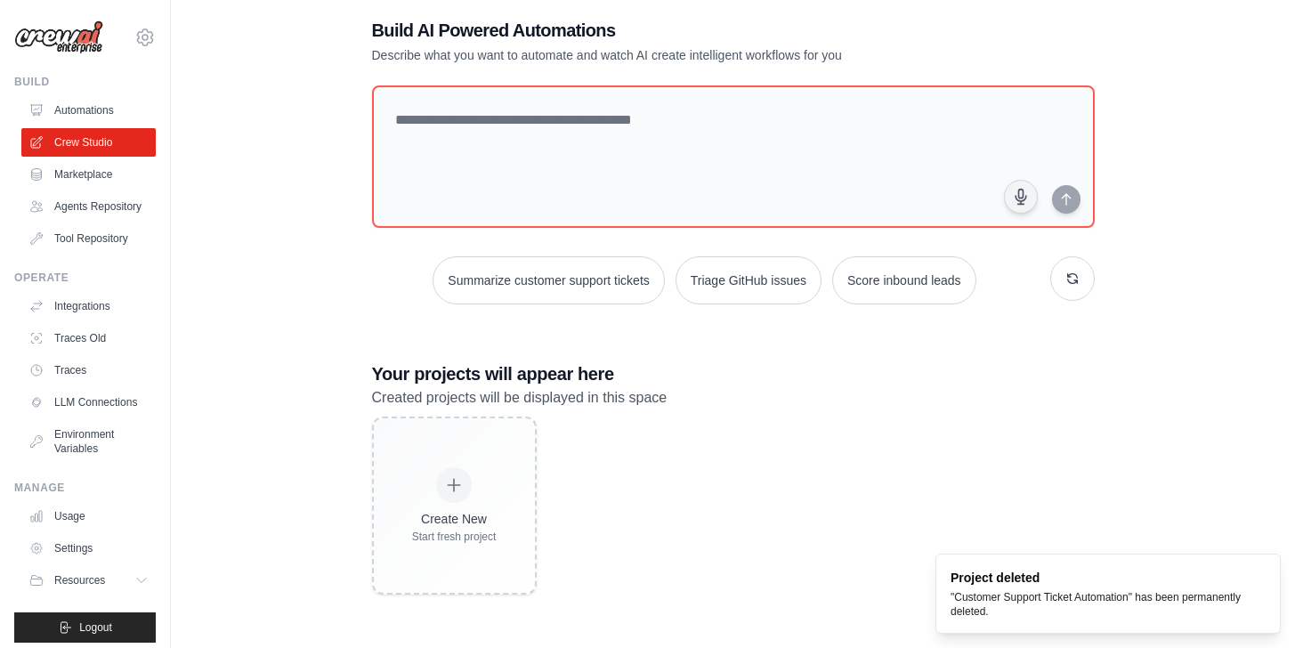
scroll to position [36, 0]
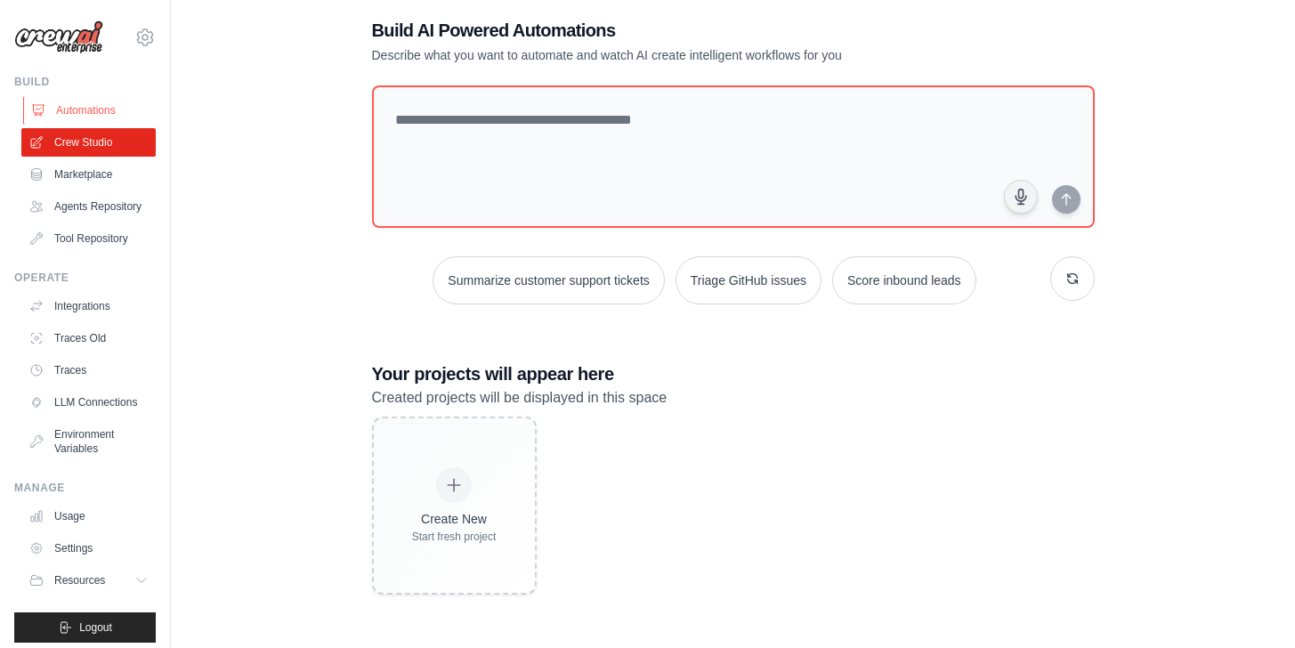
click at [110, 117] on link "Automations" at bounding box center [90, 110] width 134 height 28
click at [110, 112] on link "Automations" at bounding box center [90, 110] width 134 height 28
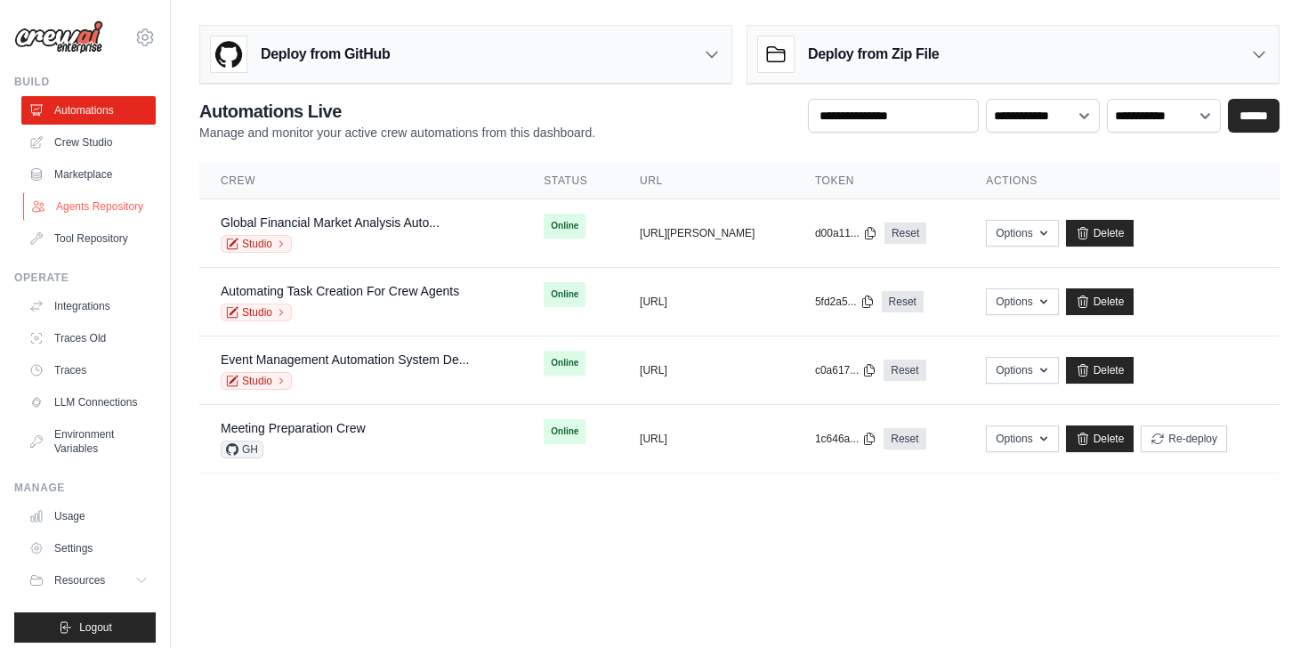
click at [81, 218] on link "Agents Repository" at bounding box center [90, 206] width 134 height 28
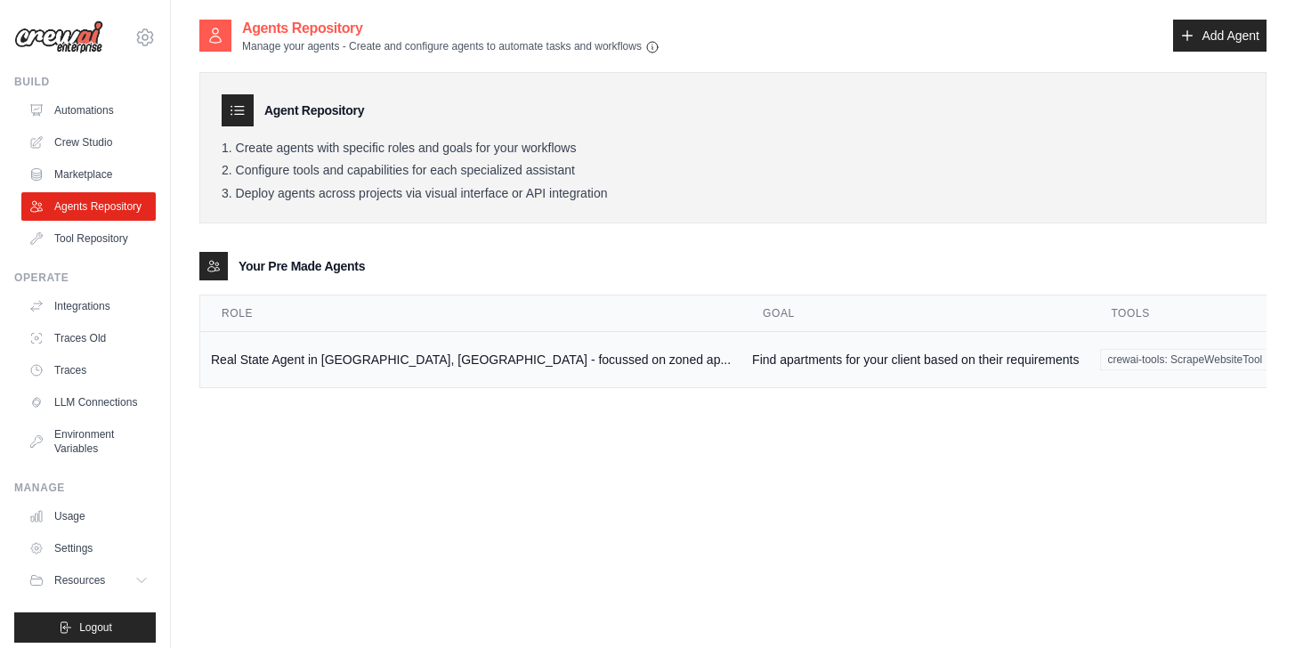
click at [789, 368] on td "Find apartments for your client based on their requirements" at bounding box center [915, 360] width 348 height 56
click at [95, 104] on link "Automations" at bounding box center [90, 110] width 134 height 28
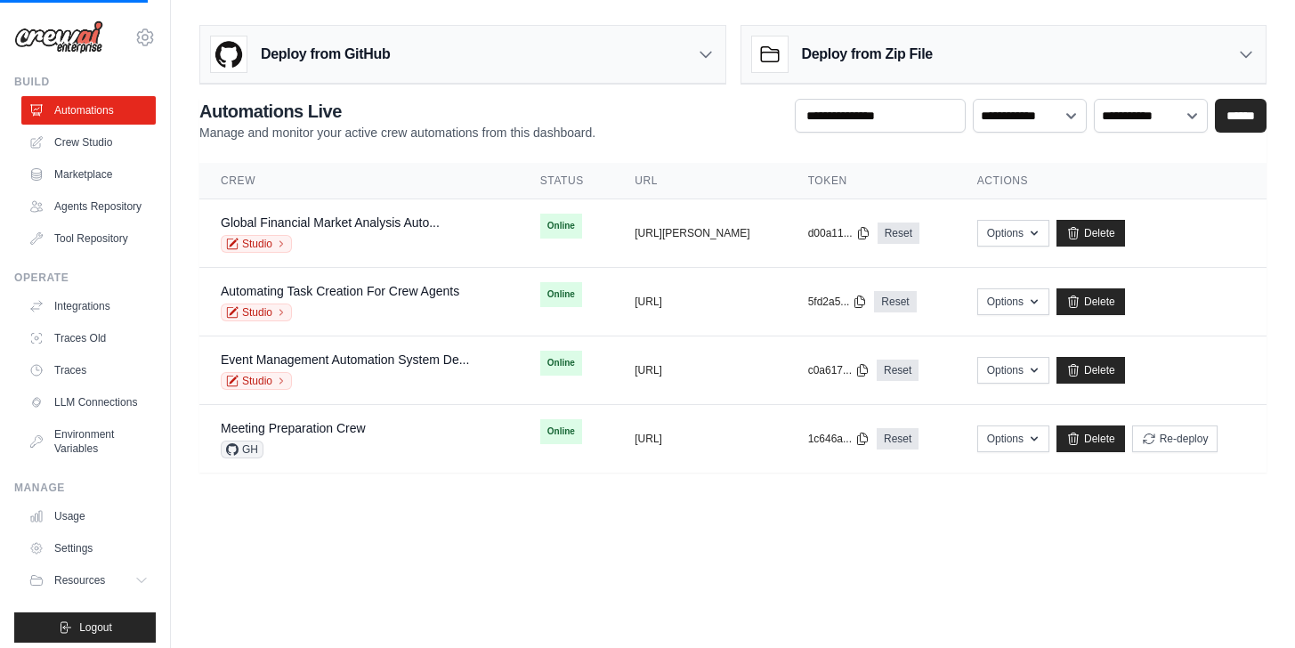
click at [517, 48] on div "Deploy from GitHub" at bounding box center [462, 55] width 525 height 58
click at [367, 59] on h3 "Deploy from GitHub" at bounding box center [325, 54] width 129 height 21
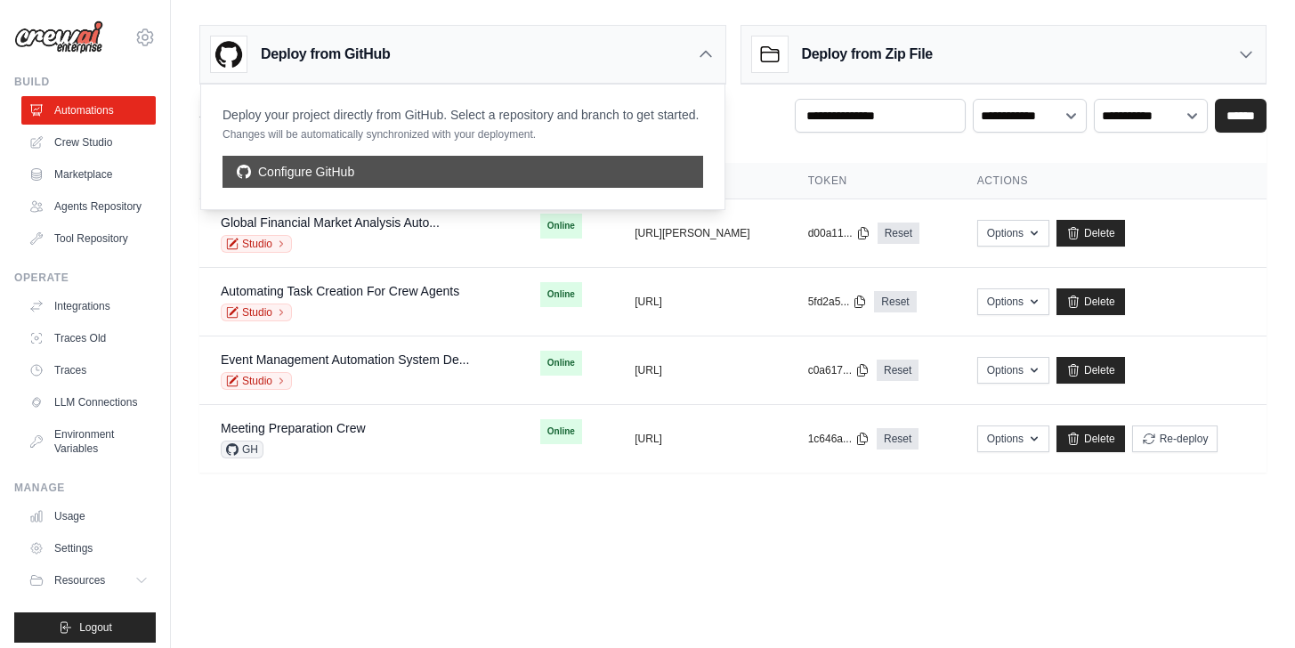
click at [365, 163] on link "Configure GitHub" at bounding box center [462, 172] width 480 height 32
